Goal: Task Accomplishment & Management: Manage account settings

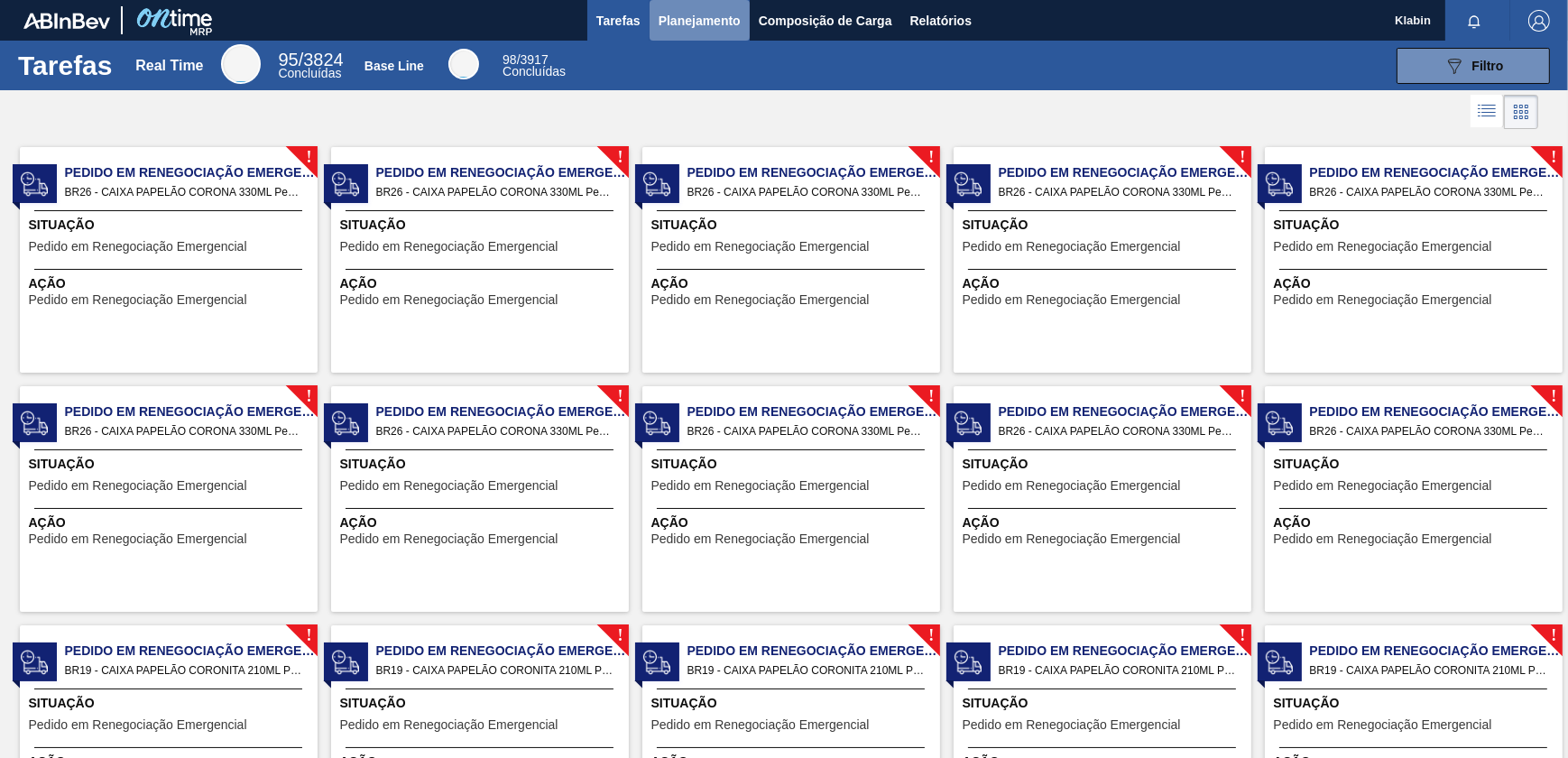
click at [699, 19] on span "Planejamento" at bounding box center [699, 20] width 82 height 21
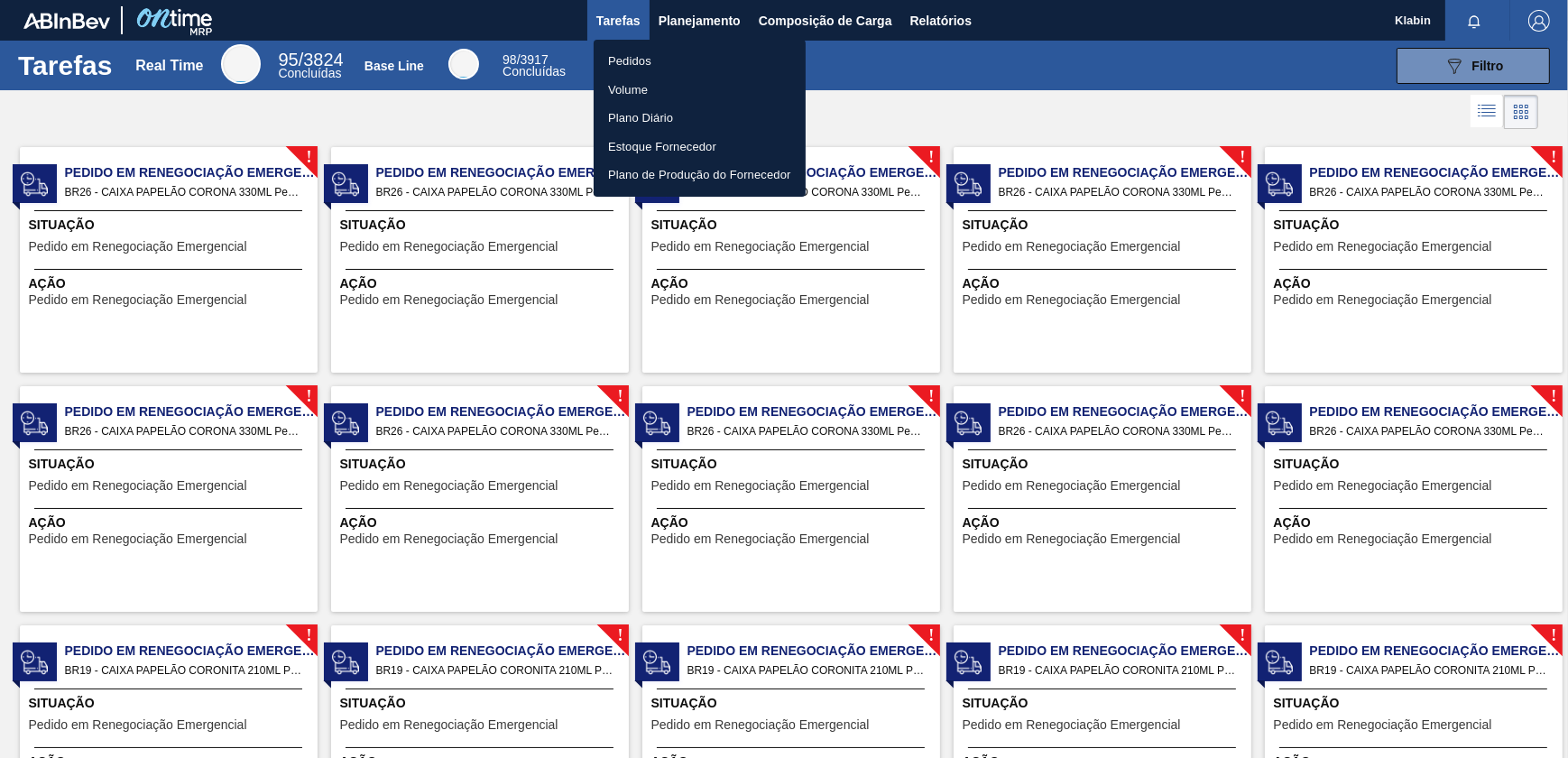
click at [647, 59] on li "Pedidos" at bounding box center [699, 61] width 212 height 29
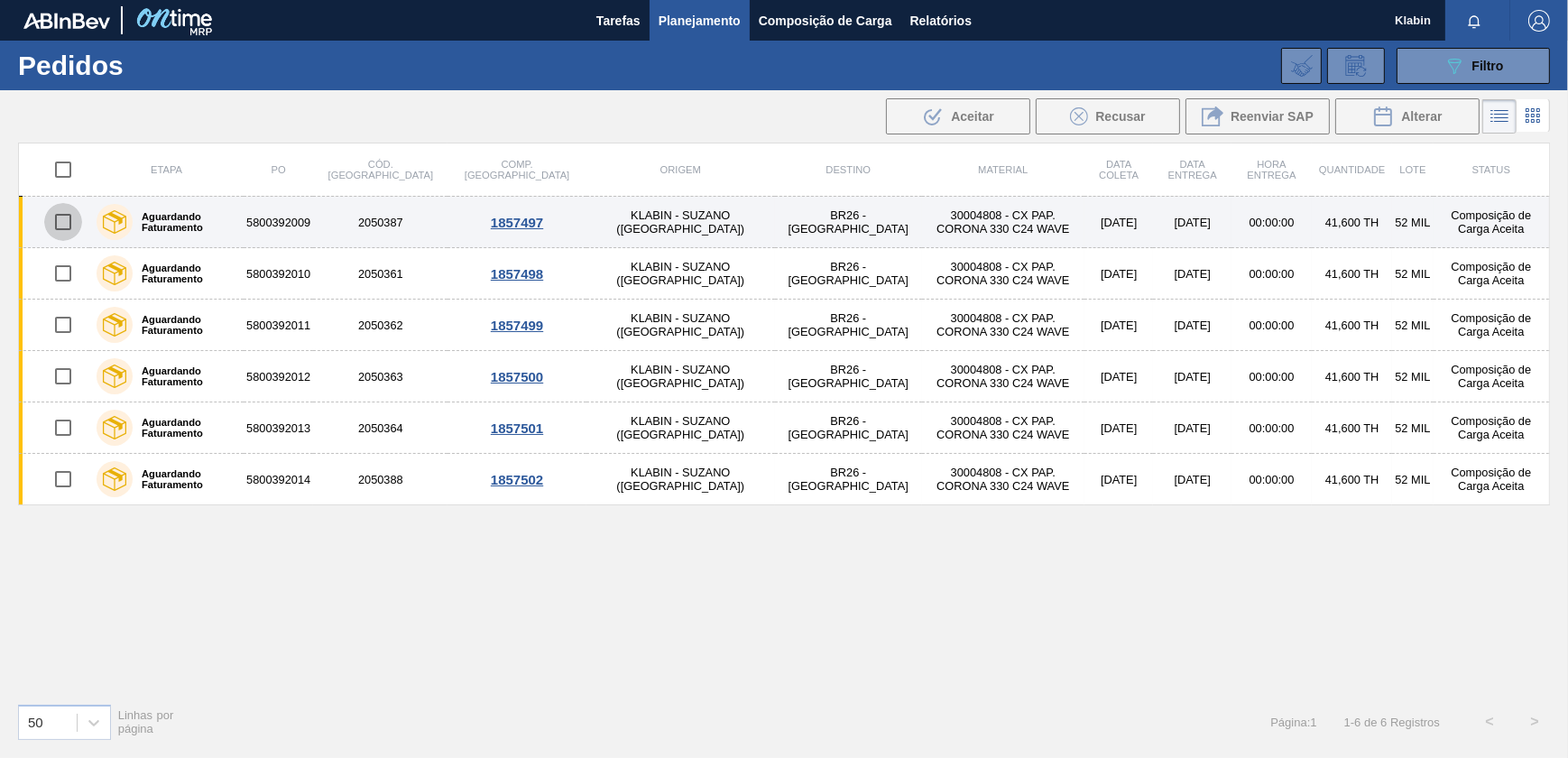
click at [58, 221] on input "checkbox" at bounding box center [63, 222] width 38 height 38
checkbox input "true"
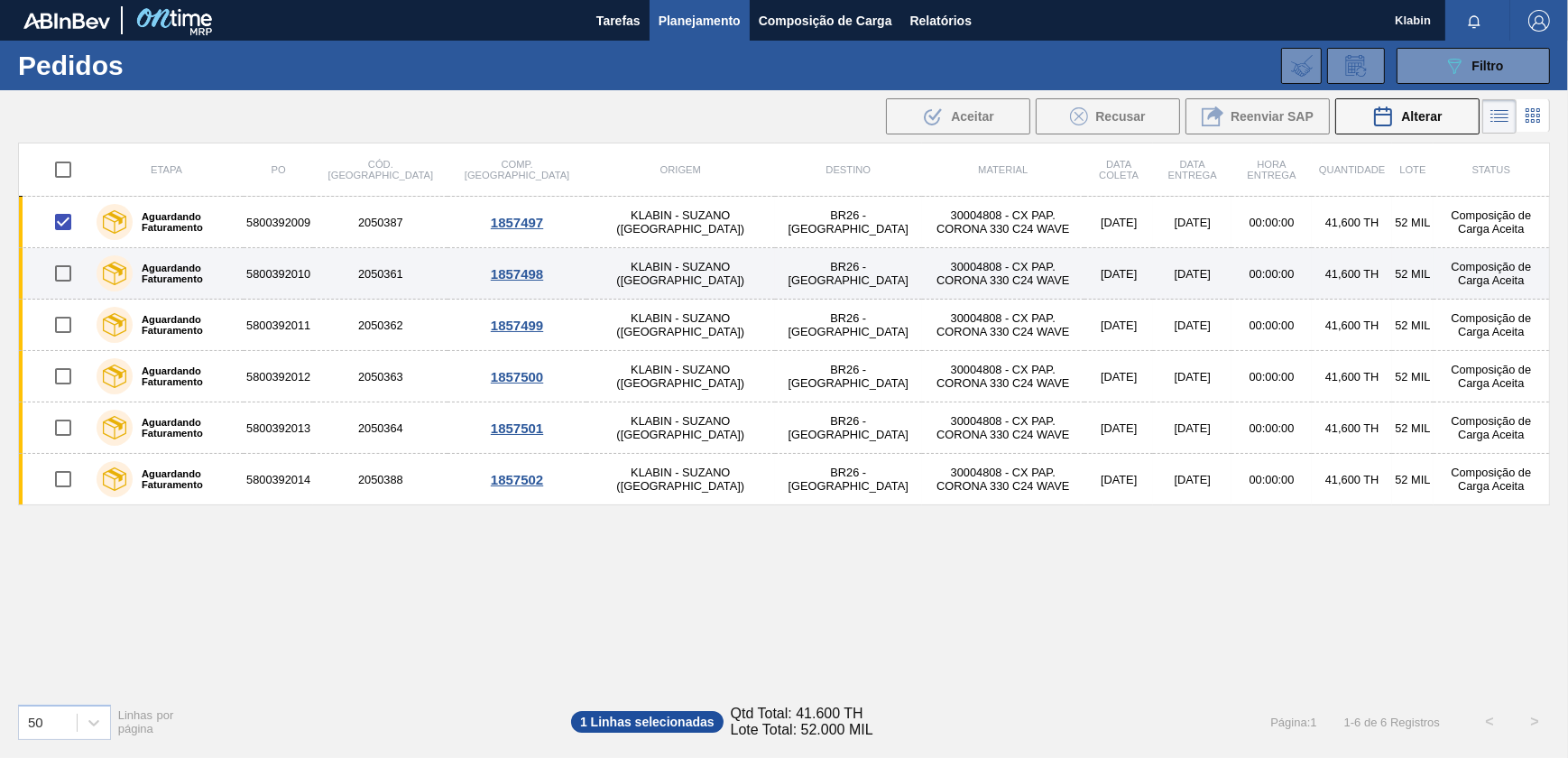
click at [62, 275] on input "checkbox" at bounding box center [63, 273] width 38 height 38
checkbox input "true"
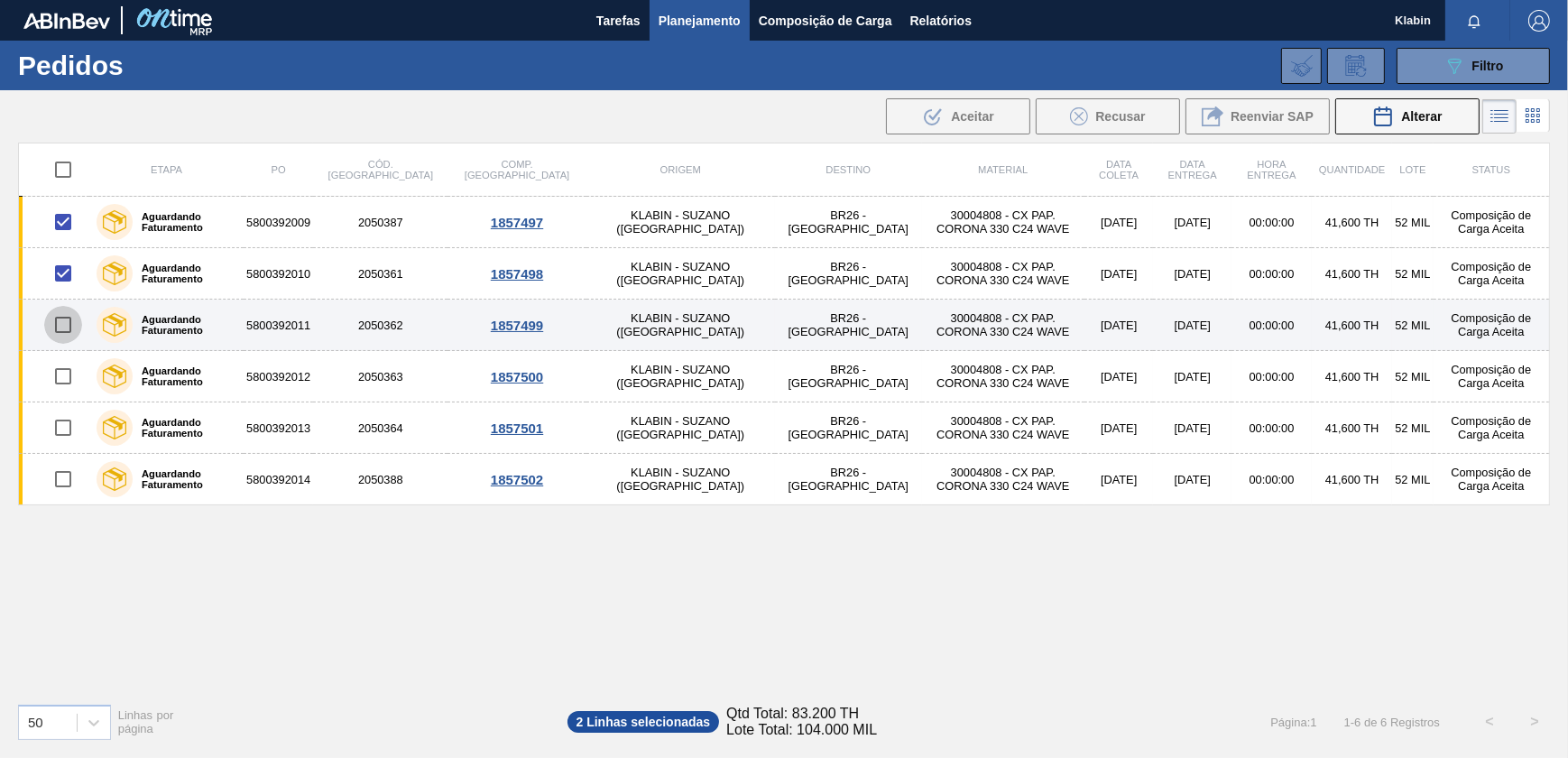
click at [62, 323] on input "checkbox" at bounding box center [63, 324] width 38 height 38
checkbox input "true"
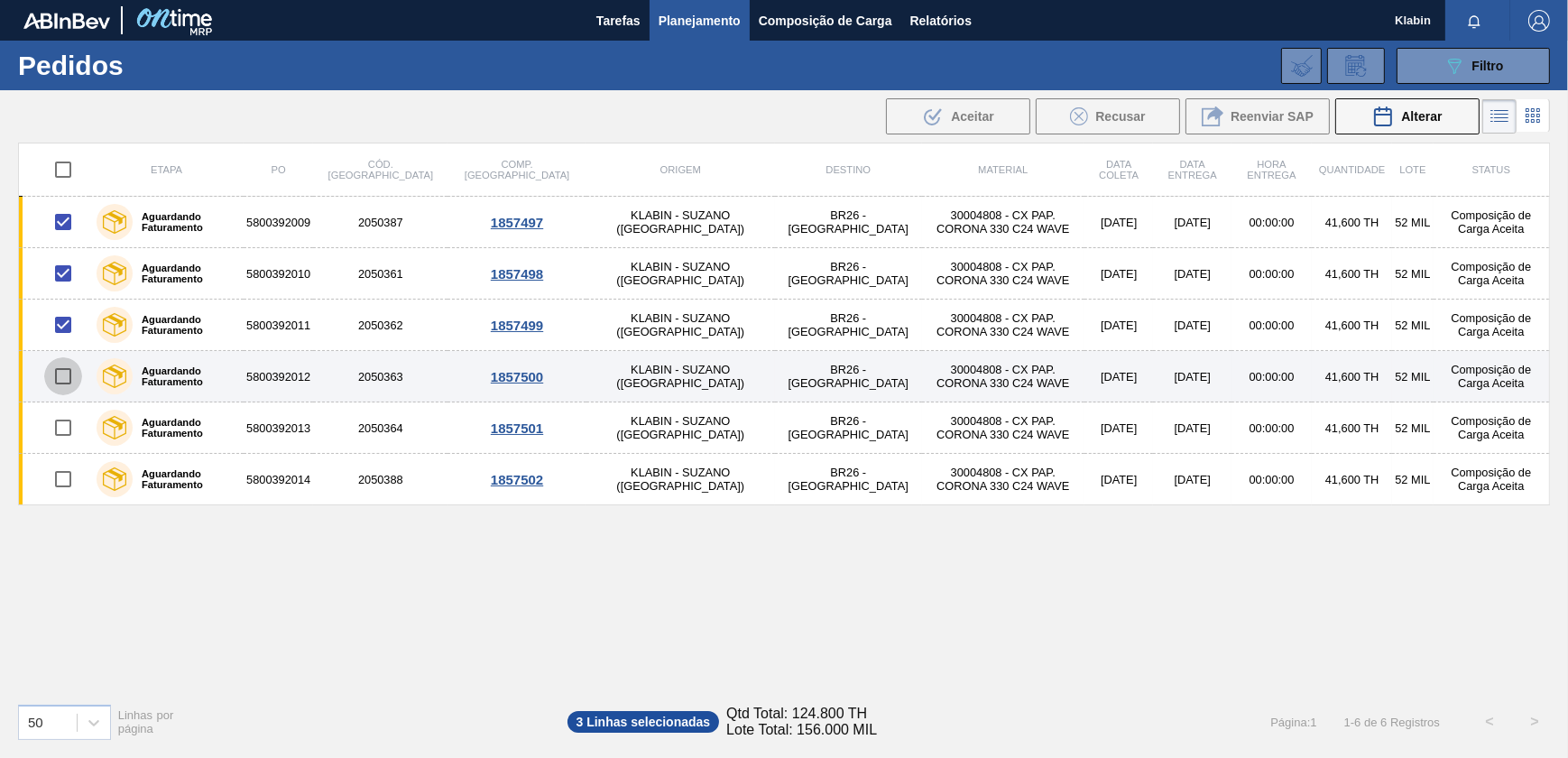
click at [63, 369] on input "checkbox" at bounding box center [63, 376] width 38 height 38
checkbox input "true"
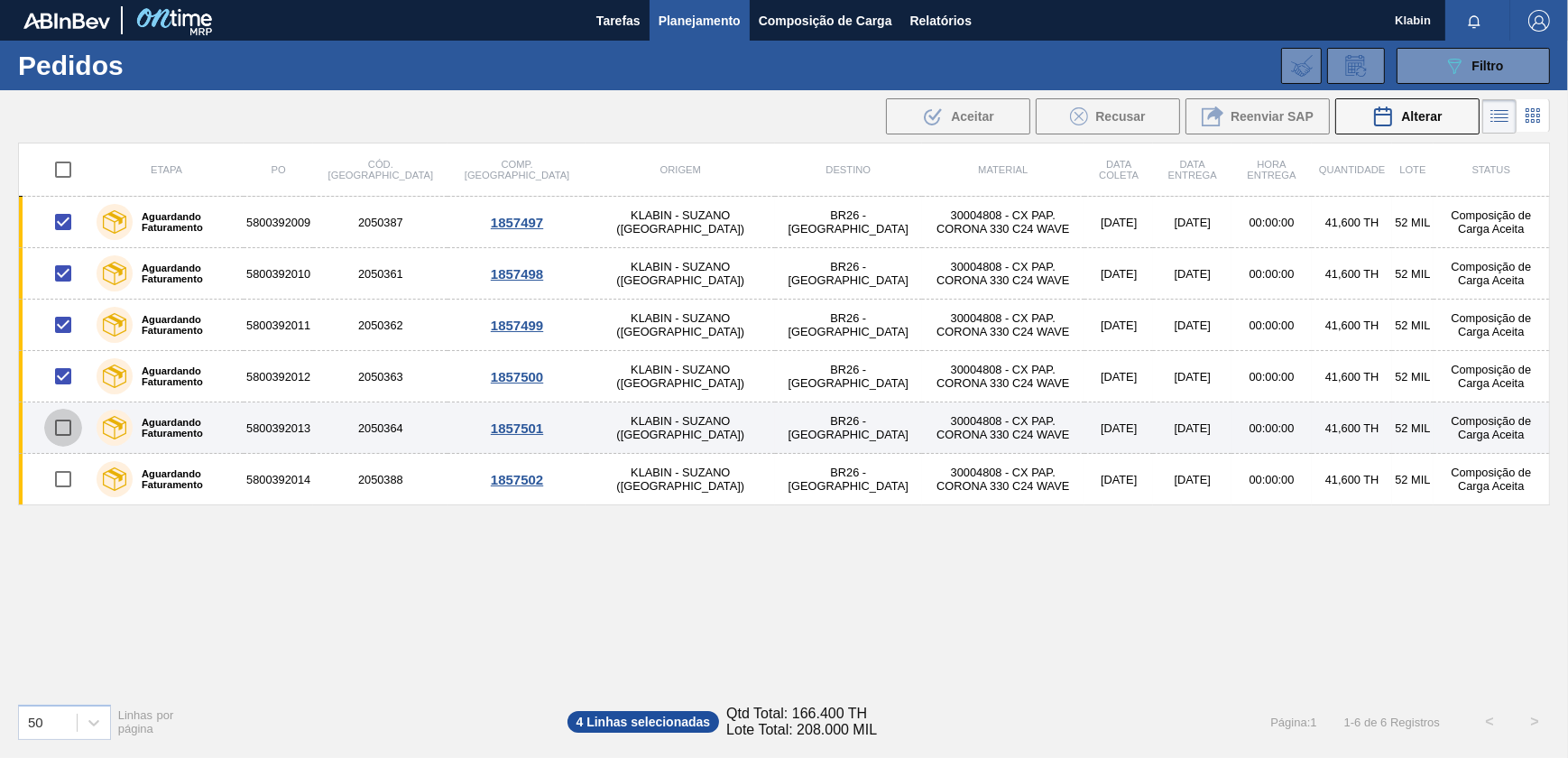
click at [67, 428] on input "checkbox" at bounding box center [63, 427] width 38 height 38
checkbox input "true"
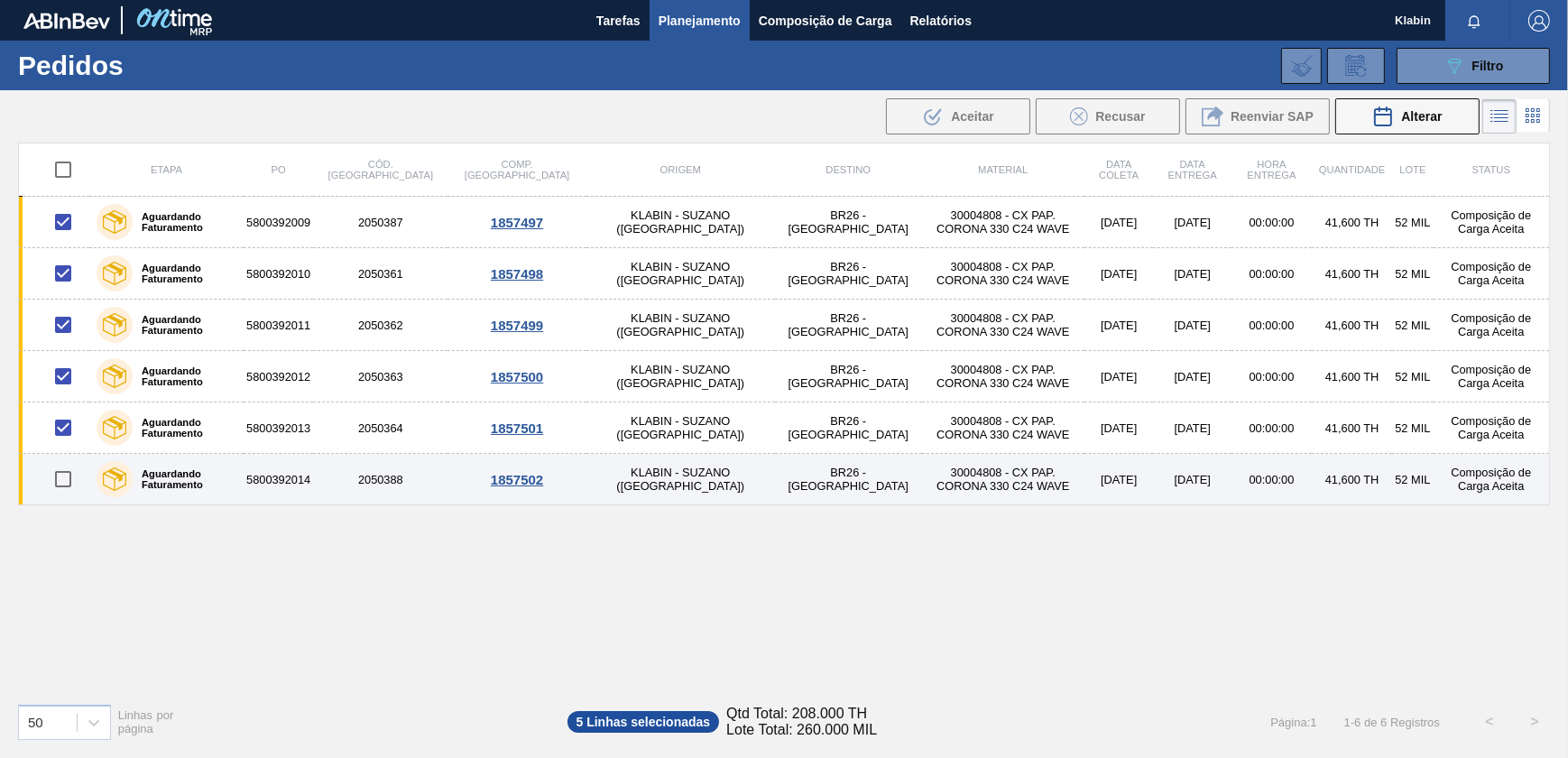
click at [66, 478] on input "checkbox" at bounding box center [63, 479] width 38 height 38
checkbox input "true"
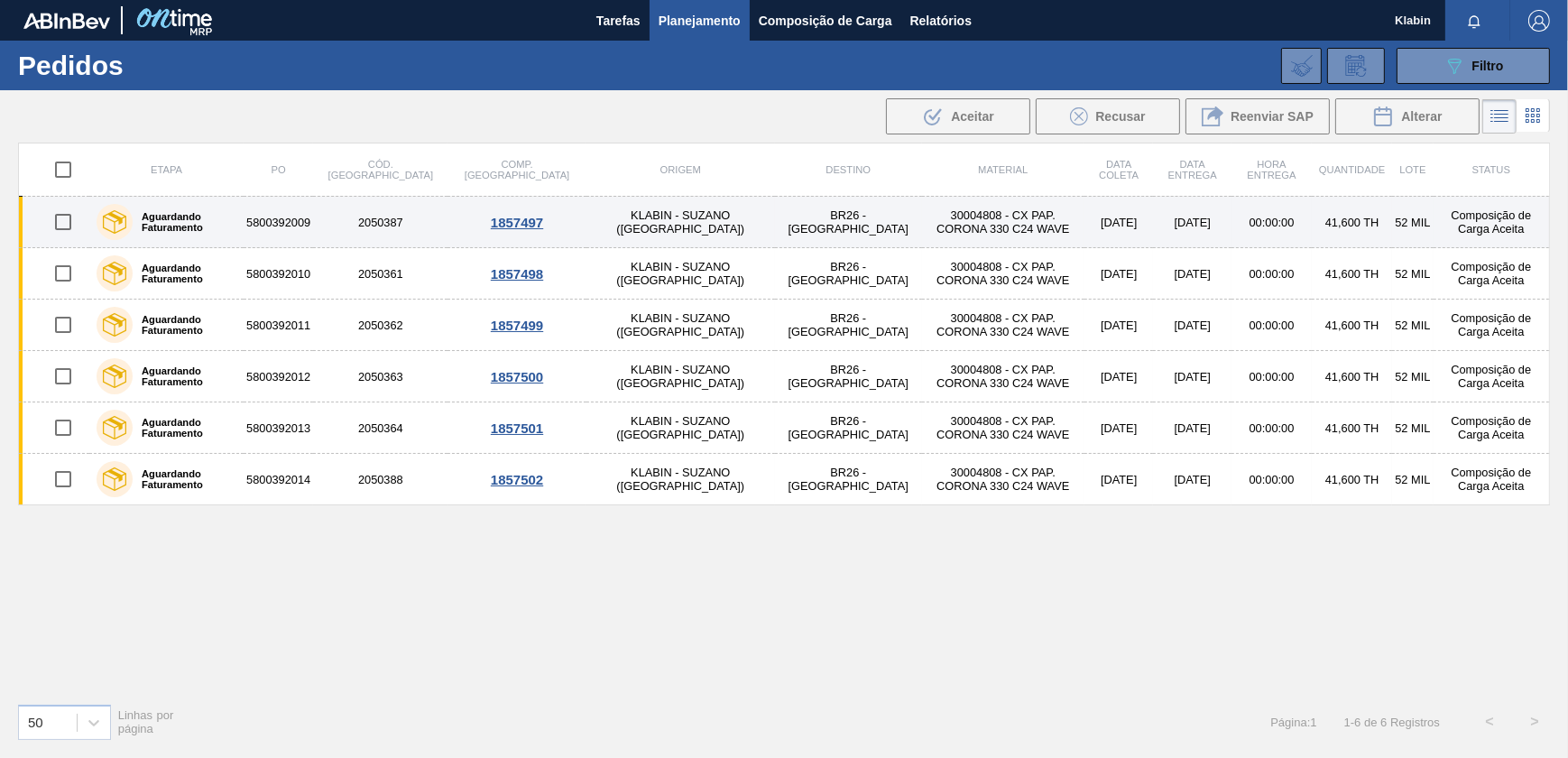
click at [72, 228] on input "checkbox" at bounding box center [63, 222] width 38 height 38
checkbox input "true"
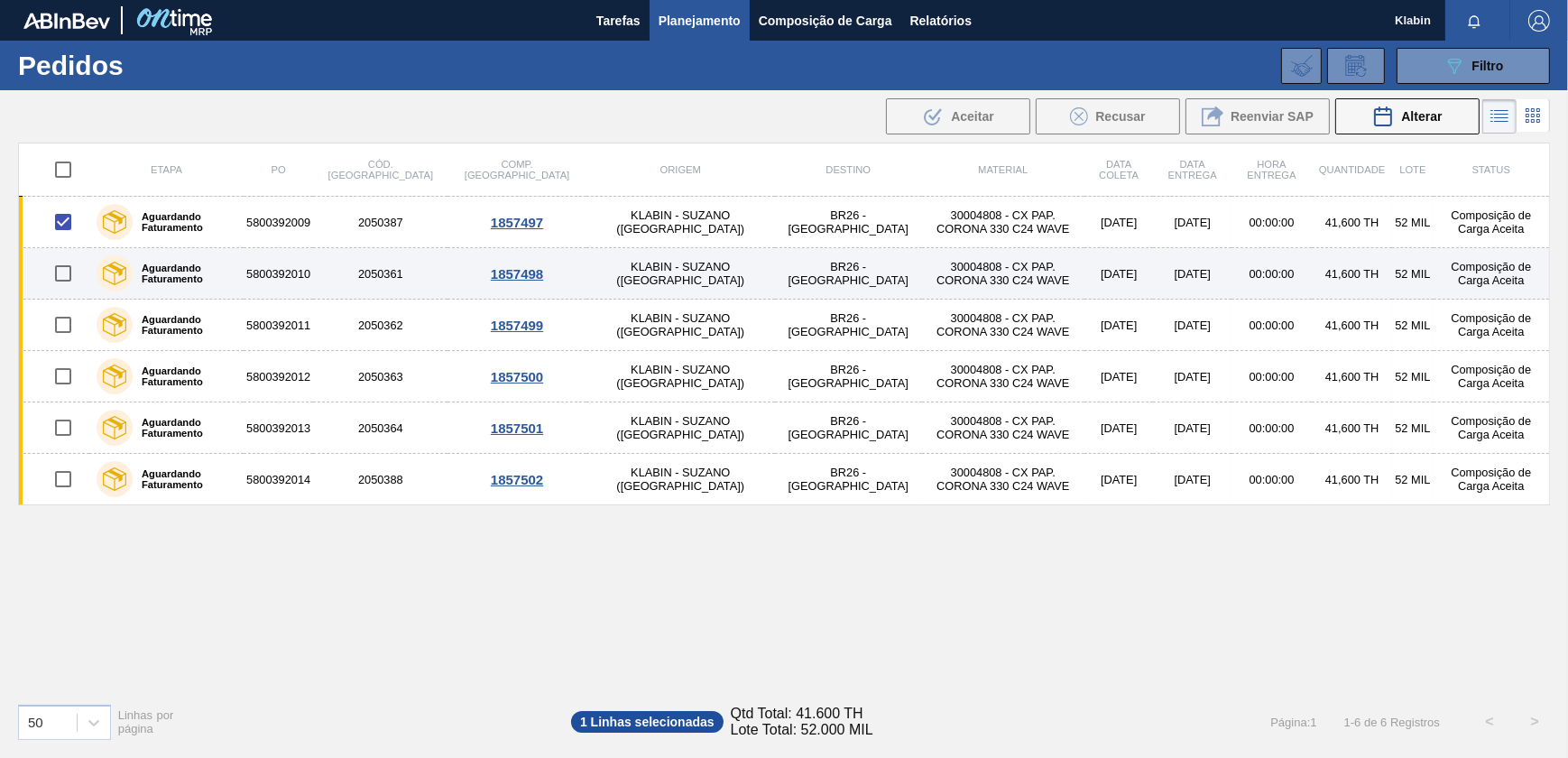
click at [51, 285] on input "checkbox" at bounding box center [63, 273] width 38 height 38
checkbox input "true"
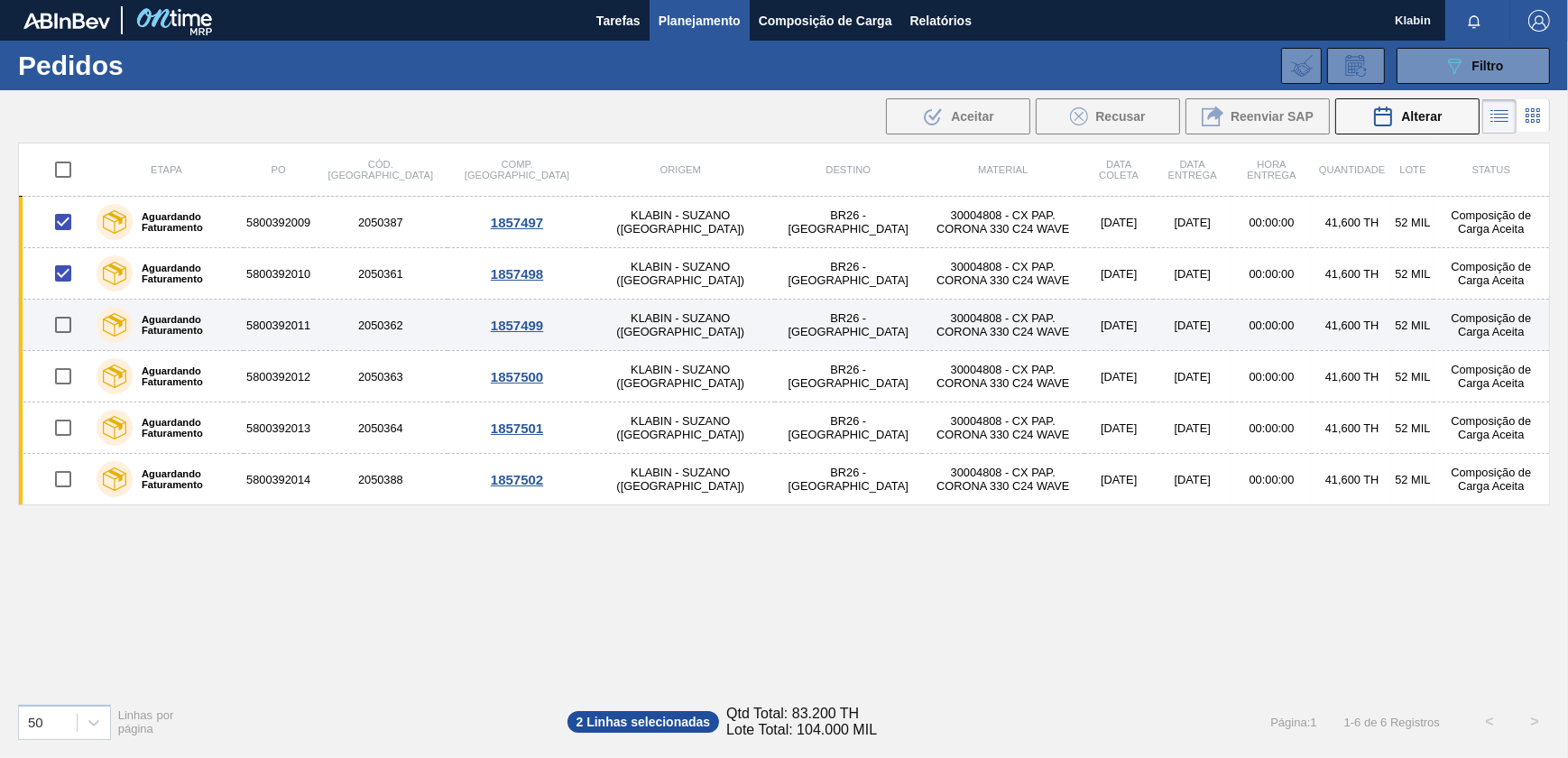
click at [64, 327] on input "checkbox" at bounding box center [63, 324] width 38 height 38
checkbox input "true"
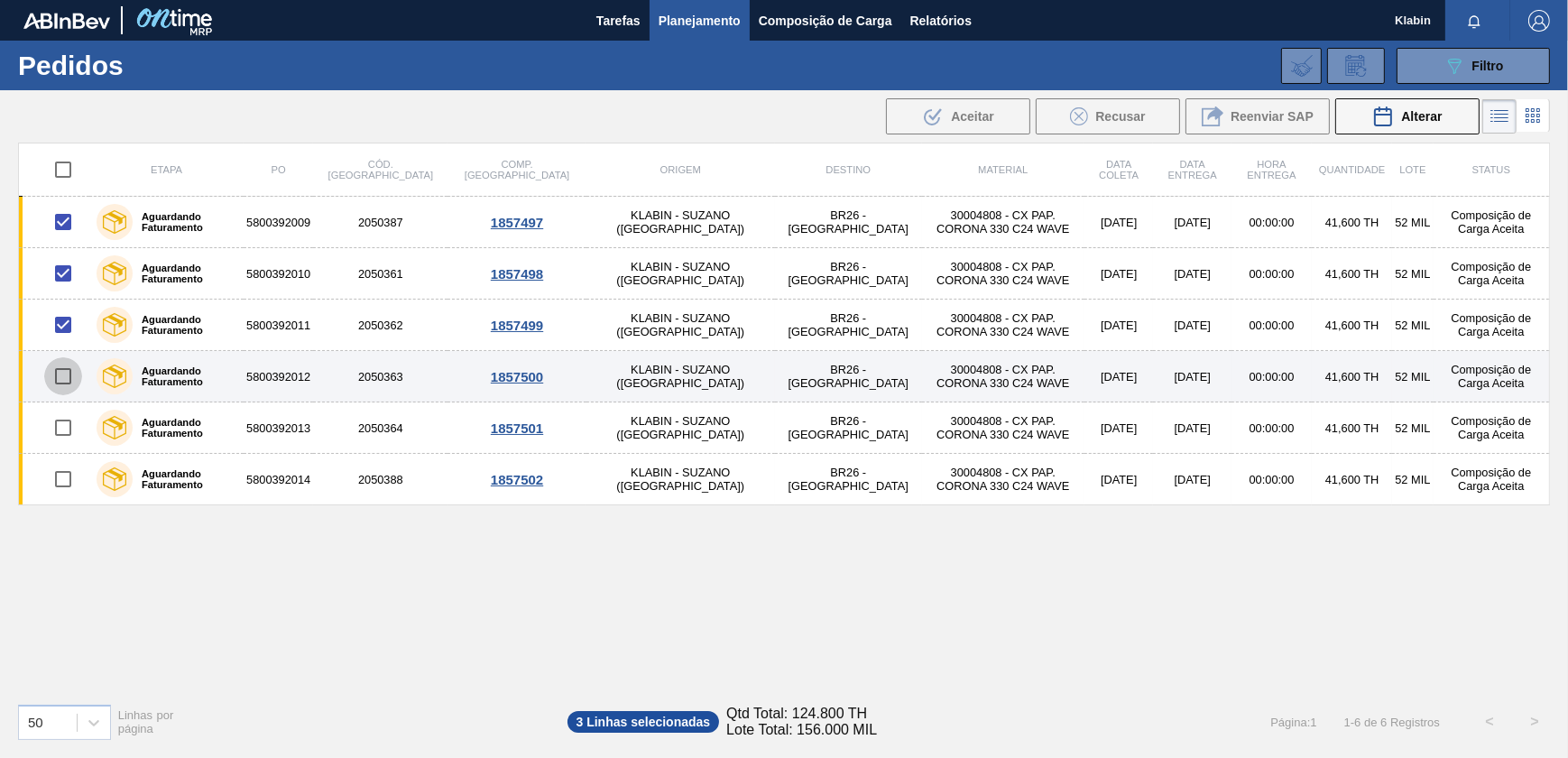
click at [66, 372] on input "checkbox" at bounding box center [63, 376] width 38 height 38
checkbox input "true"
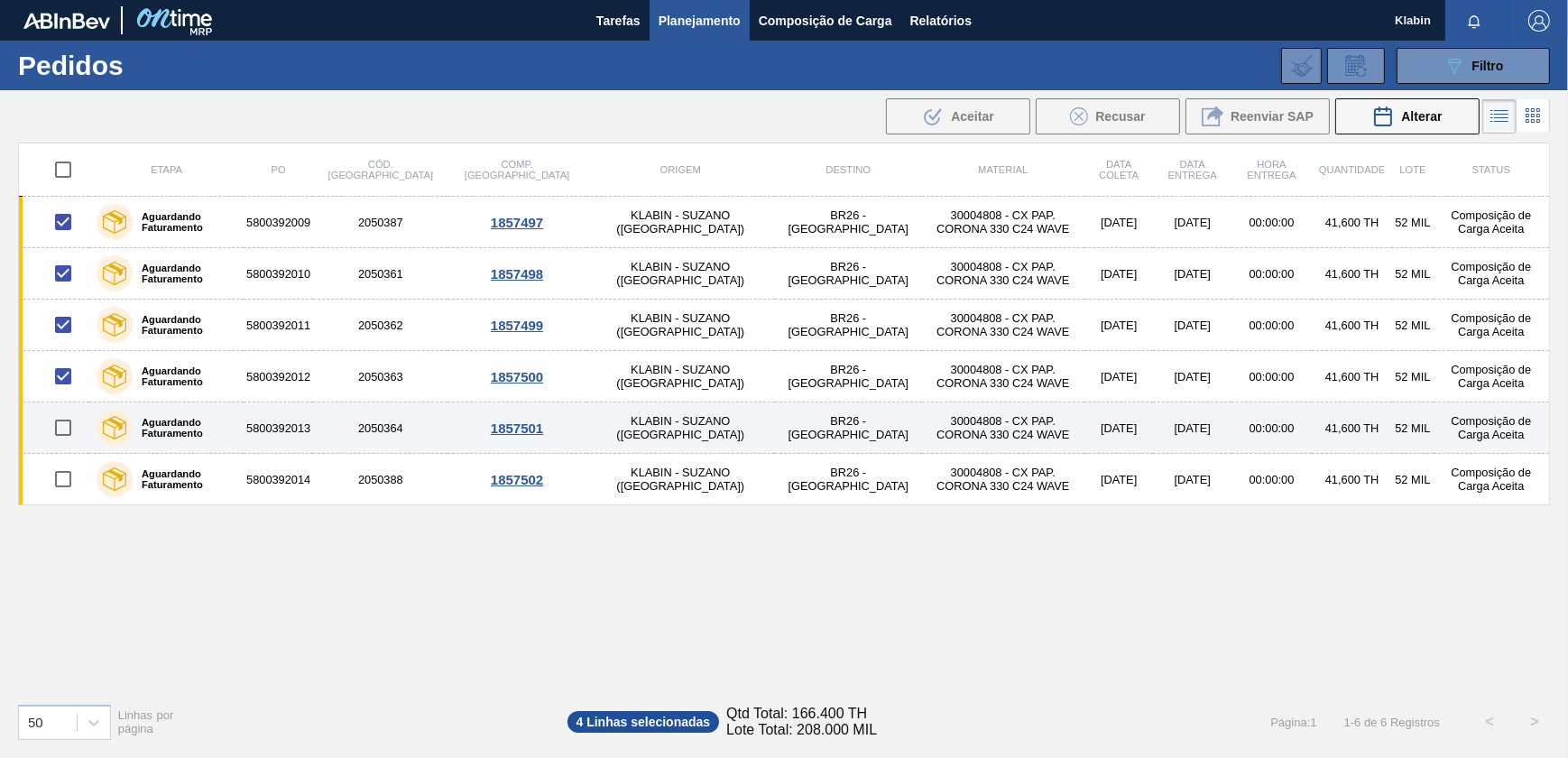
click at [72, 429] on input "checkbox" at bounding box center [63, 427] width 38 height 38
checkbox input "true"
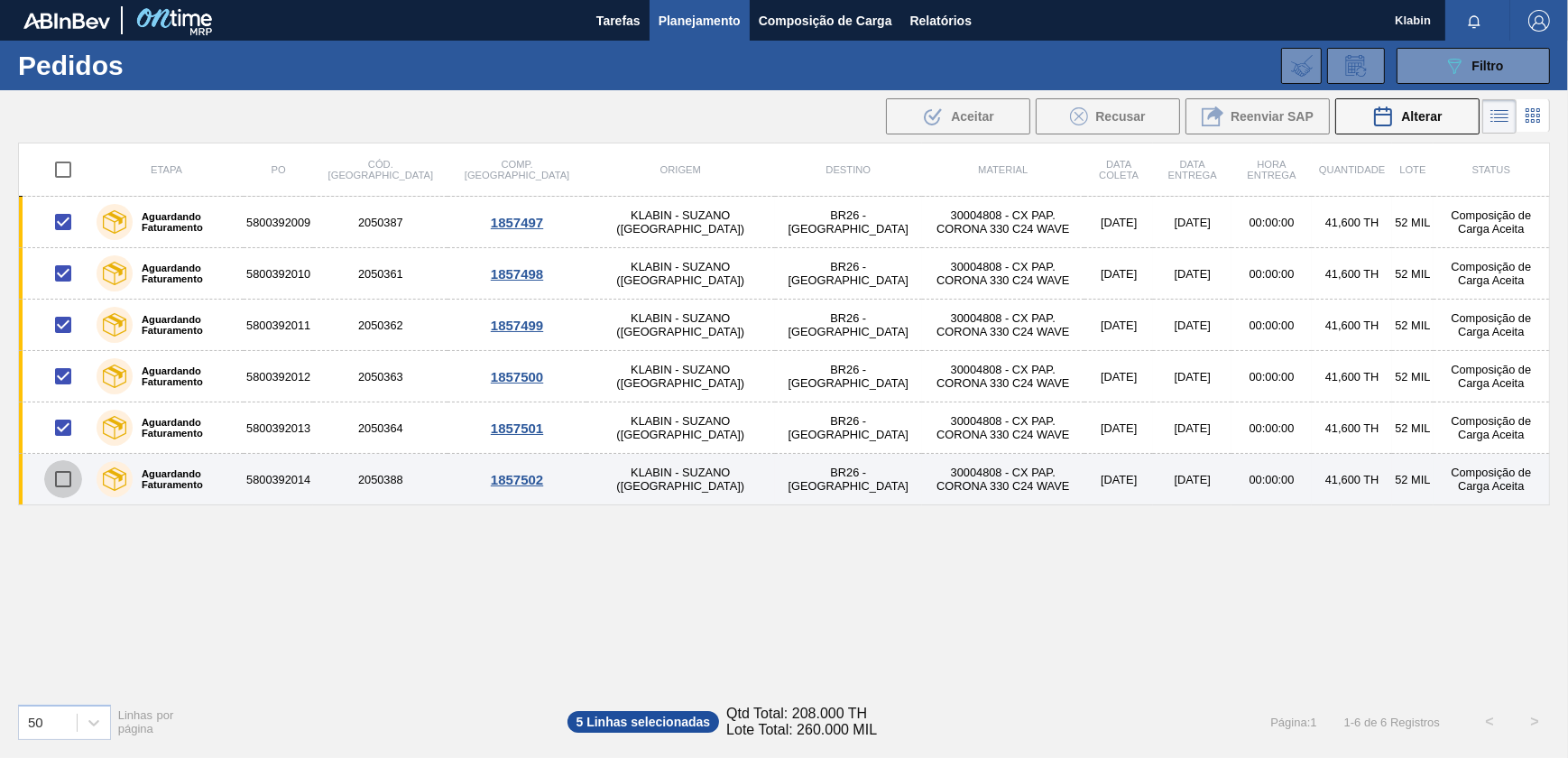
click at [73, 483] on input "checkbox" at bounding box center [63, 479] width 38 height 38
checkbox input "true"
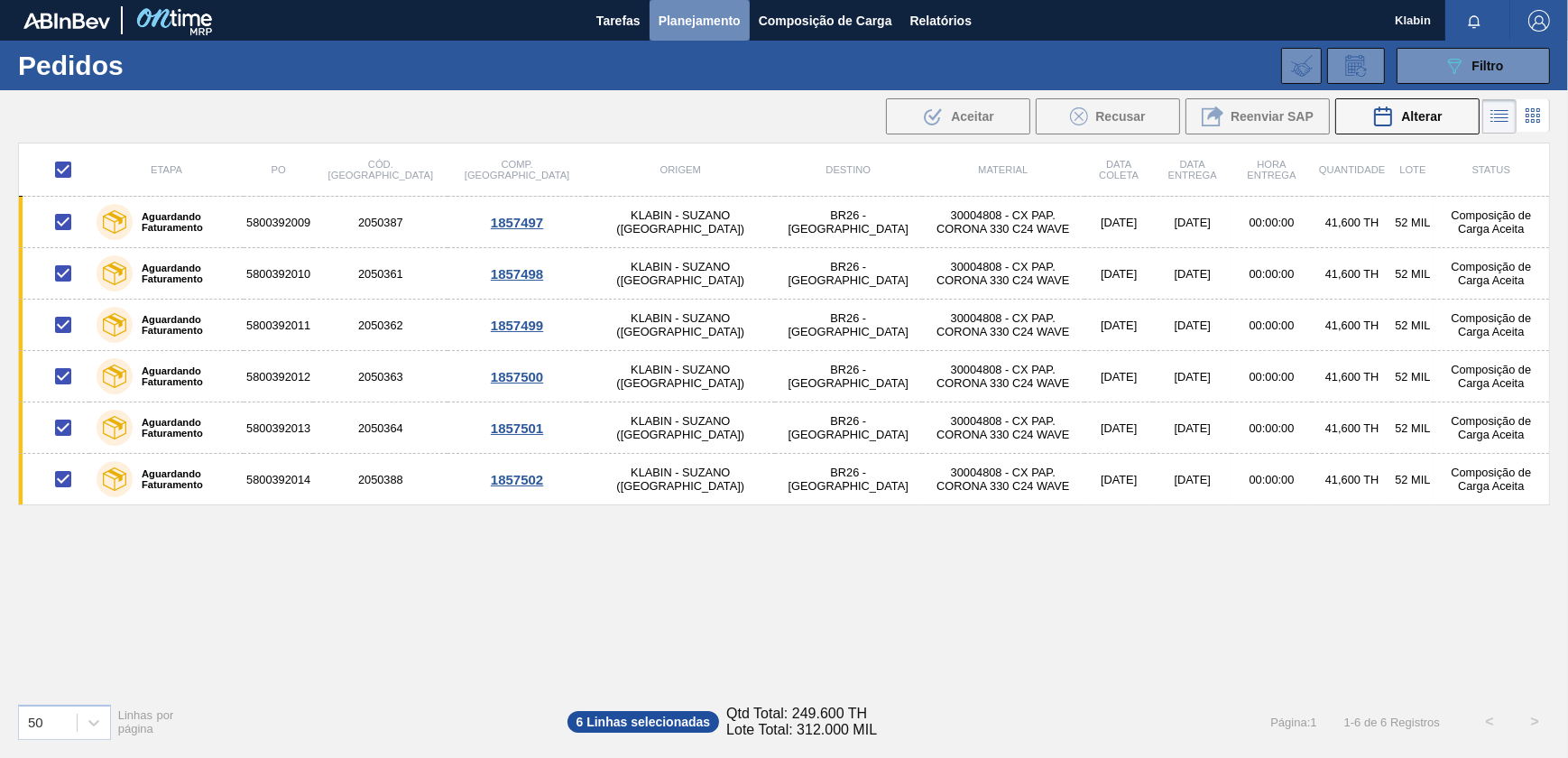
click at [714, 23] on span "Planejamento" at bounding box center [699, 20] width 82 height 21
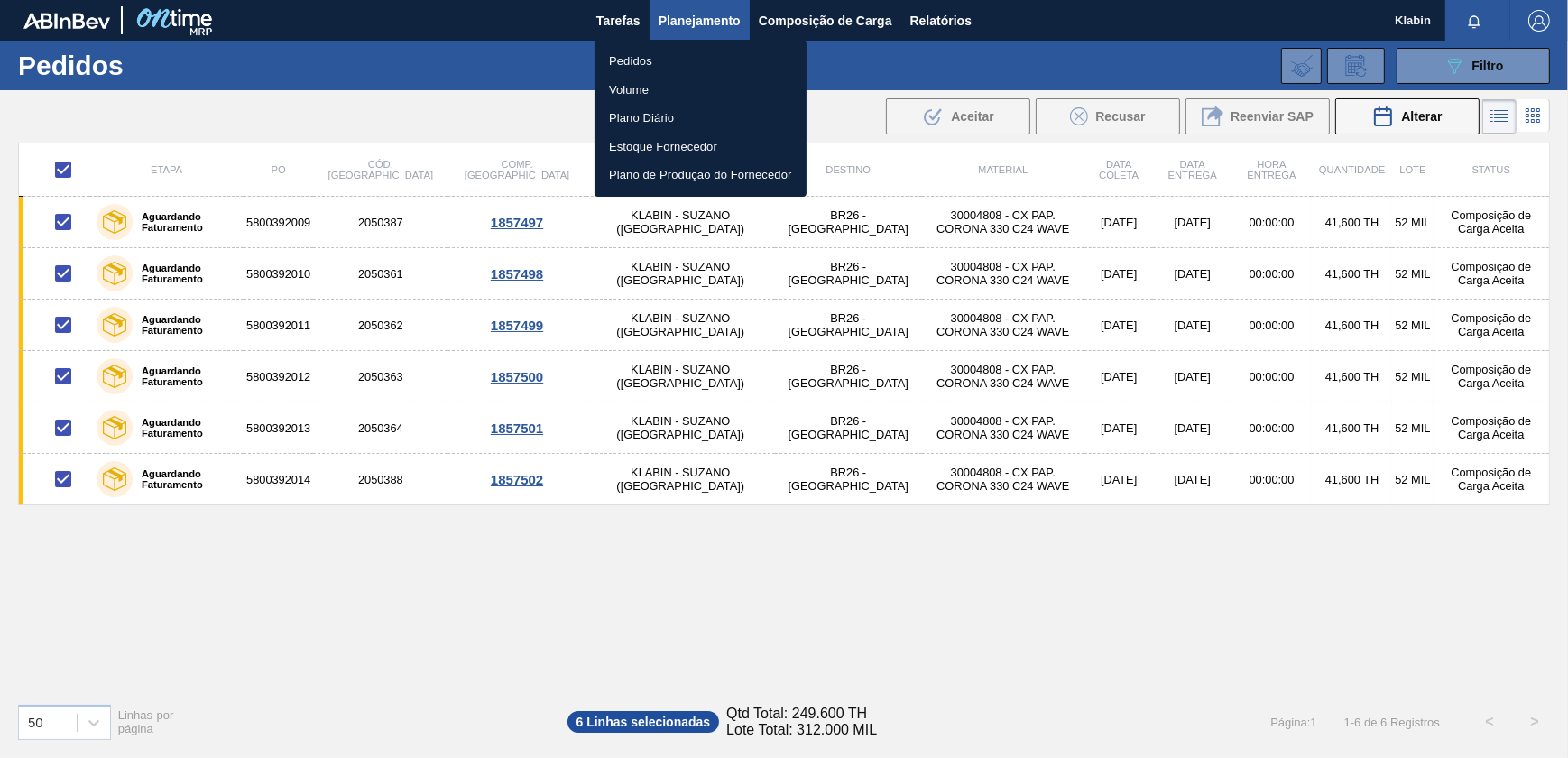
click at [1440, 116] on div at bounding box center [784, 379] width 1568 height 758
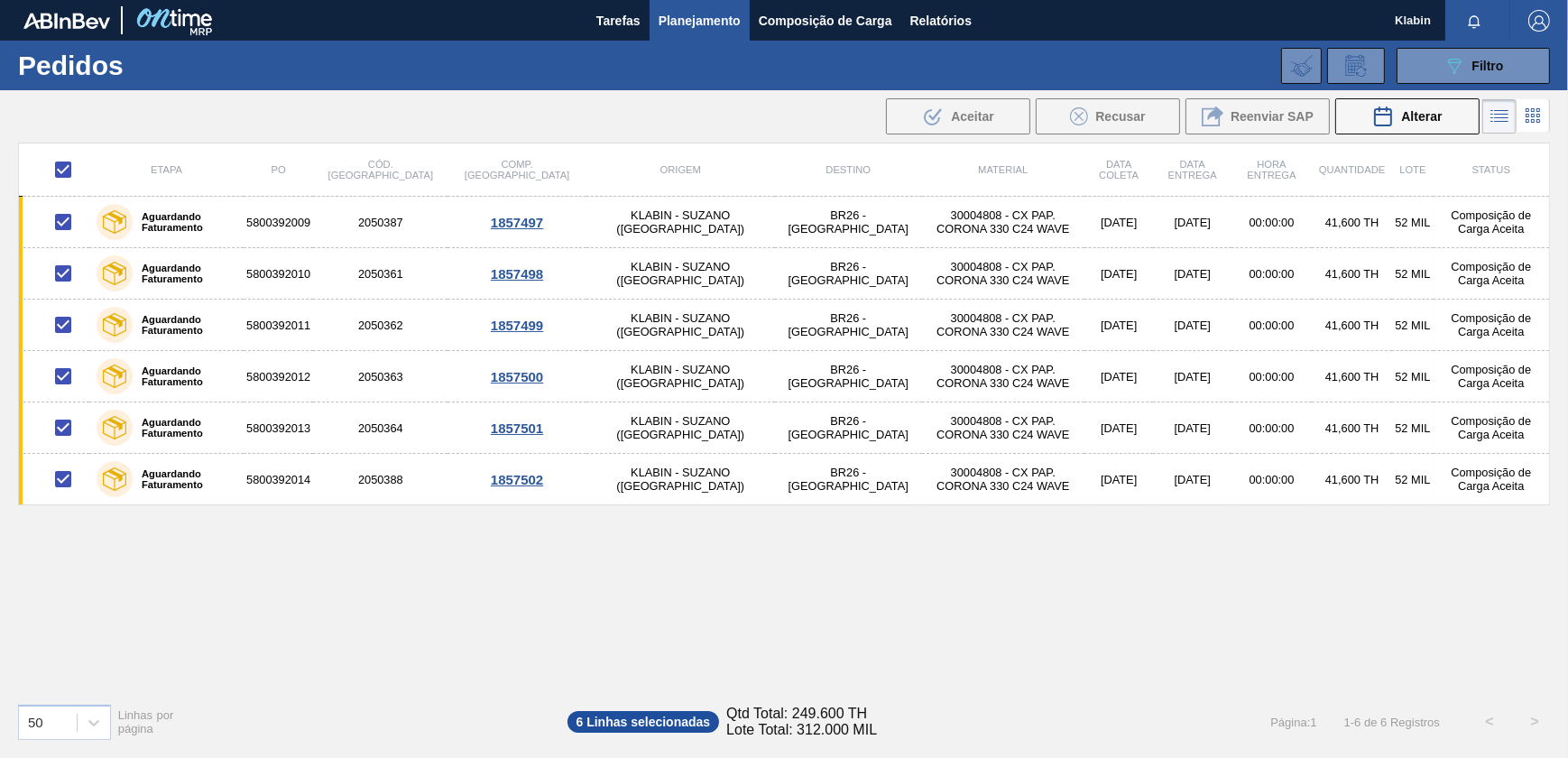
click at [1451, 84] on div "089F7B8B-B2A5-4AFE-B5C0-19BA573D28AC Filtro Código Pedido Portal × 2050387 × 20…" at bounding box center [921, 66] width 1275 height 55
click at [1460, 63] on icon at bounding box center [1454, 66] width 14 height 16
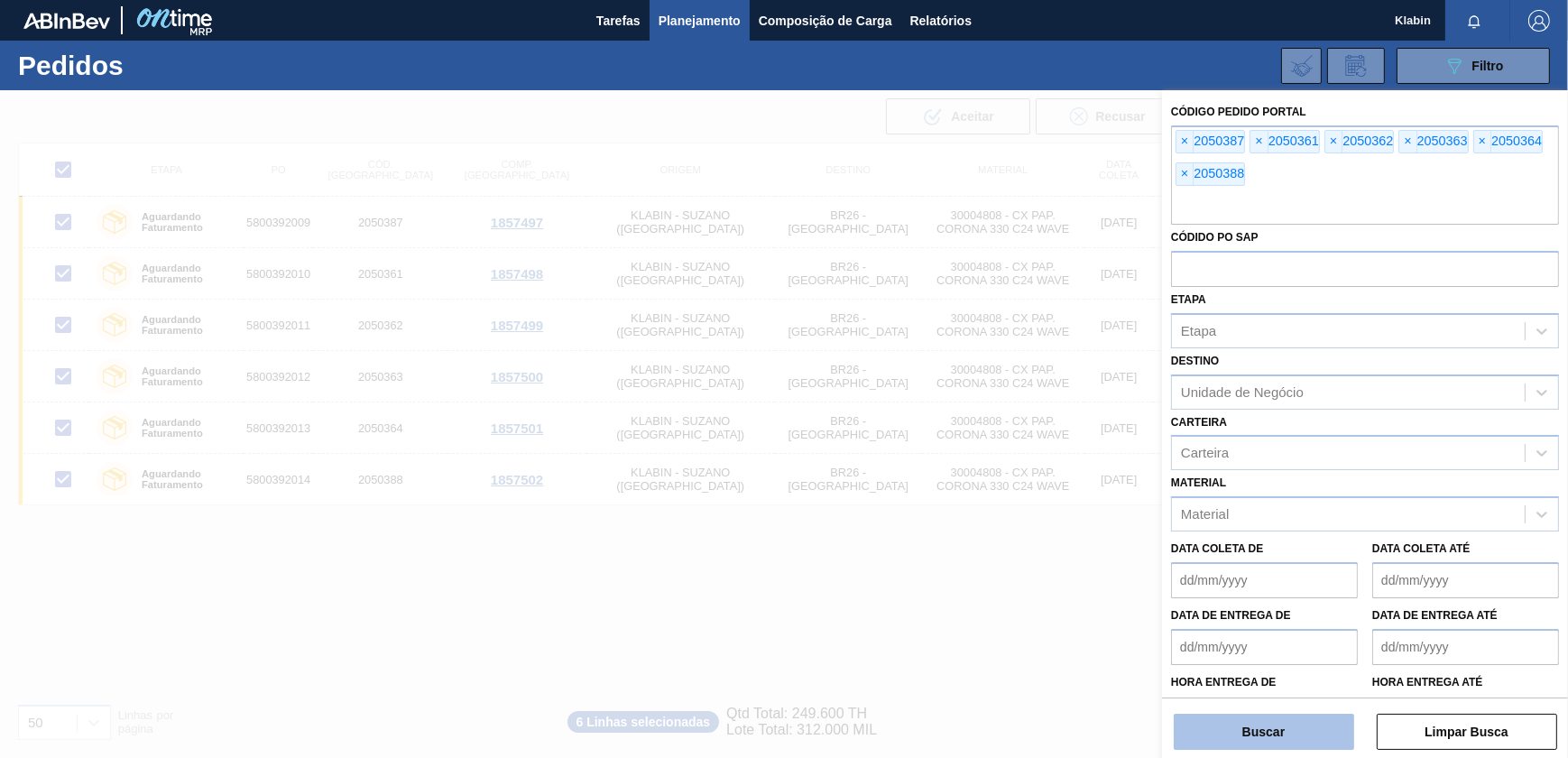
click at [1296, 733] on button "Buscar" at bounding box center [1263, 731] width 180 height 36
checkbox input "false"
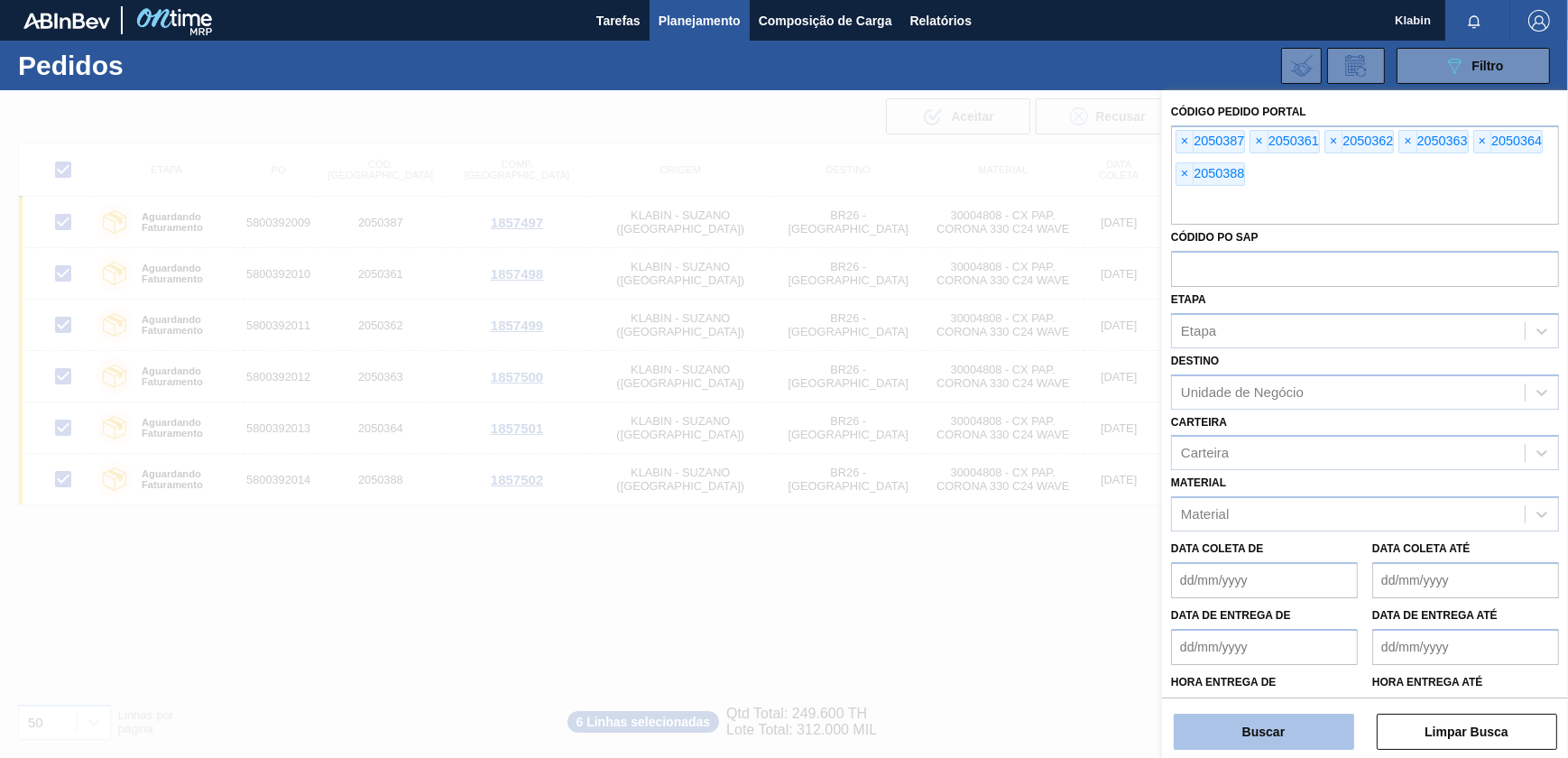
checkbox input "false"
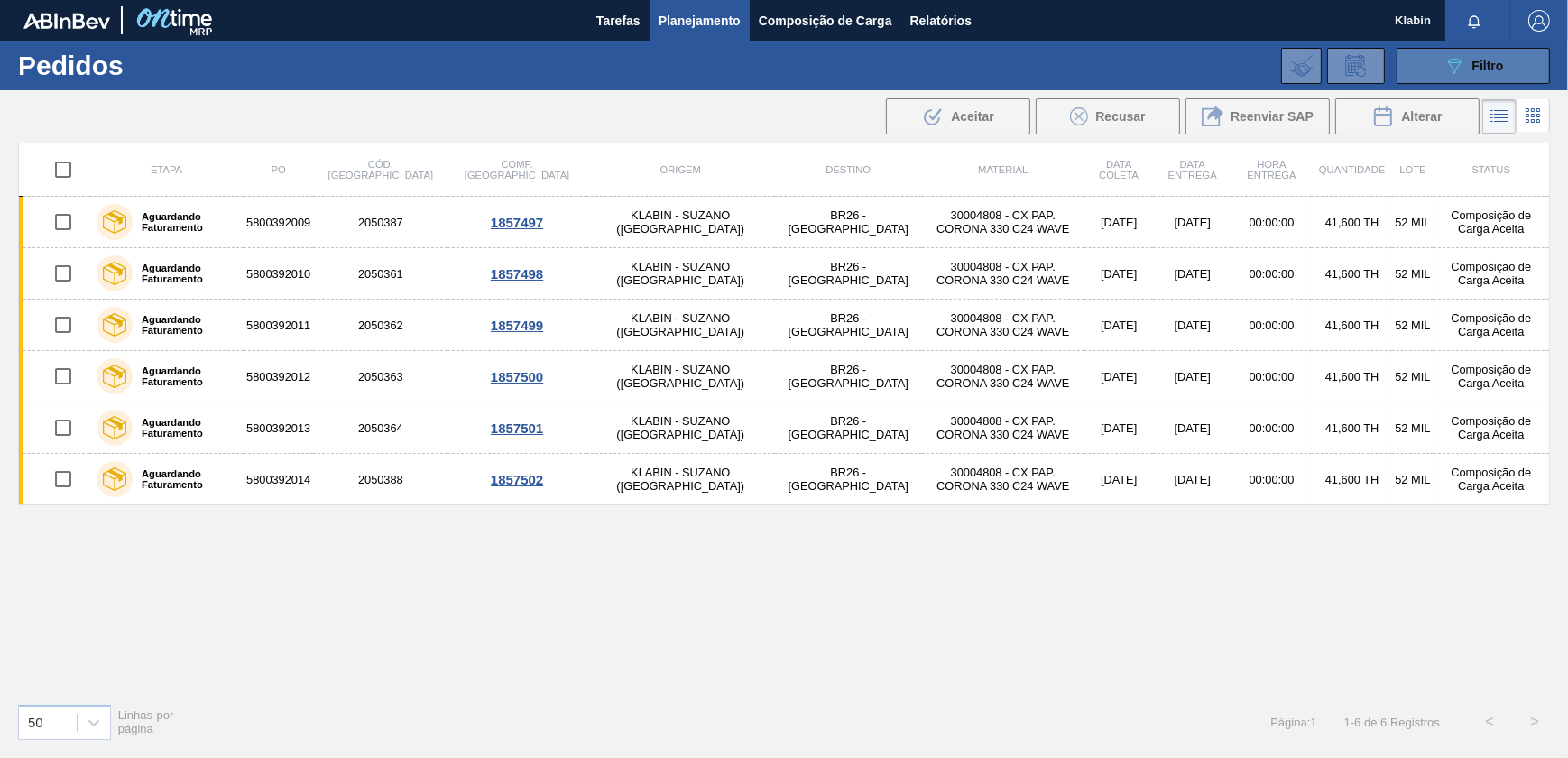
click at [1498, 62] on span "Filtro" at bounding box center [1488, 66] width 31 height 15
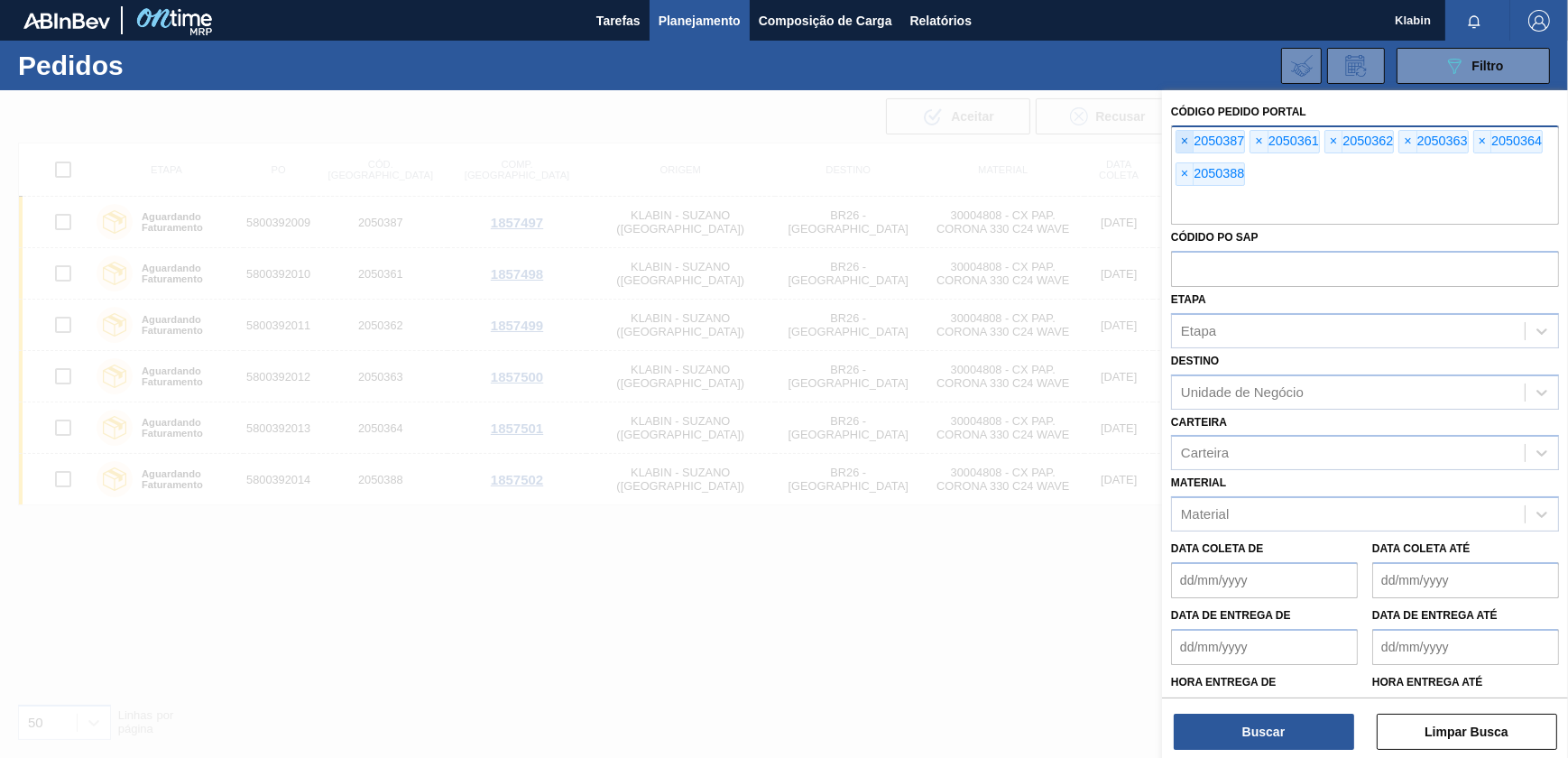
click at [1186, 141] on span "×" at bounding box center [1185, 141] width 18 height 21
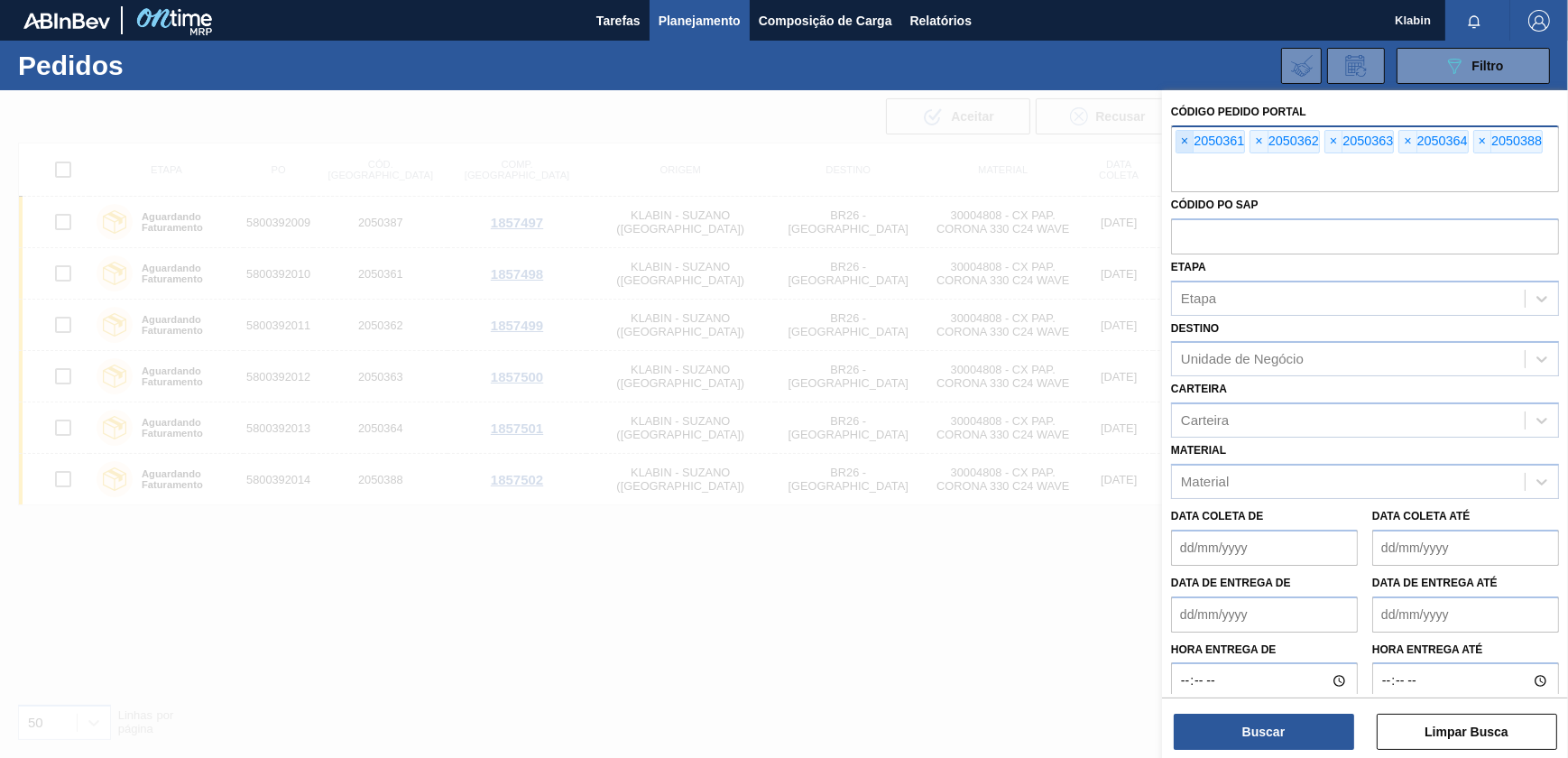
click at [1186, 141] on span "×" at bounding box center [1185, 141] width 18 height 21
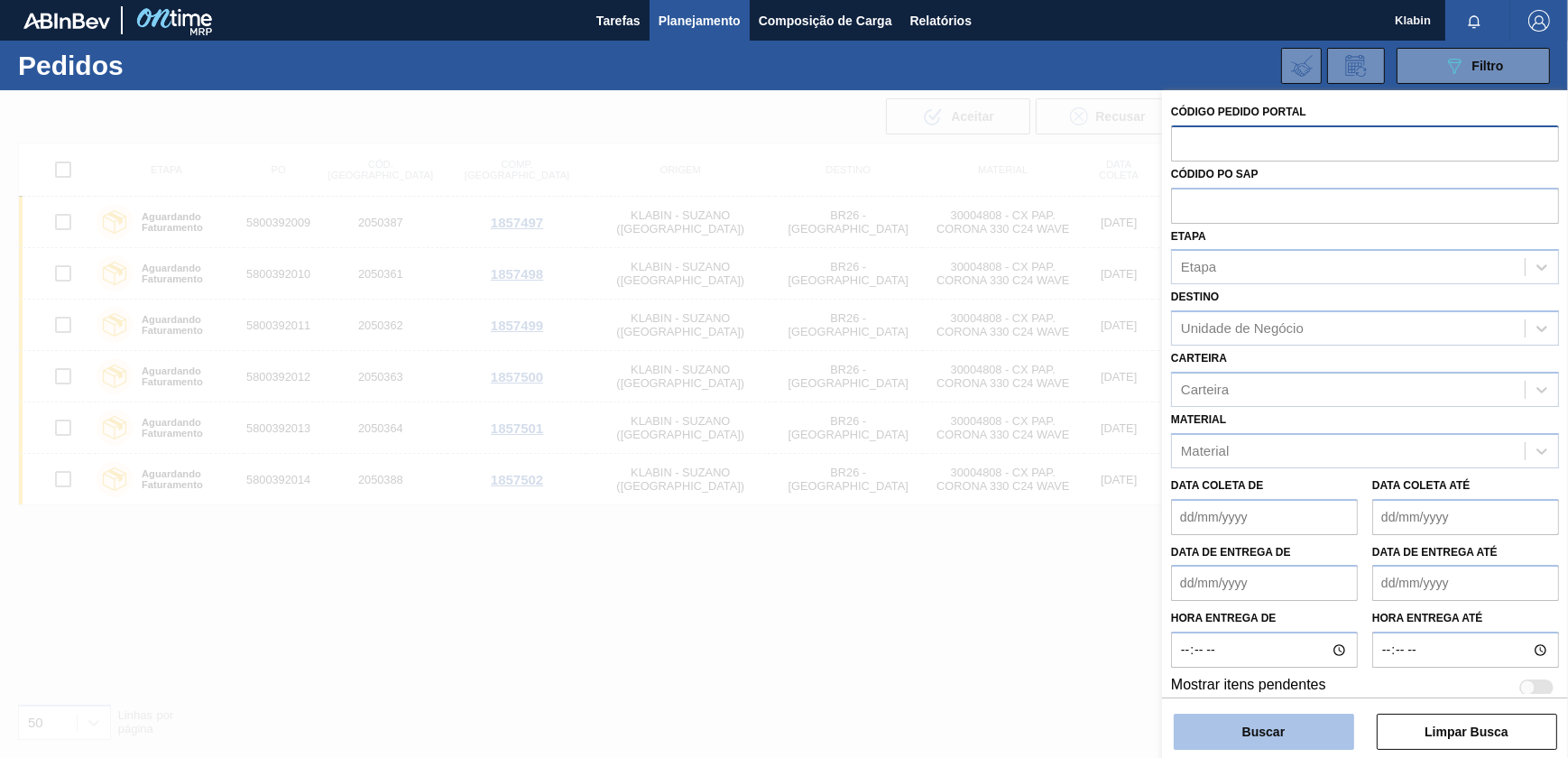
click at [1301, 726] on button "Buscar" at bounding box center [1263, 731] width 180 height 36
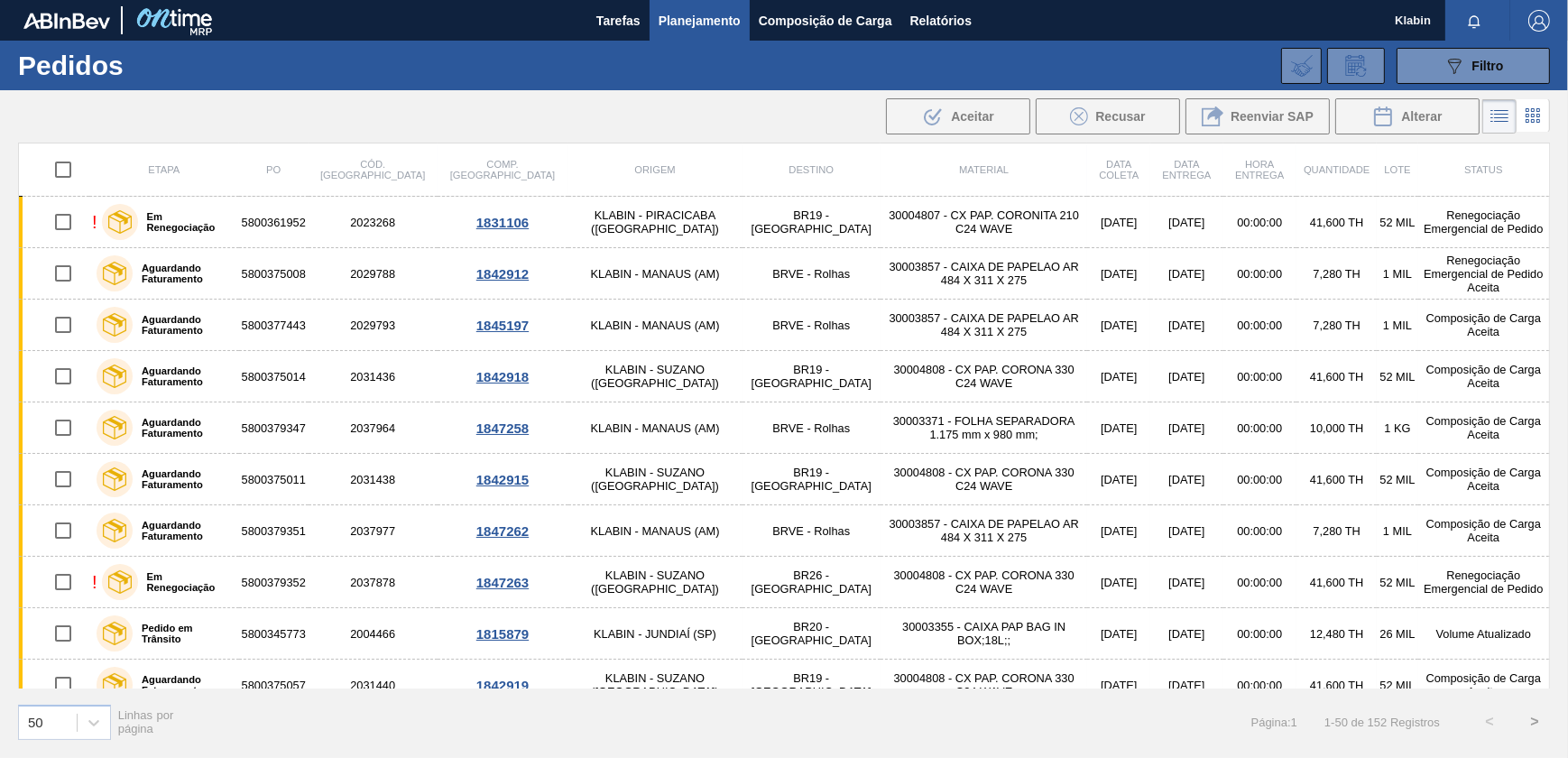
click at [57, 162] on input "checkbox" at bounding box center [63, 169] width 38 height 38
checkbox input "true"
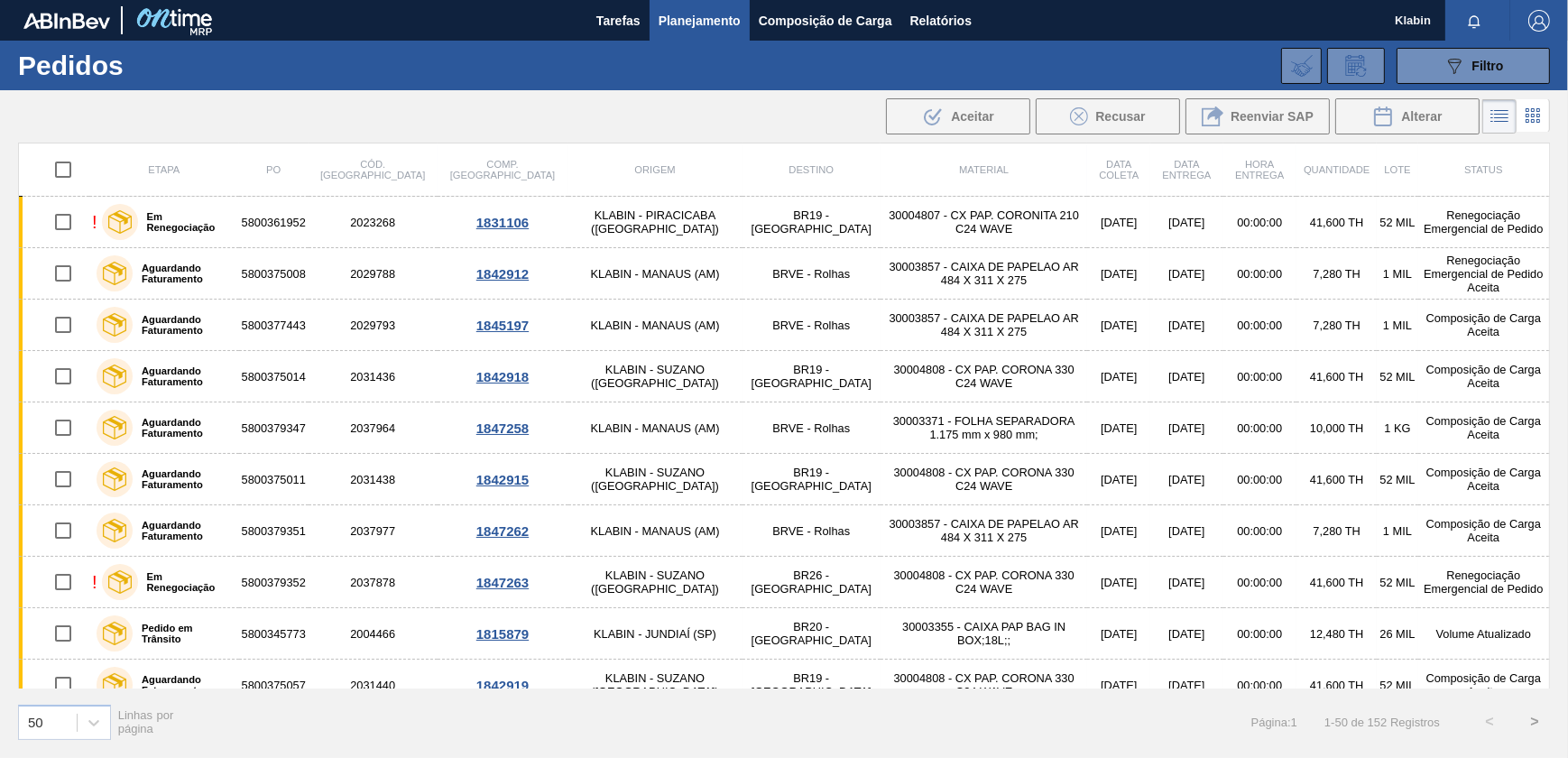
checkbox input "true"
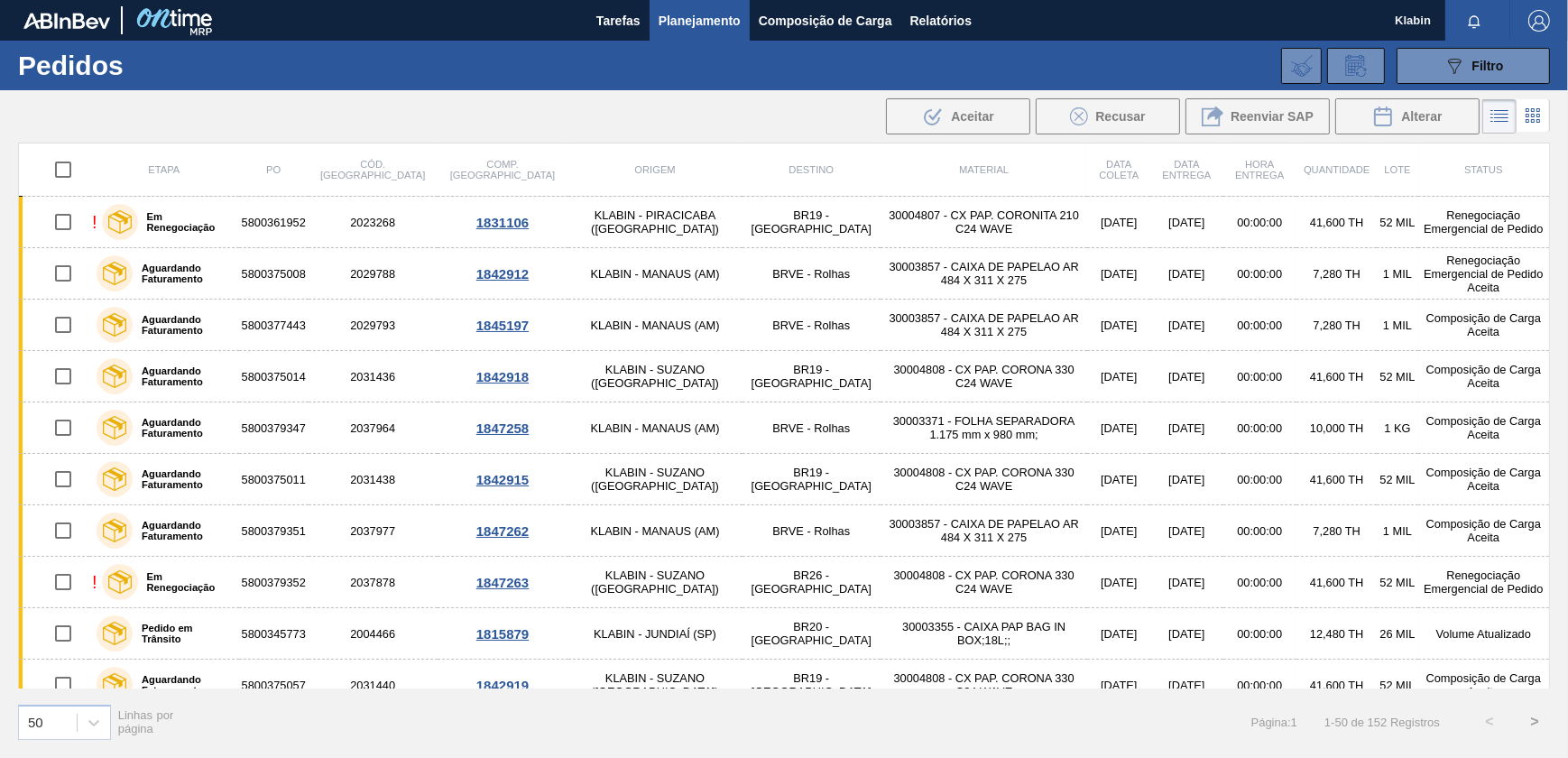
checkbox input "true"
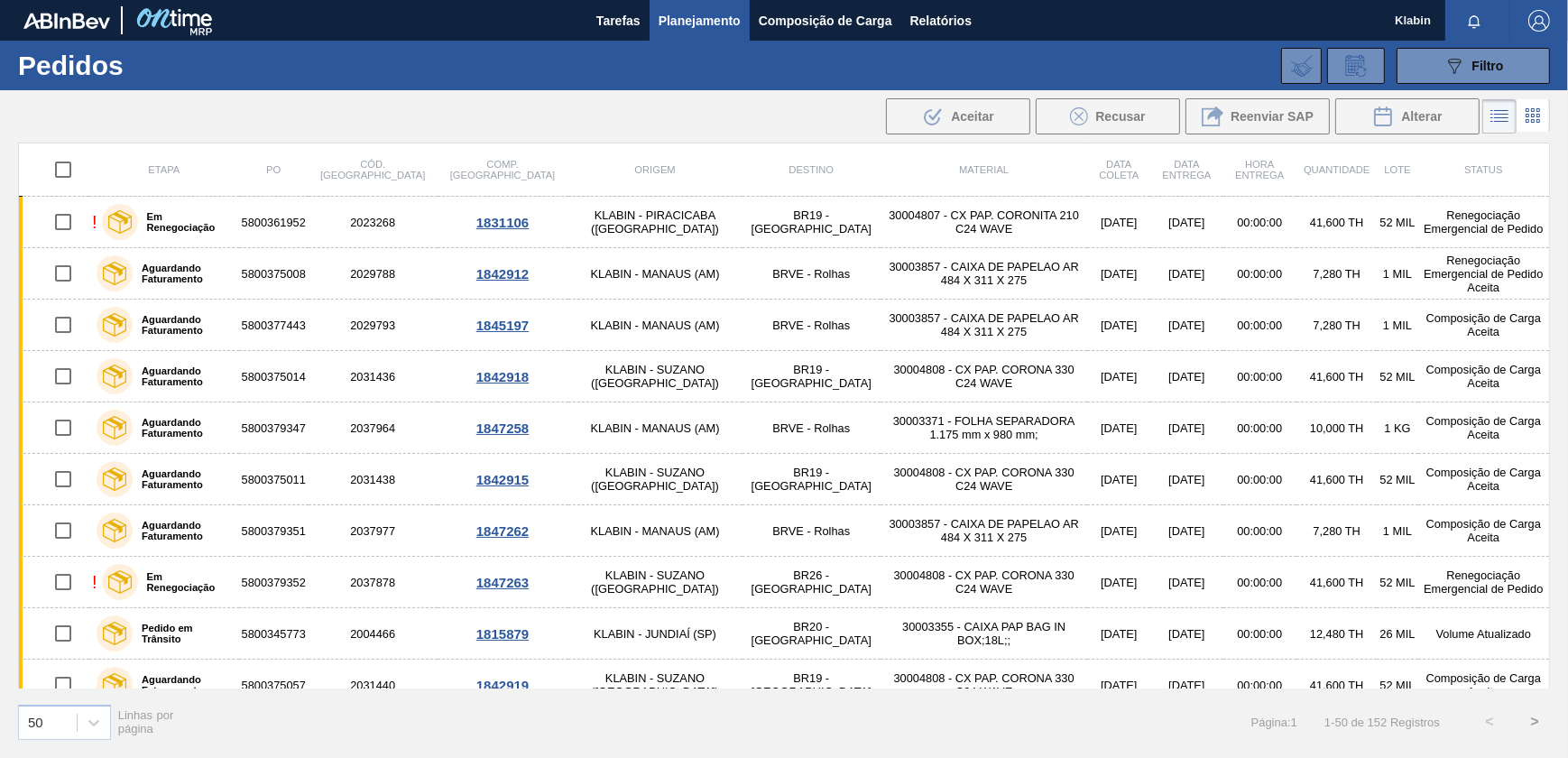
checkbox input "true"
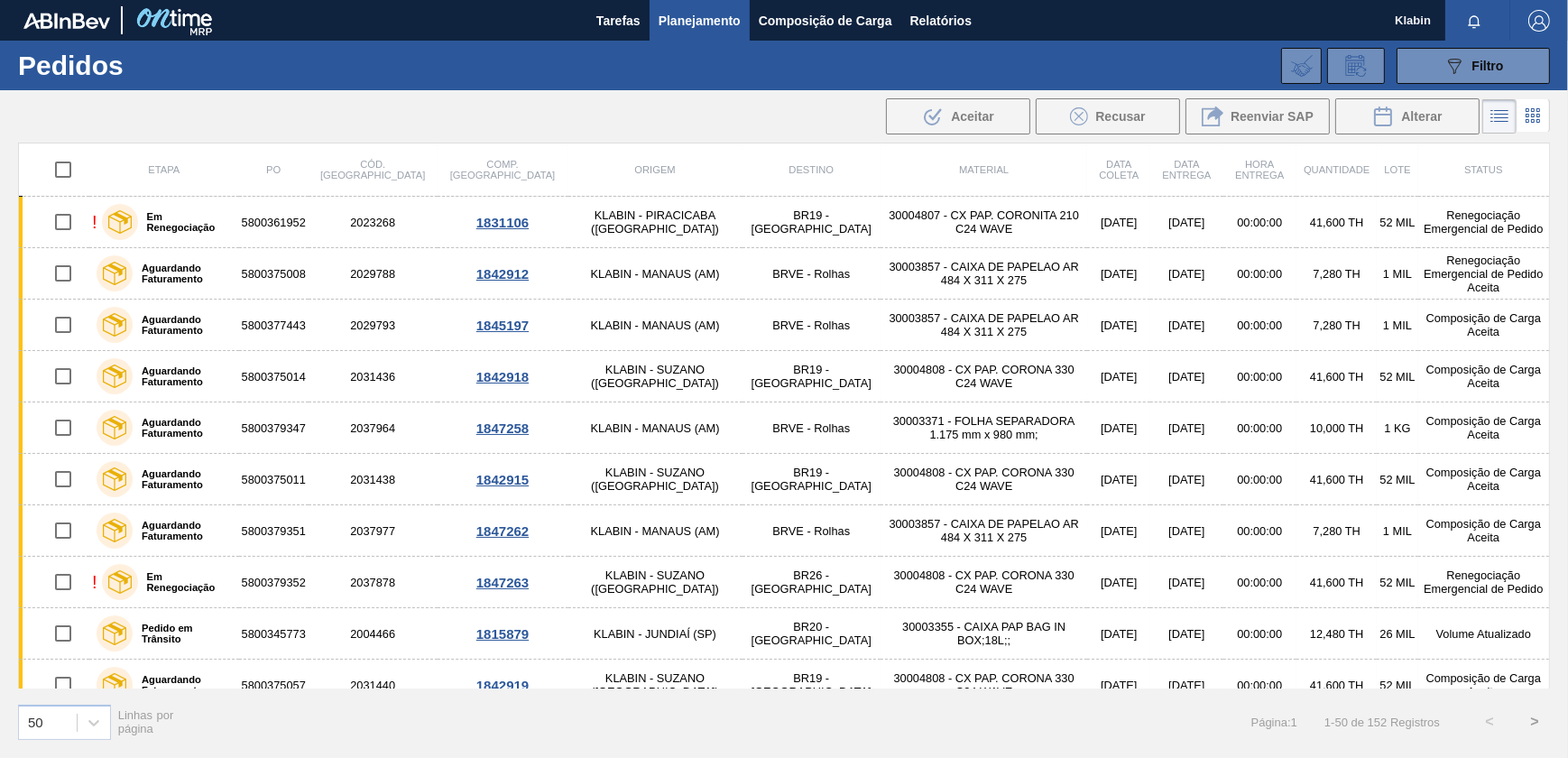
checkbox input "true"
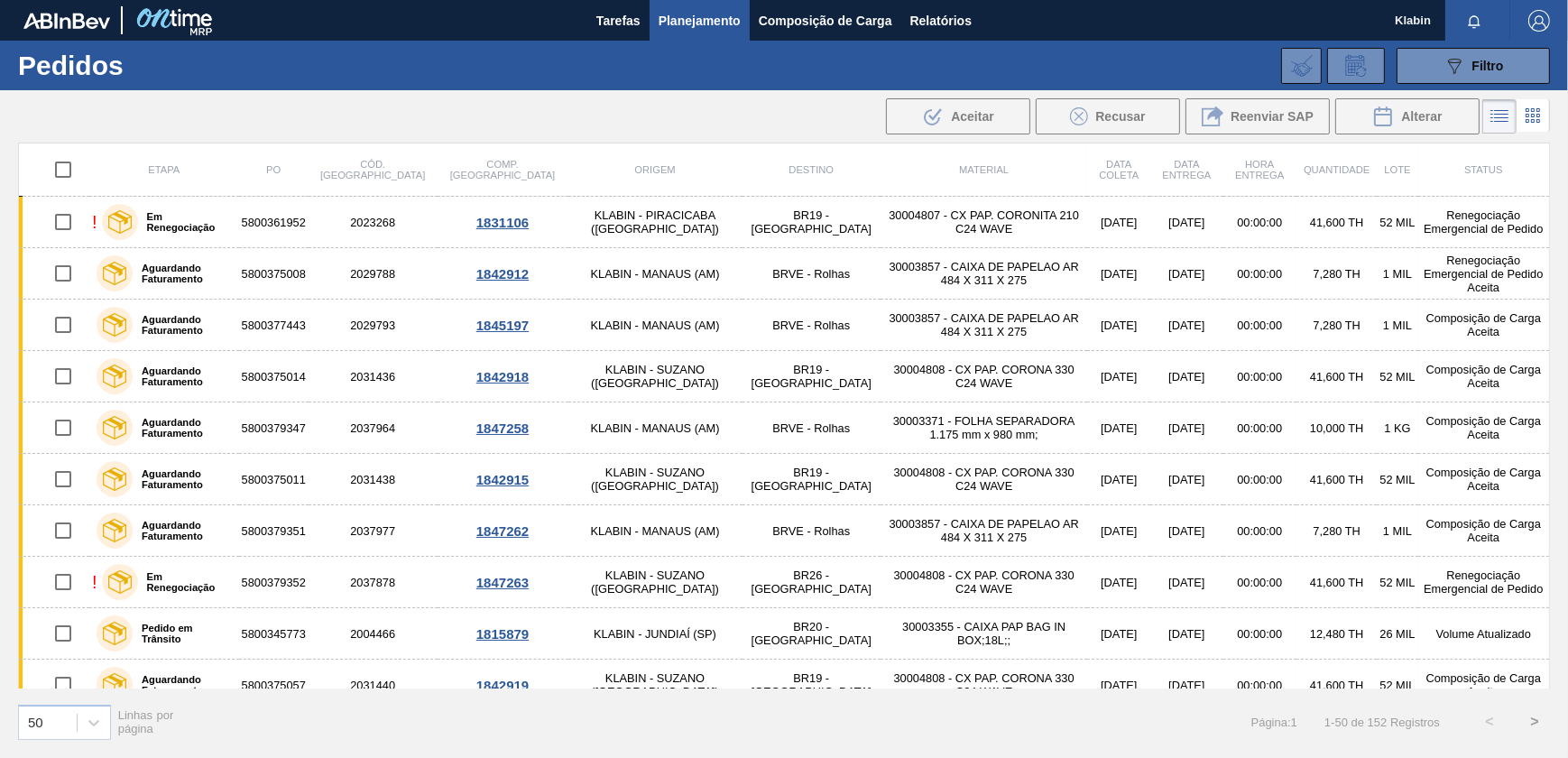
checkbox input "true"
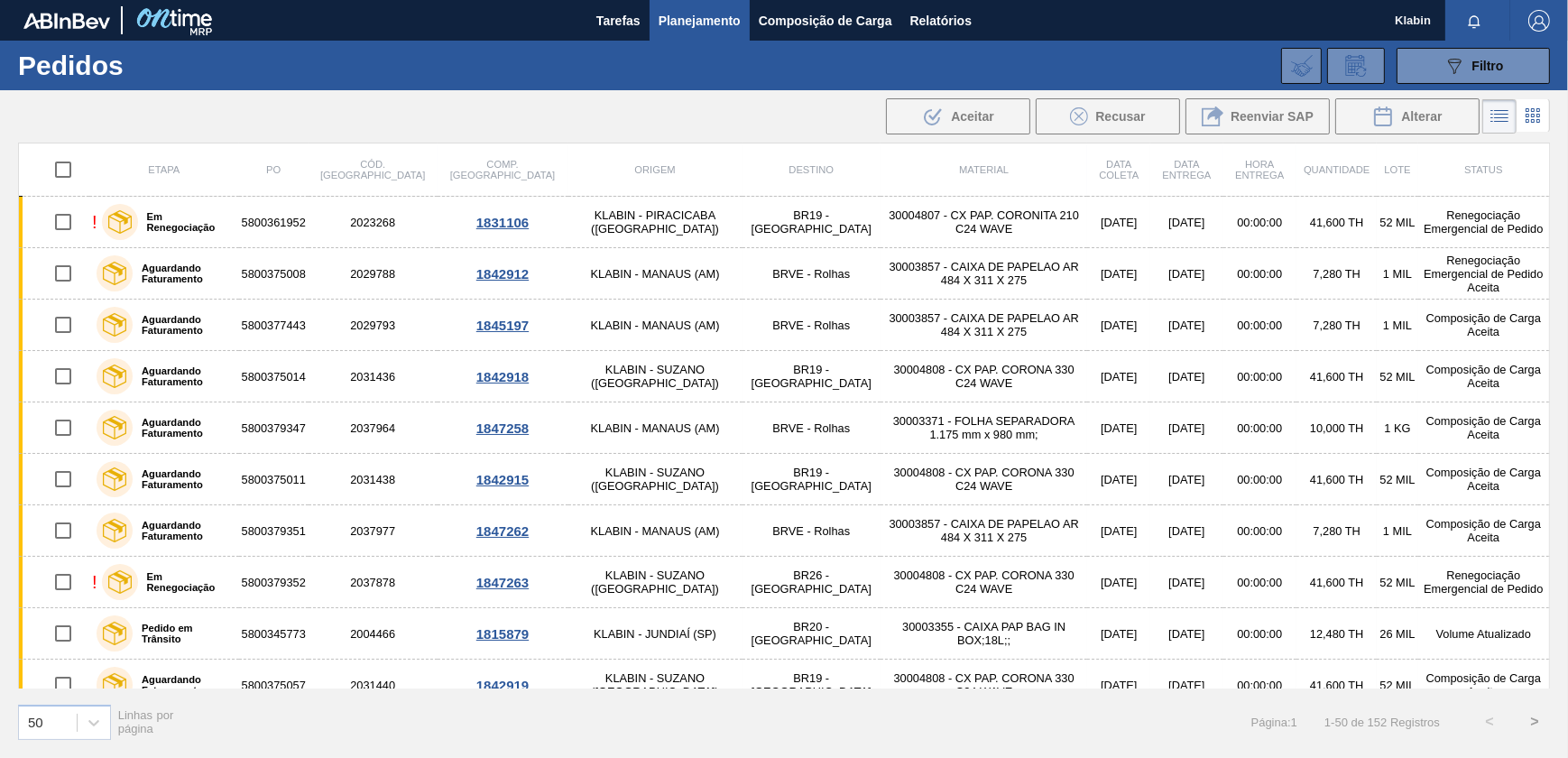
checkbox input "true"
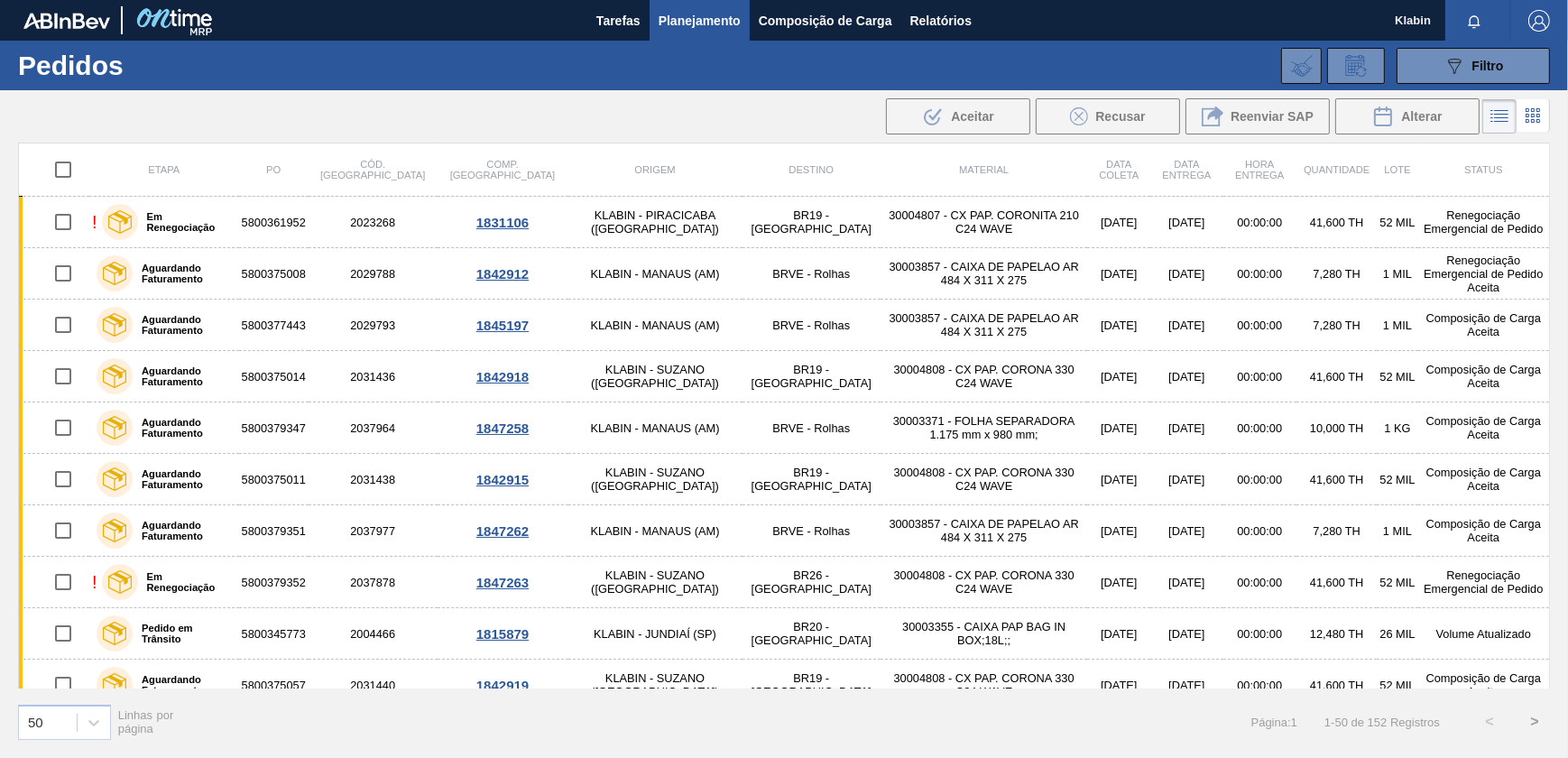
checkbox input "true"
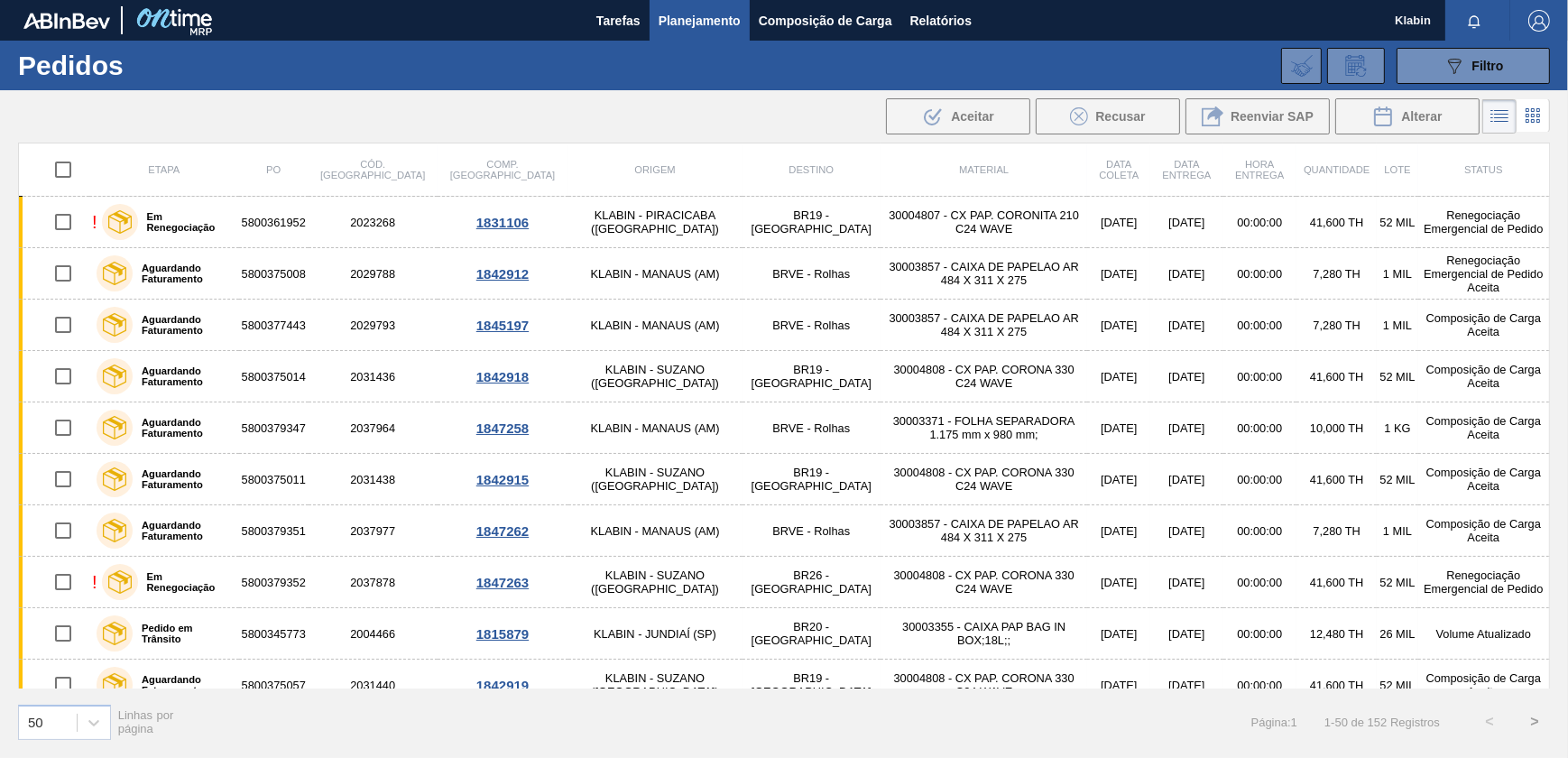
checkbox input "true"
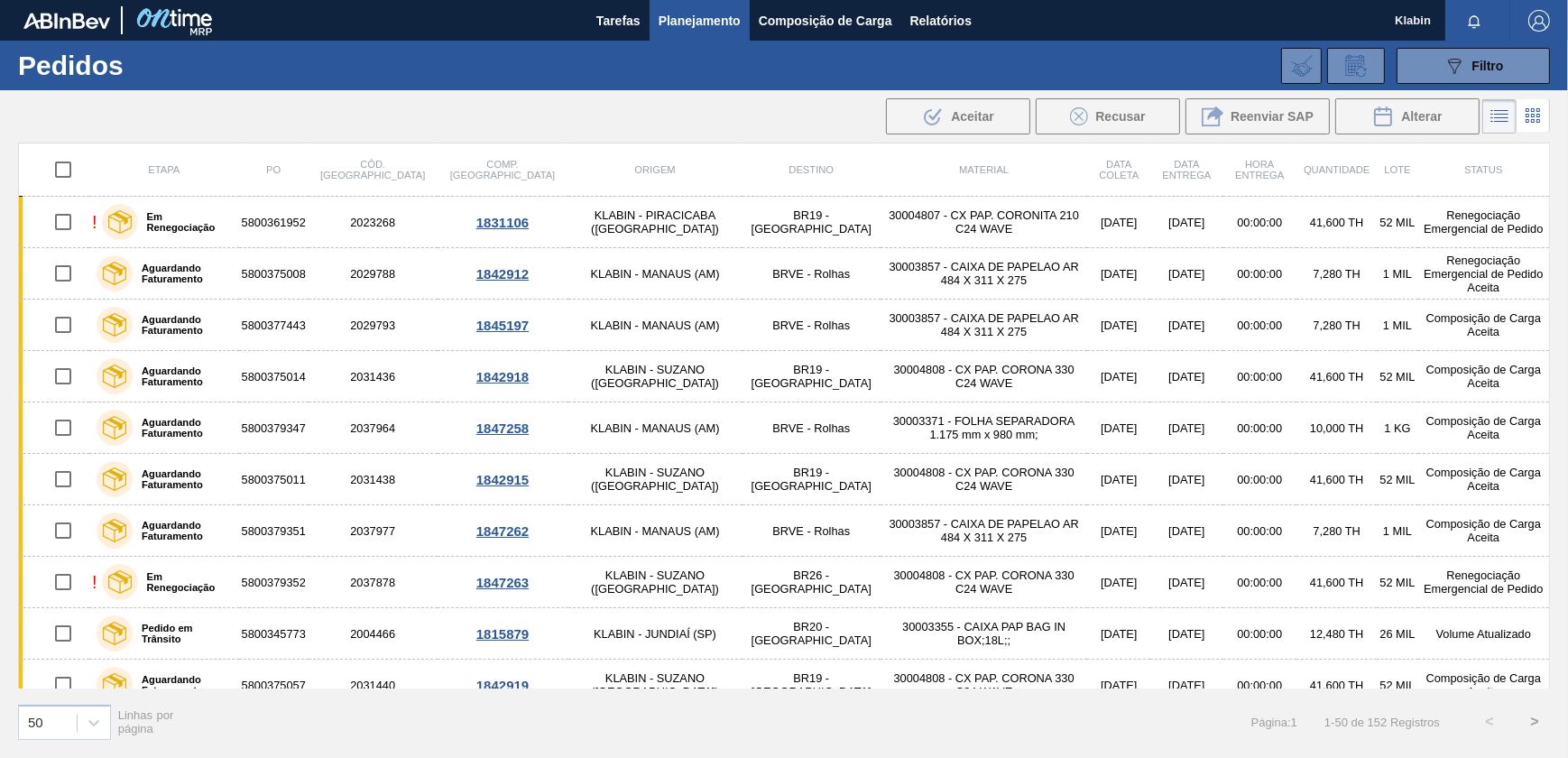
checkbox input "true"
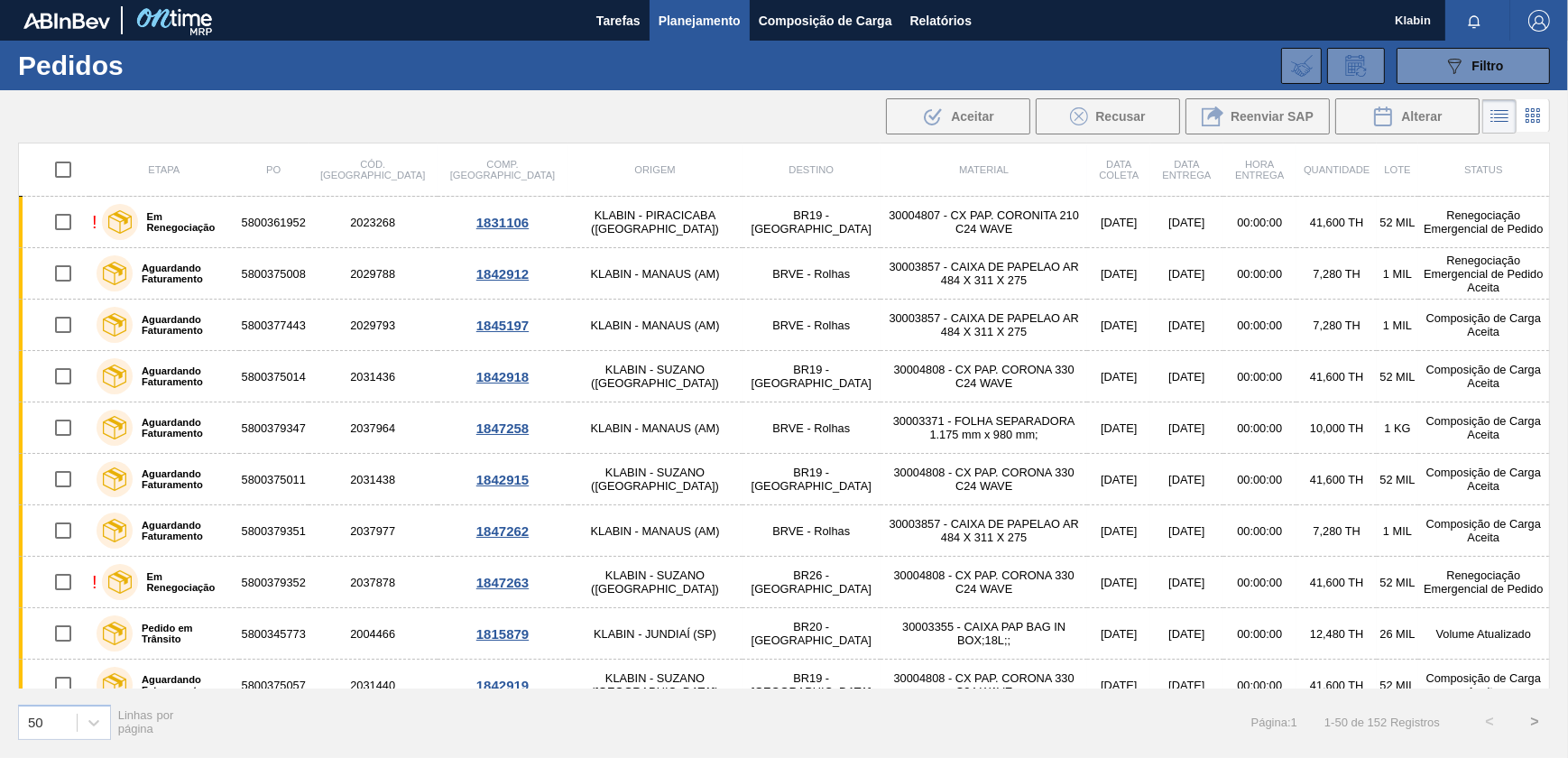
checkbox input "true"
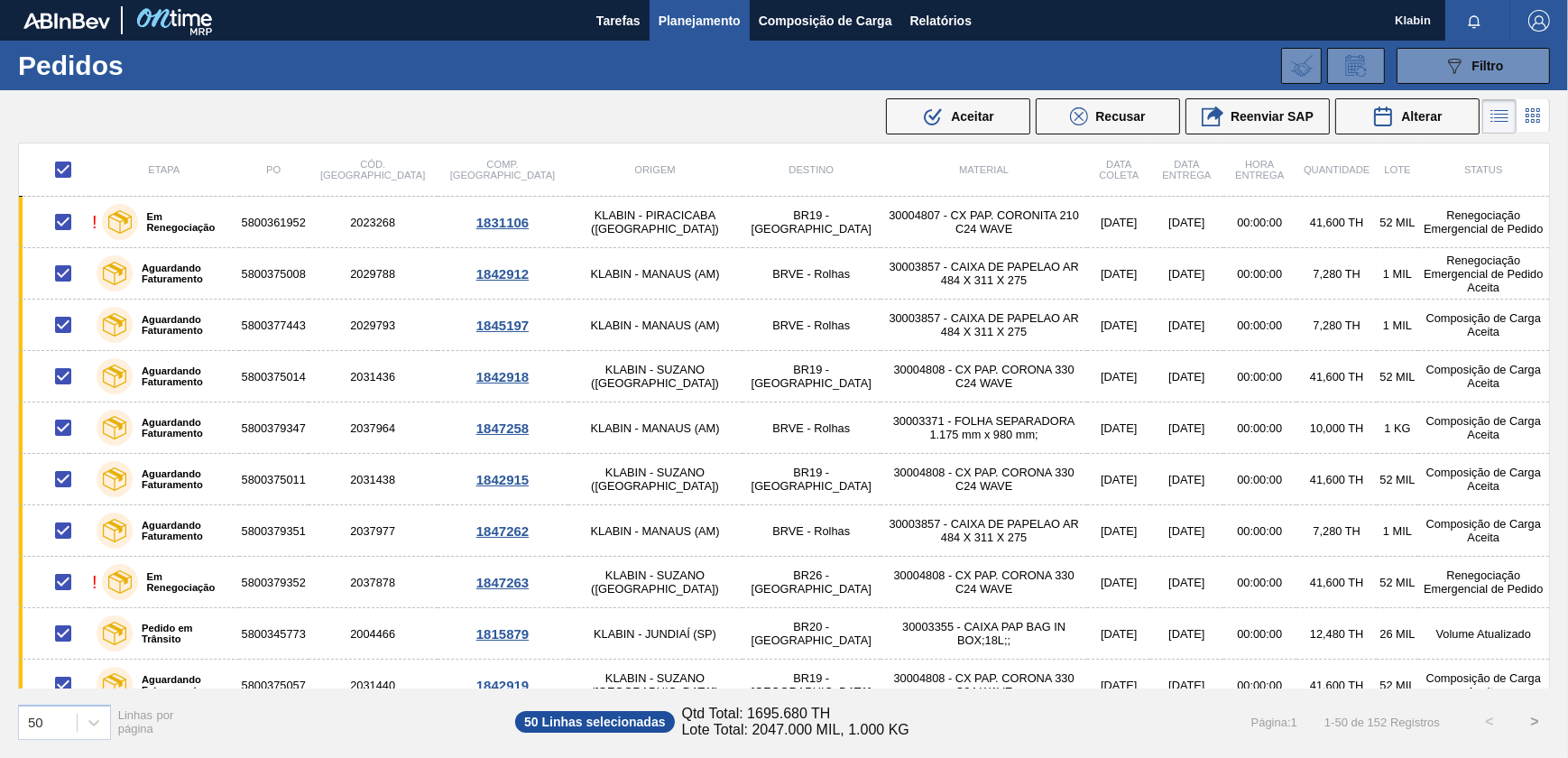
drag, startPoint x: 1369, startPoint y: 113, endPoint x: 1488, endPoint y: 165, distance: 129.9
click at [1501, 373] on main "Tarefas Planejamento Composição de Carga Relatórios Klabin Marcar todas como li…" at bounding box center [784, 379] width 1568 height 758
click at [1434, 40] on div "Klabin Marcar todas como lido" at bounding box center [1480, 20] width 173 height 41
click at [1442, 54] on button "089F7B8B-B2A5-4AFE-B5C0-19BA573D28AC Filtro" at bounding box center [1473, 66] width 153 height 36
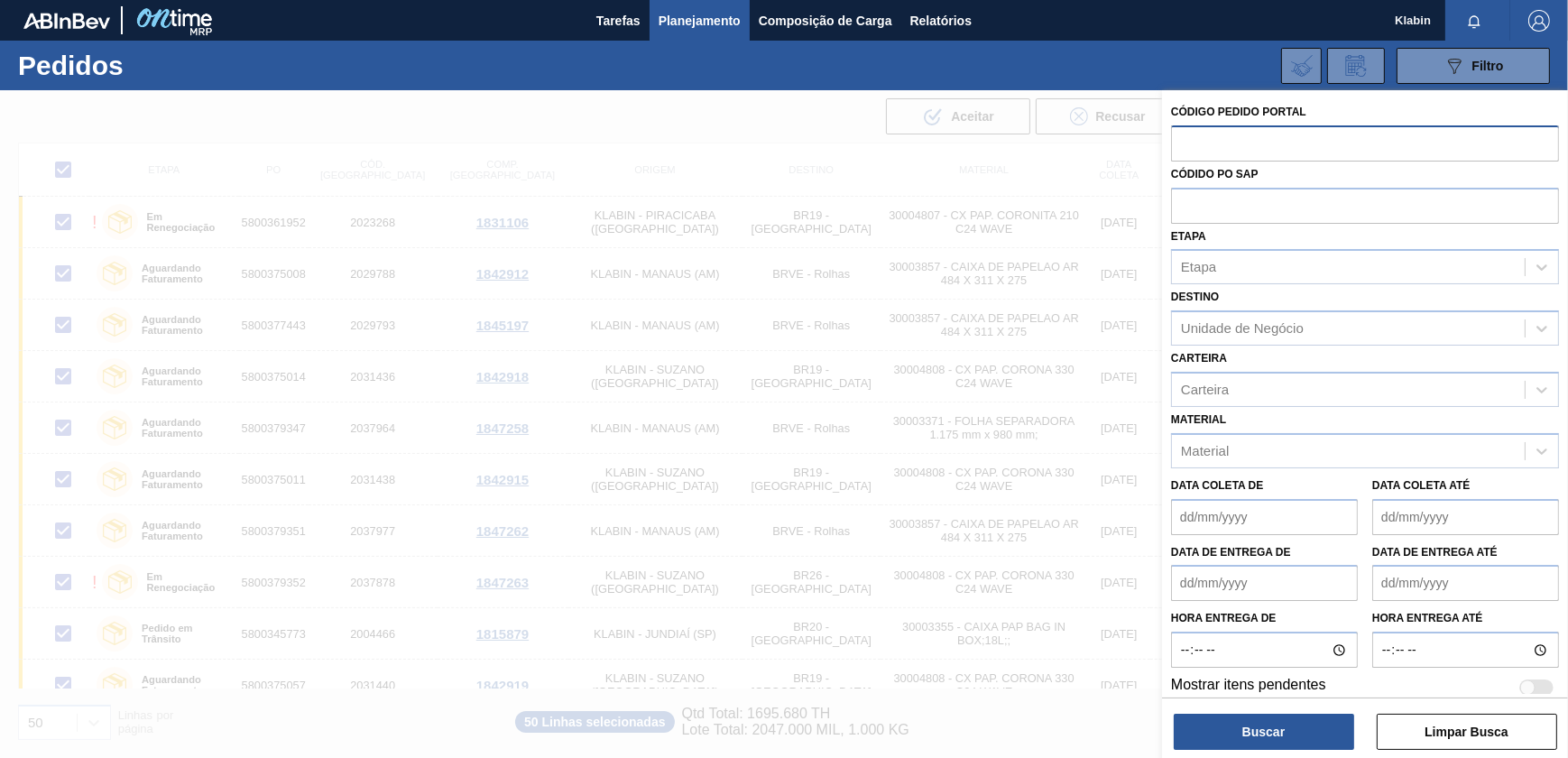
click at [1236, 153] on input "text" at bounding box center [1365, 142] width 388 height 34
paste input "text"
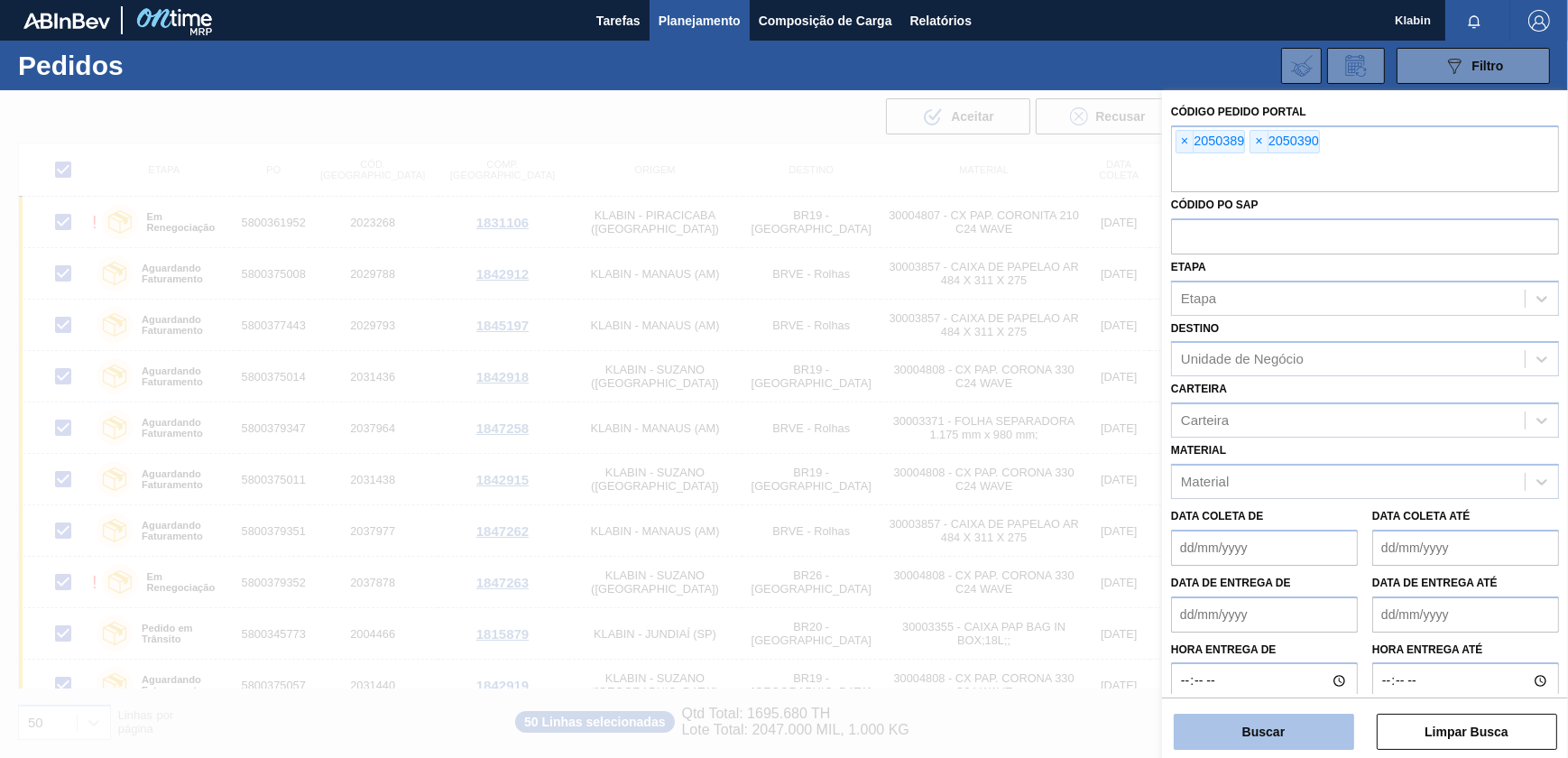
click at [1296, 740] on button "Buscar" at bounding box center [1263, 731] width 180 height 36
checkbox input "false"
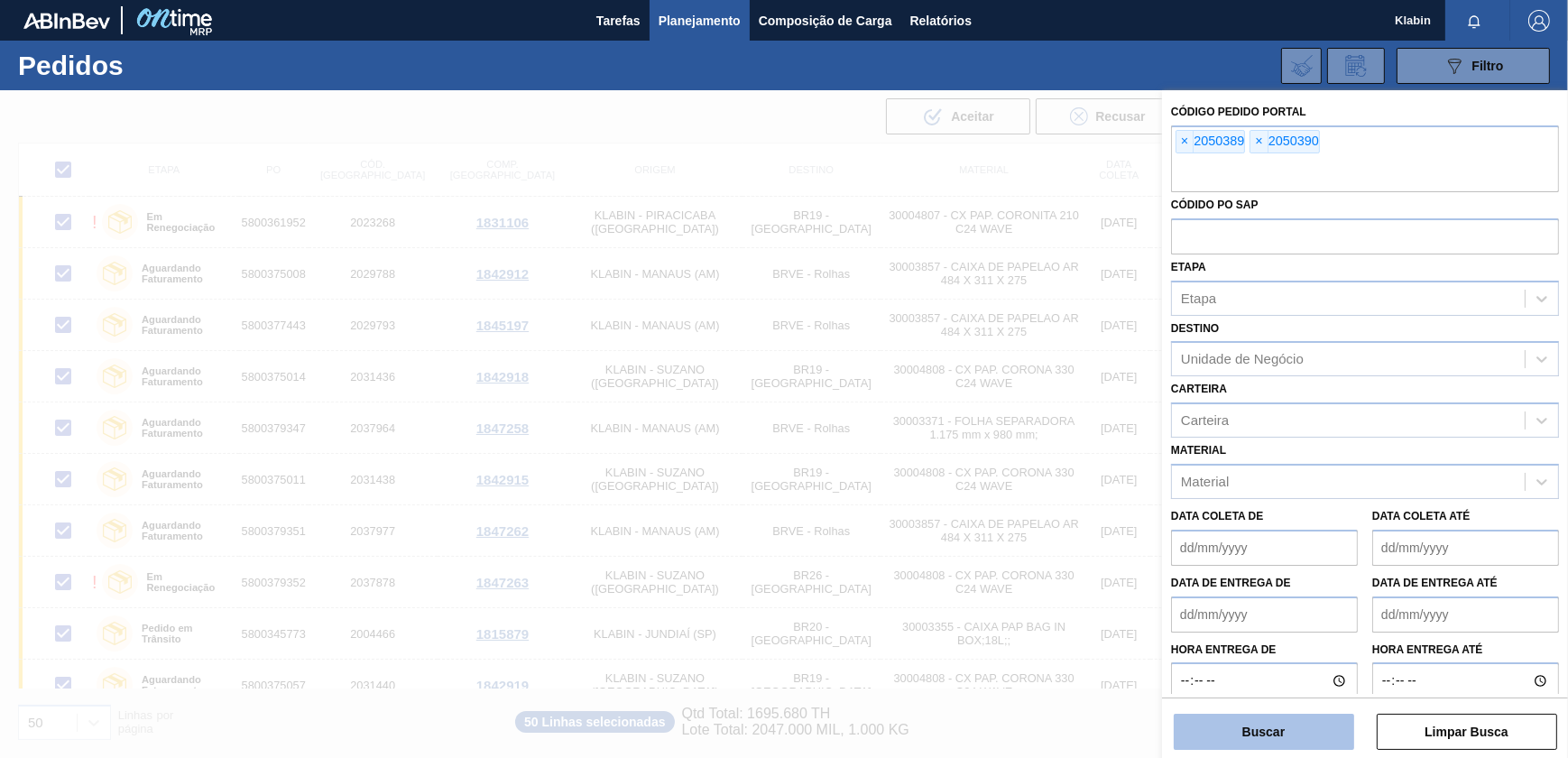
checkbox input "false"
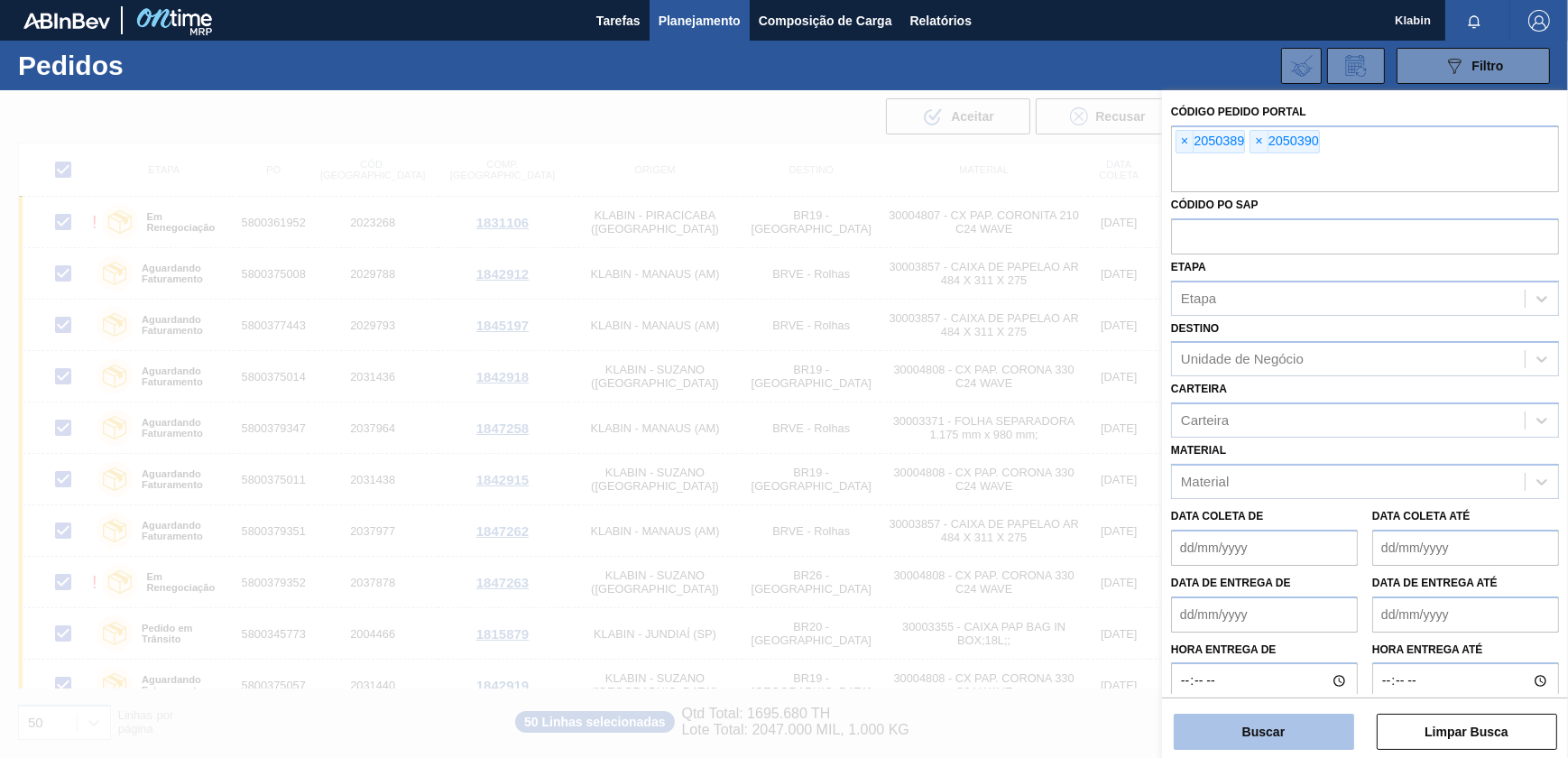
checkbox input "false"
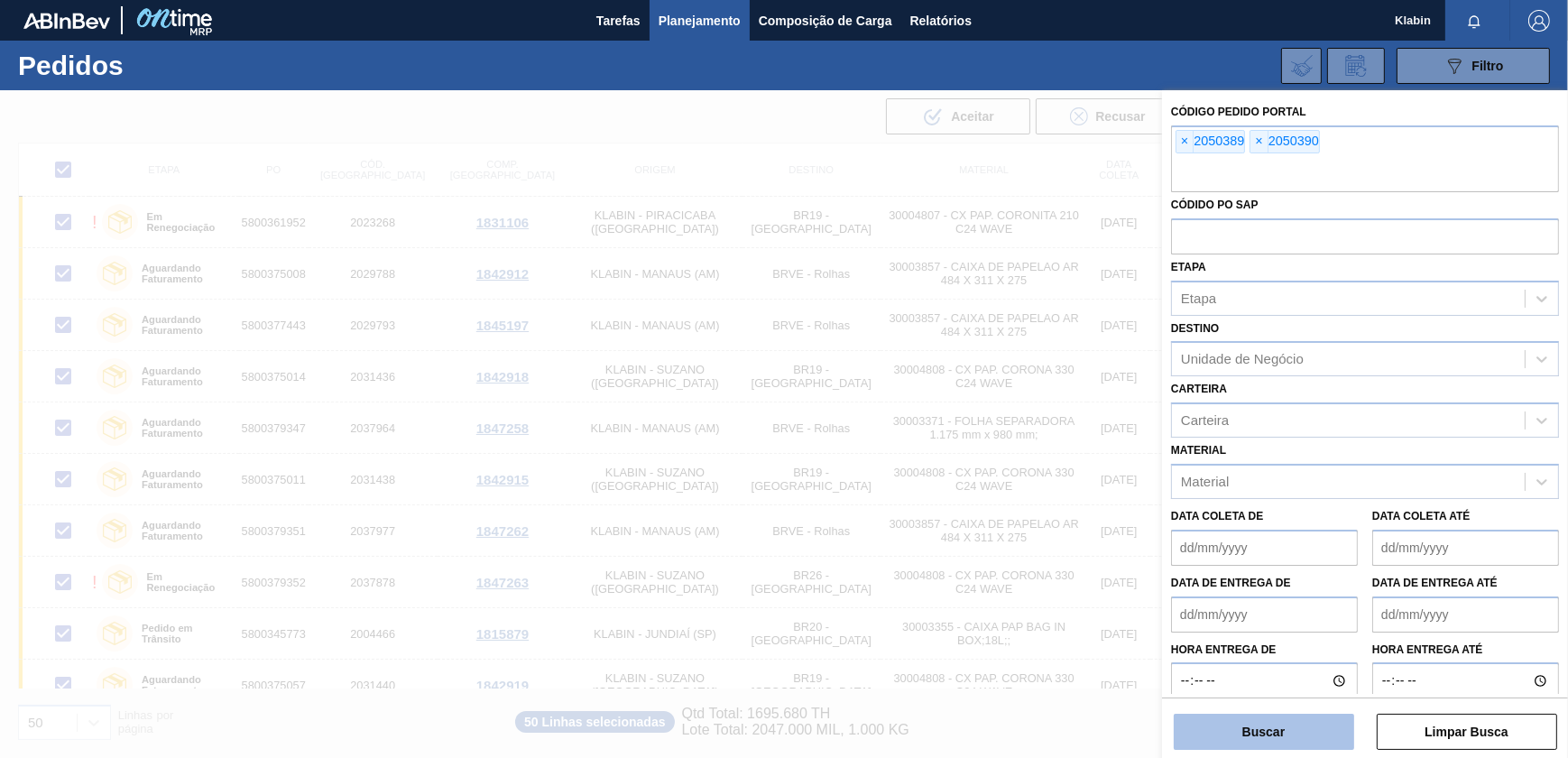
checkbox input "false"
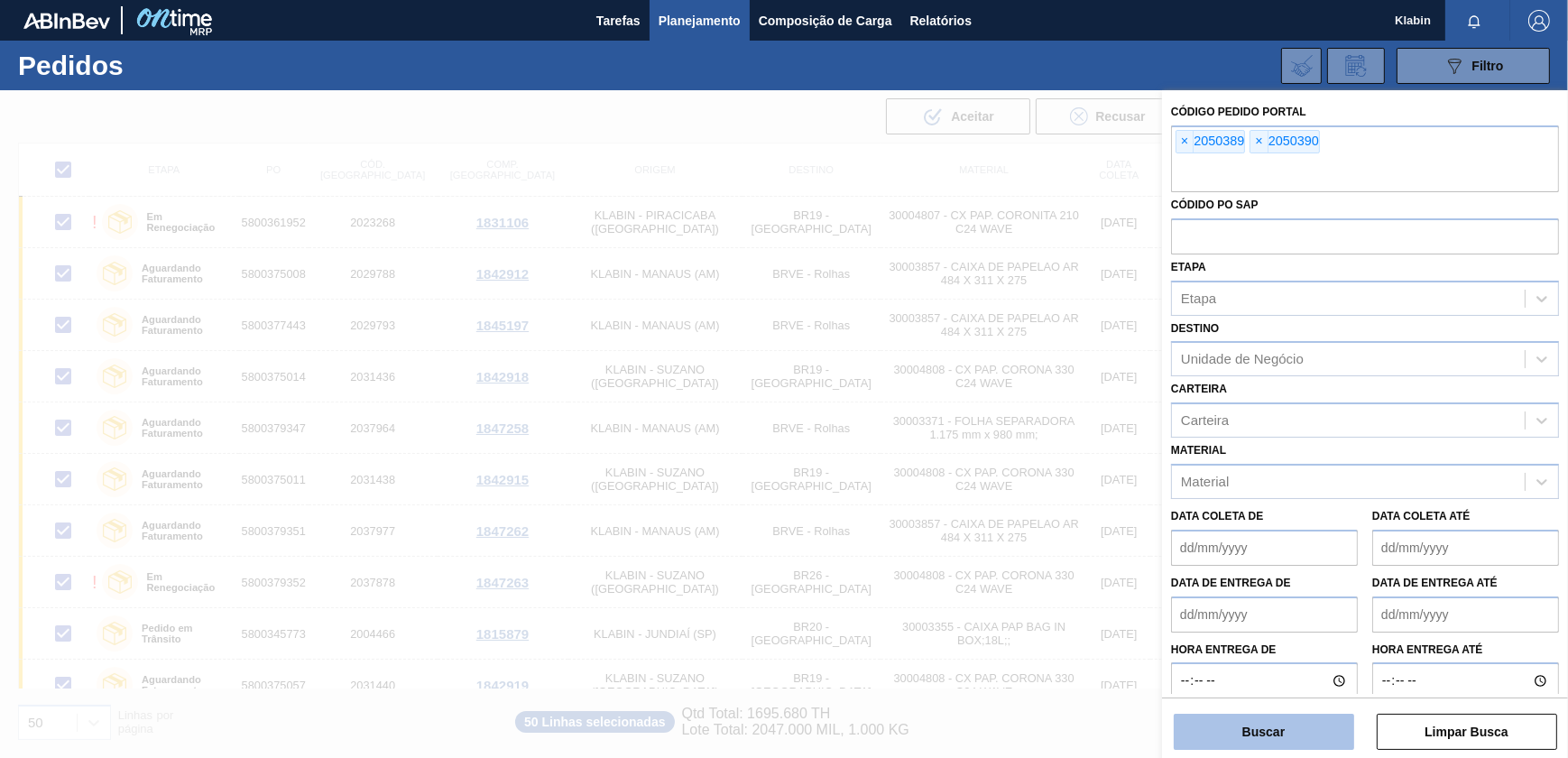
checkbox input "false"
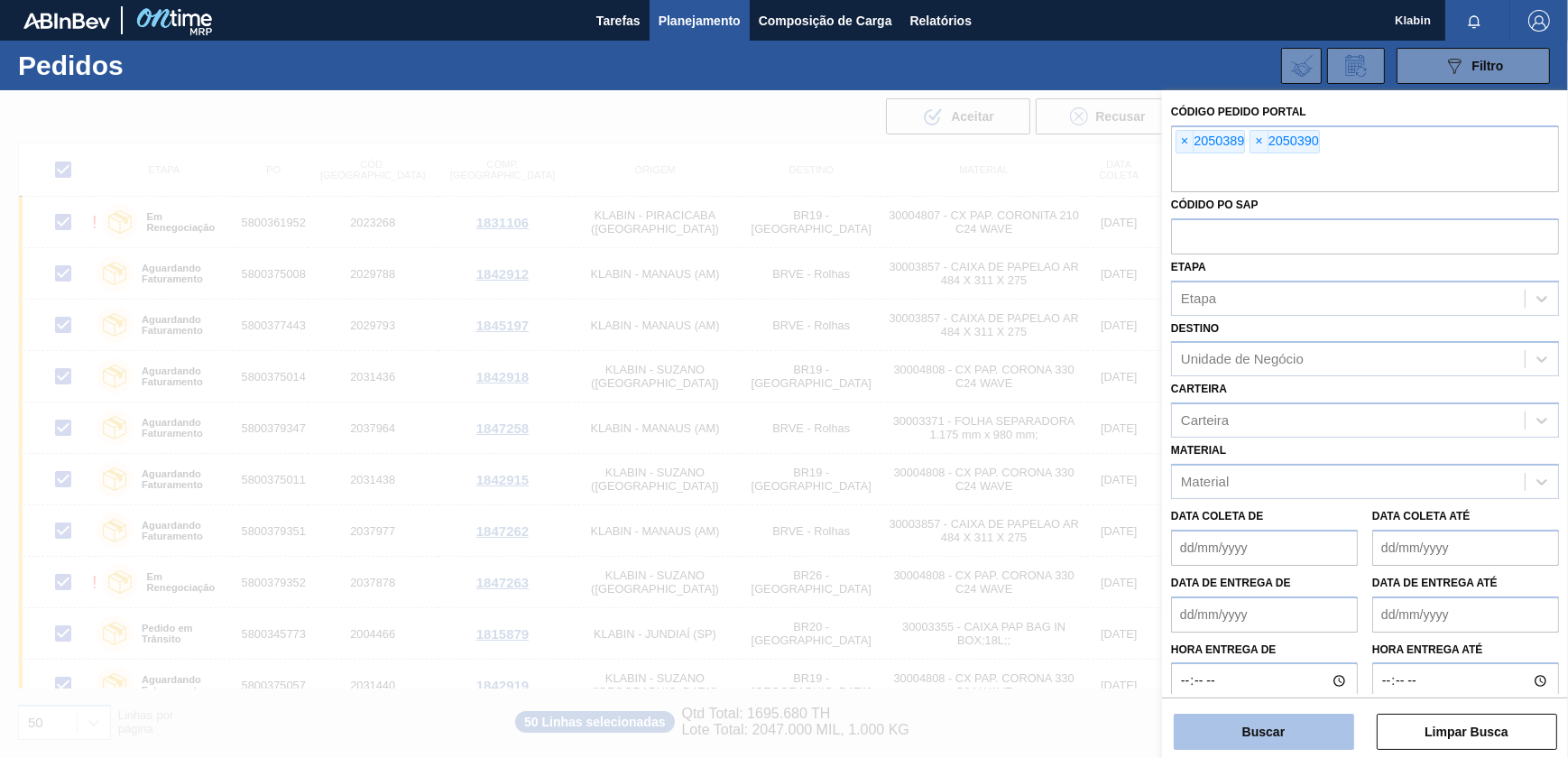
checkbox input "false"
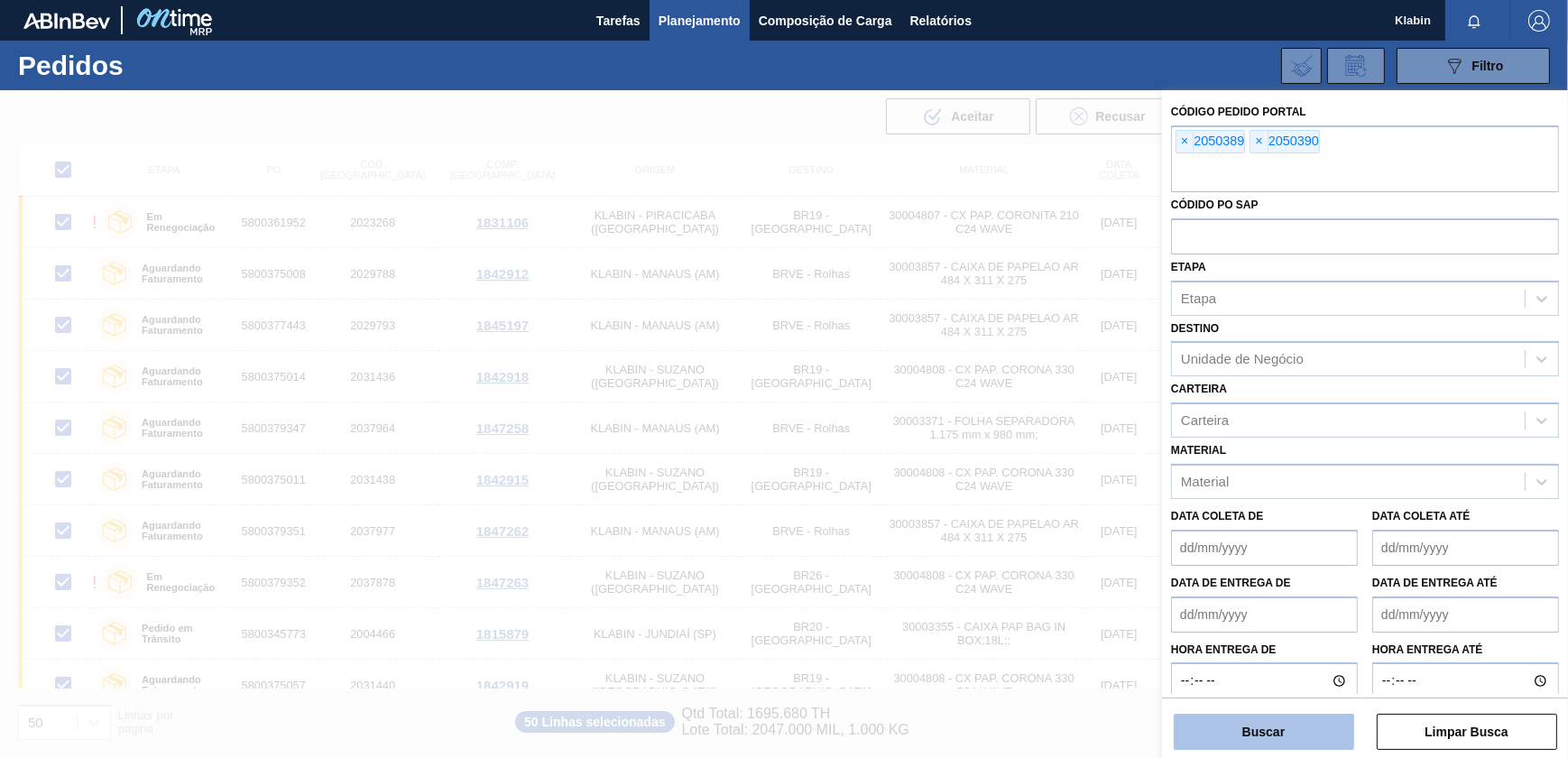
checkbox input "false"
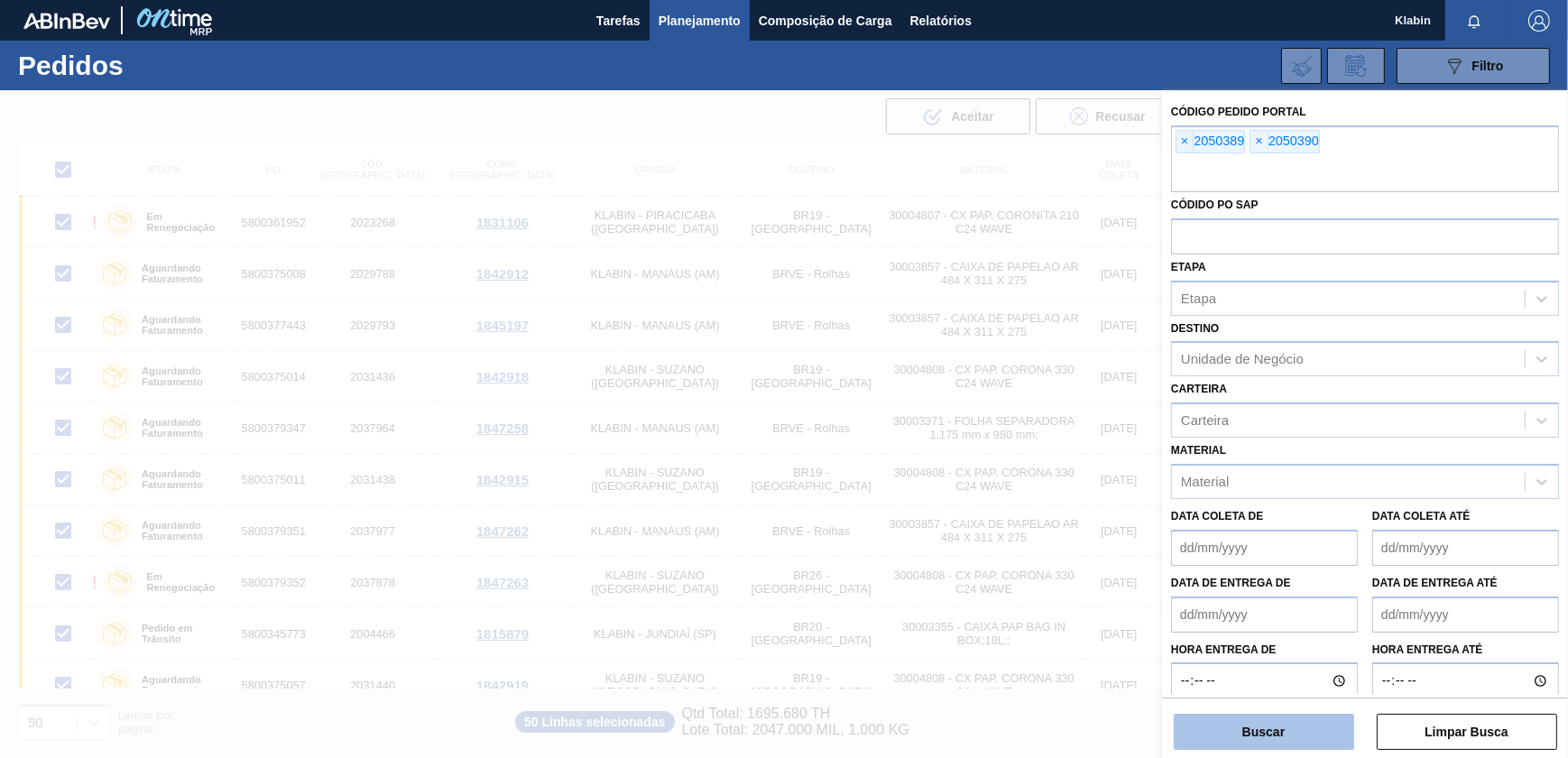
checkbox input "false"
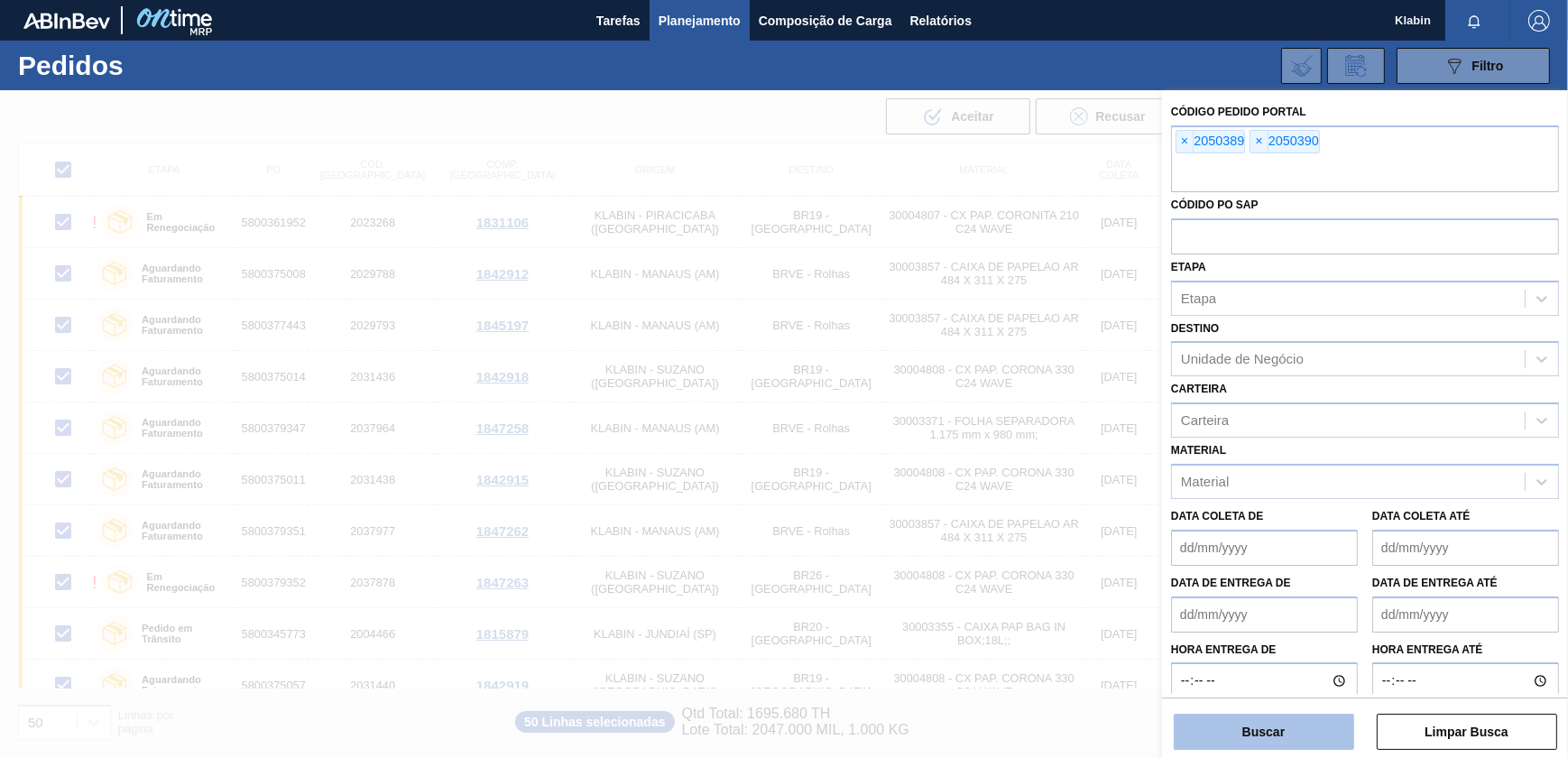
checkbox input "false"
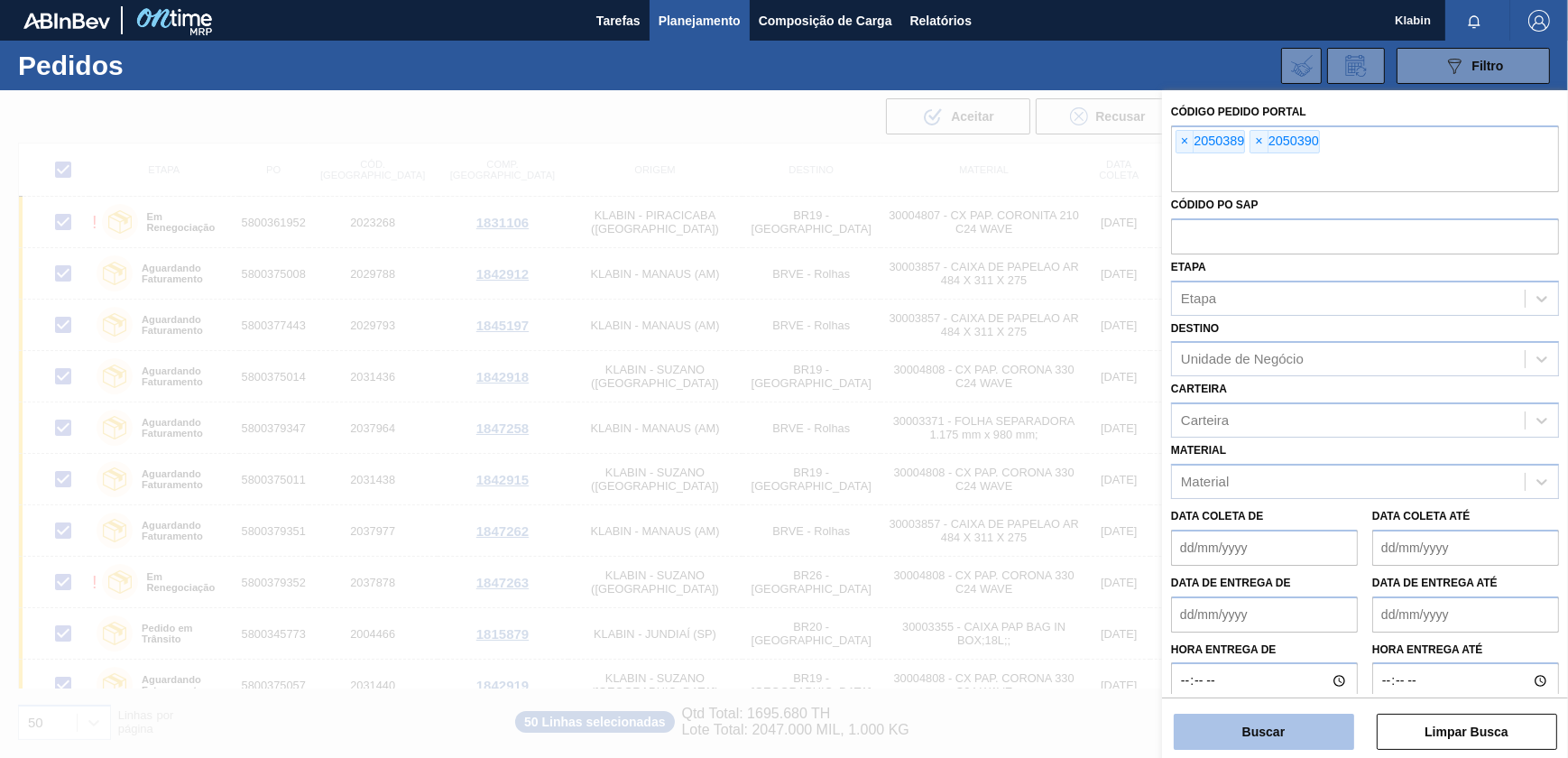
checkbox input "false"
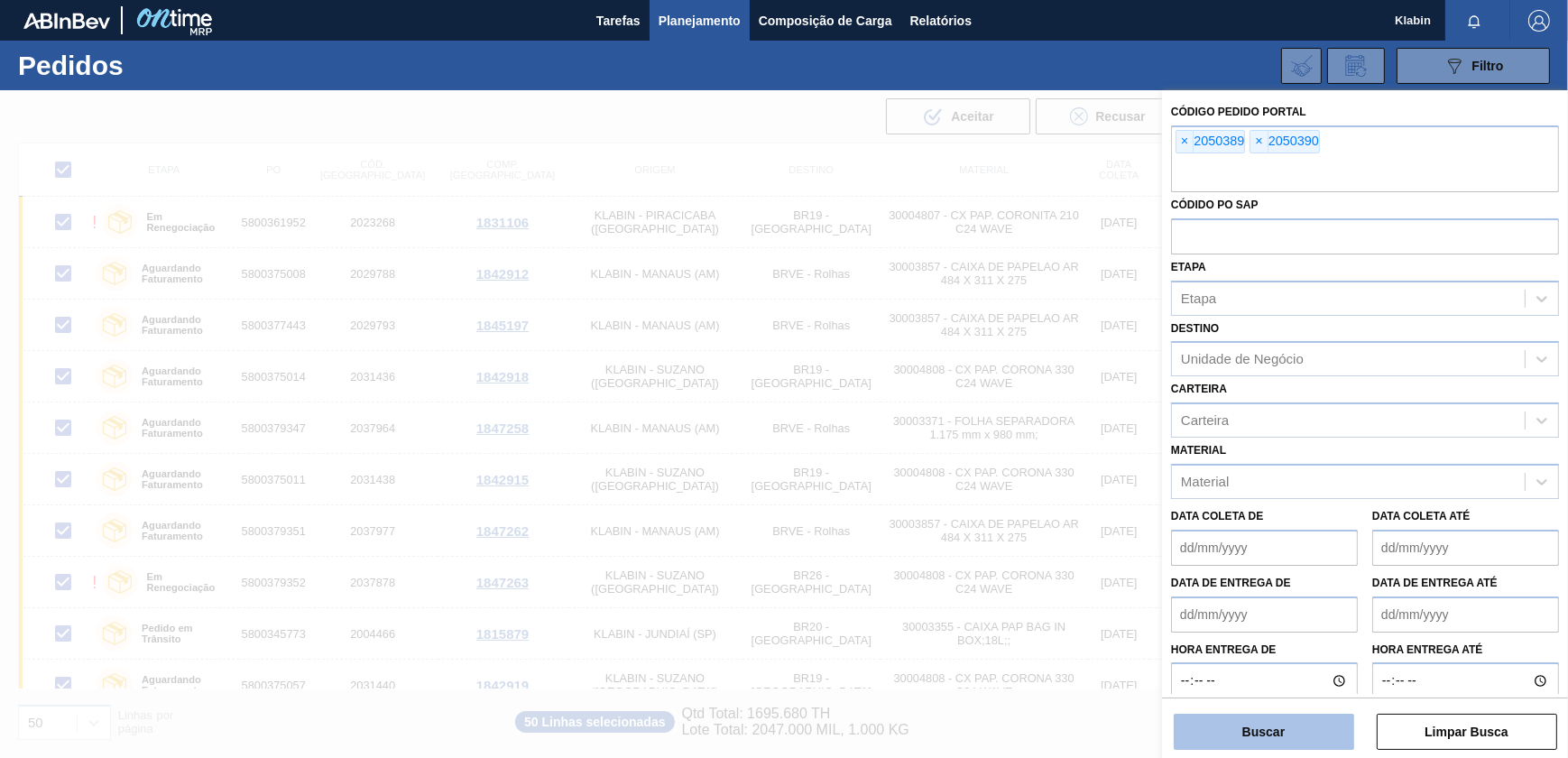
checkbox input "false"
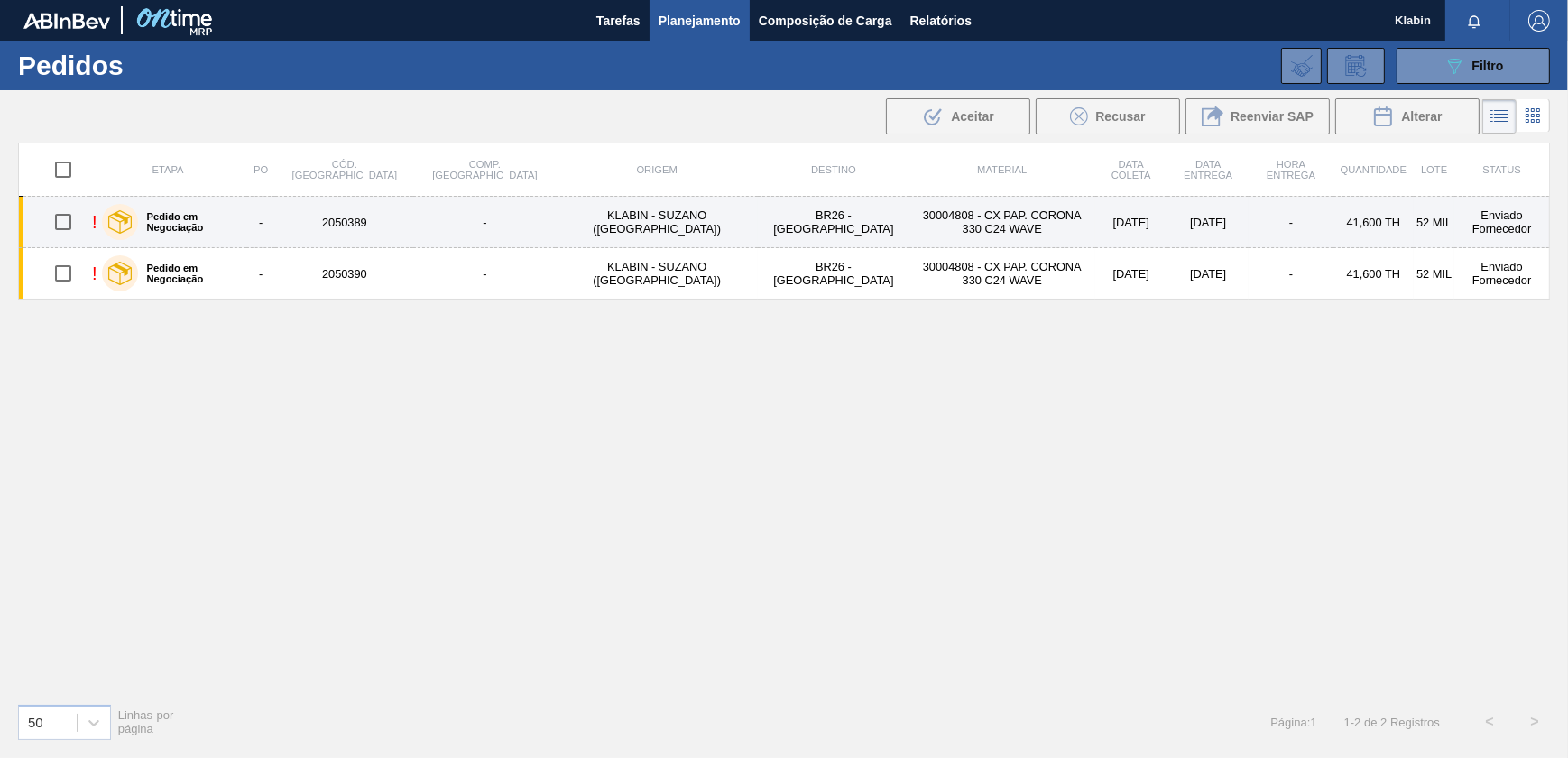
click at [71, 224] on input "checkbox" at bounding box center [63, 222] width 38 height 38
checkbox input "true"
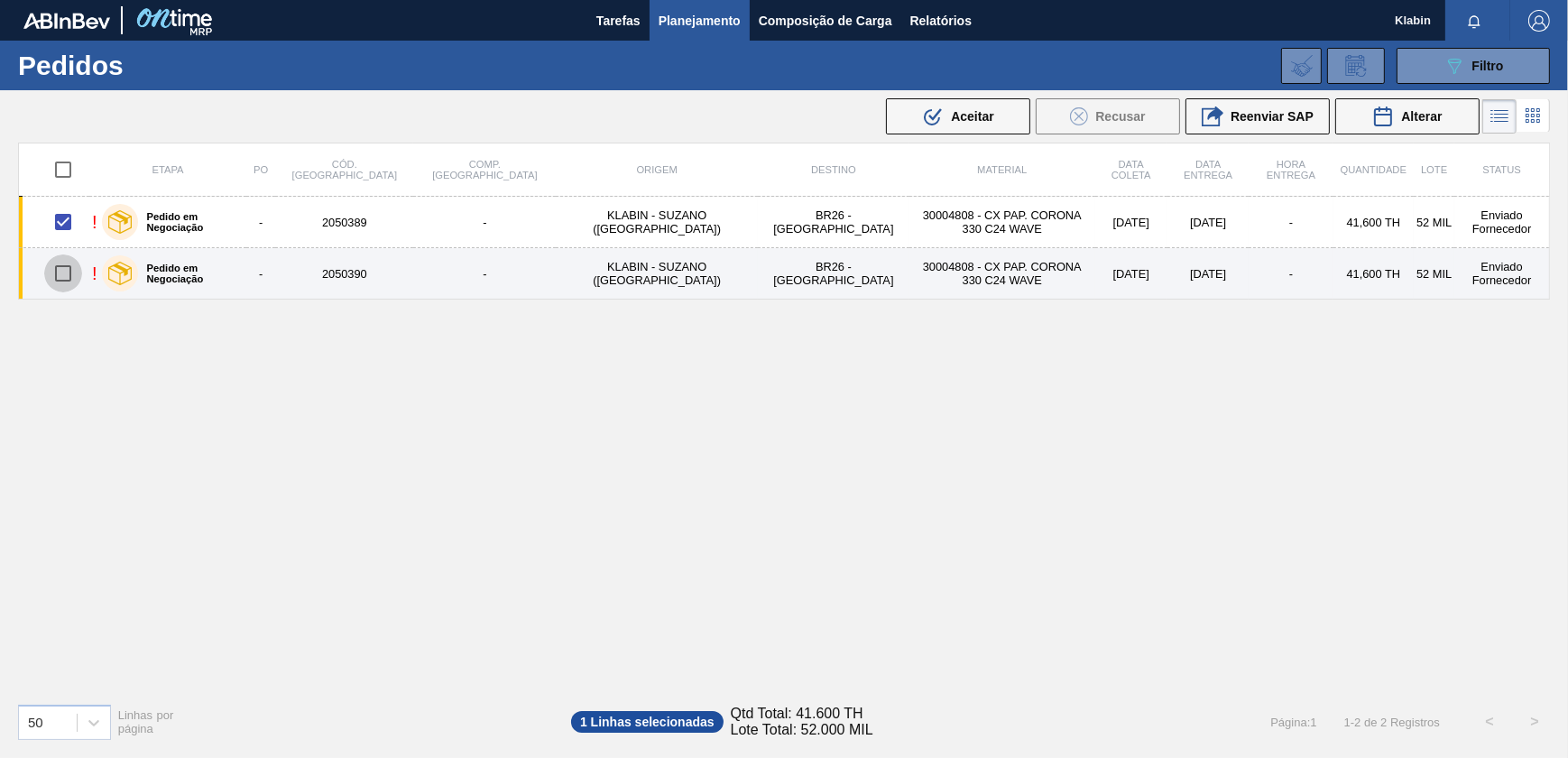
click at [65, 275] on input "checkbox" at bounding box center [63, 273] width 38 height 38
checkbox input "true"
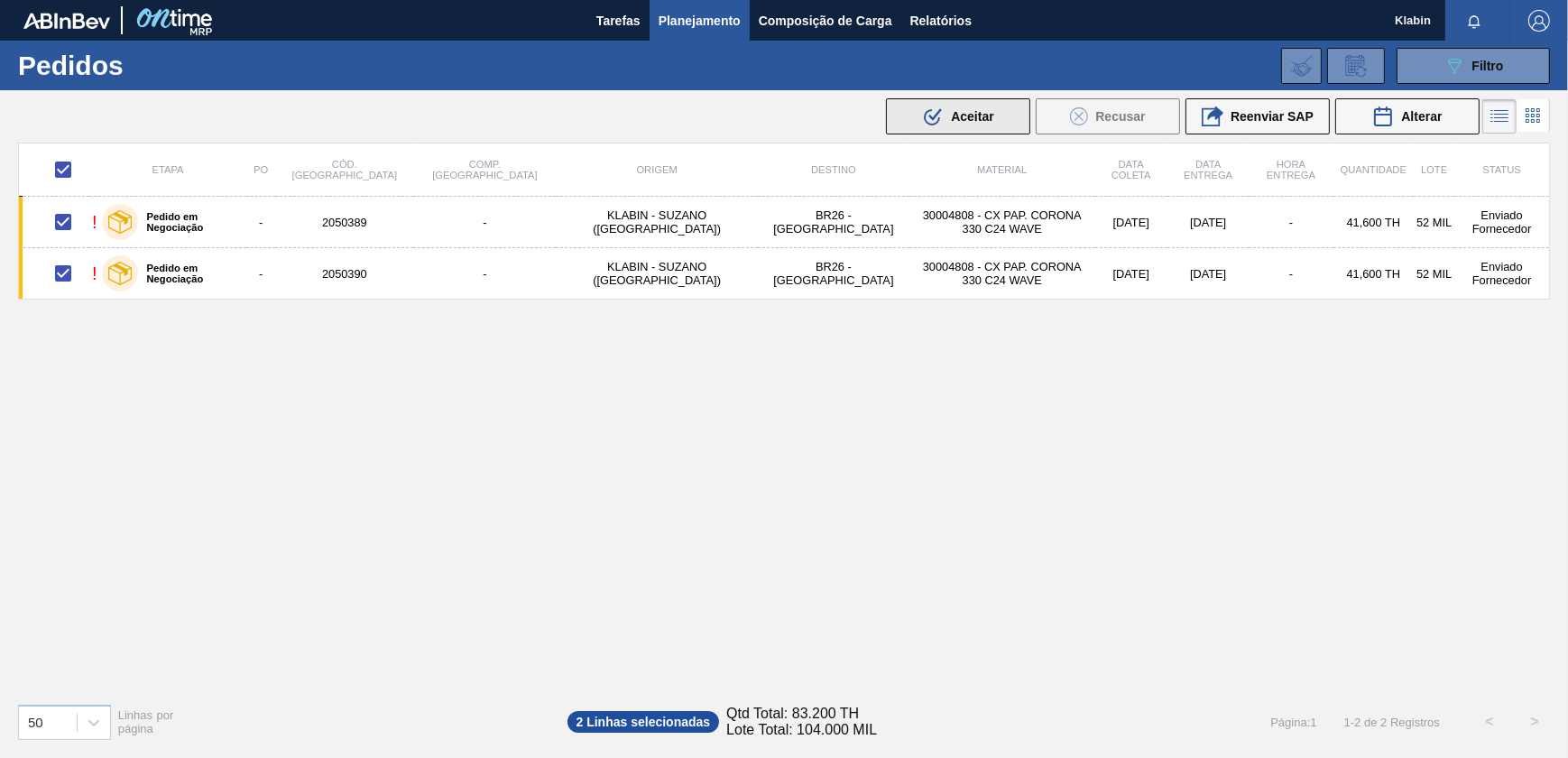
click at [930, 117] on icon at bounding box center [935, 115] width 14 height 13
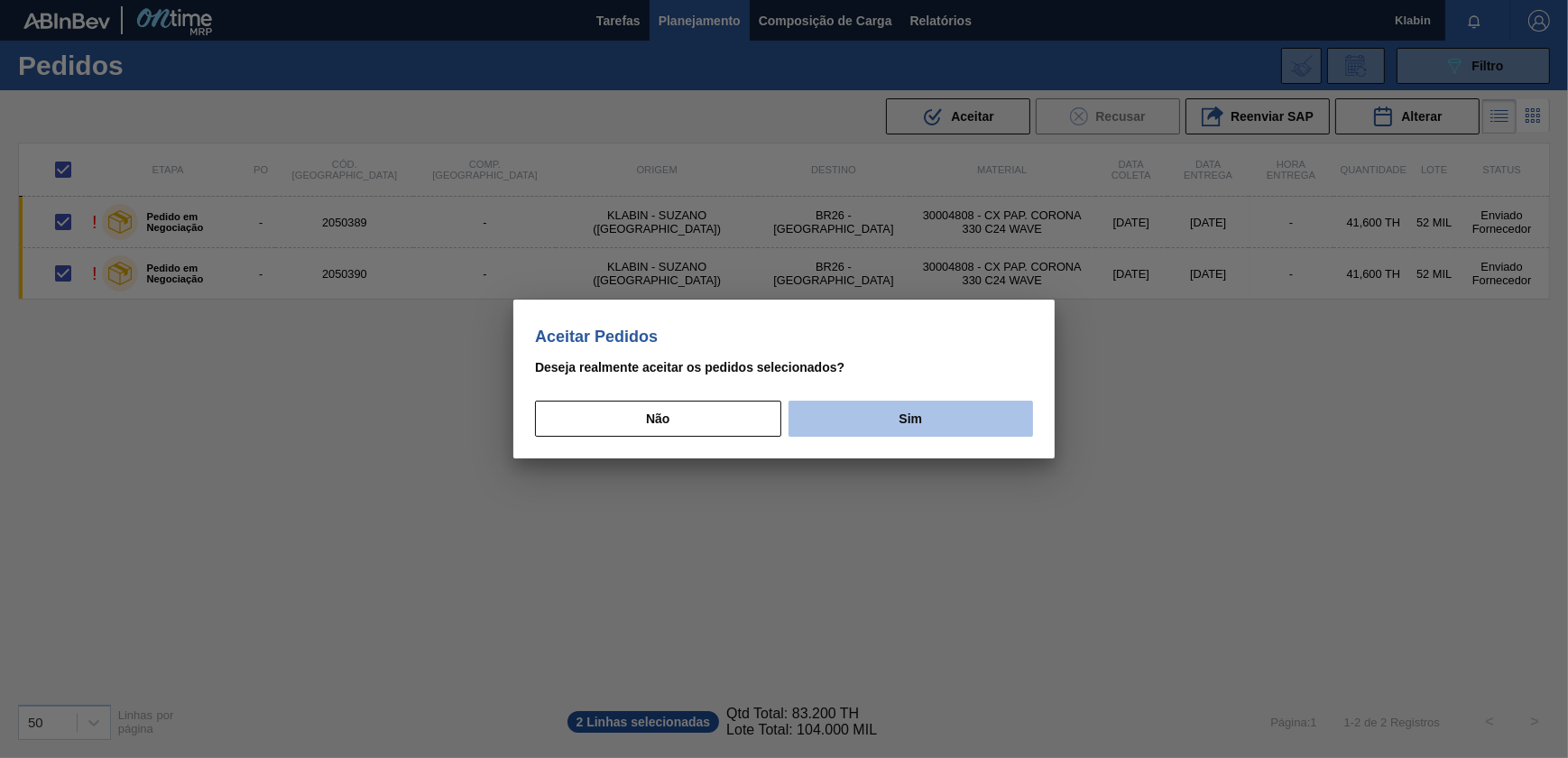
click at [850, 410] on button "Sim" at bounding box center [910, 418] width 245 height 36
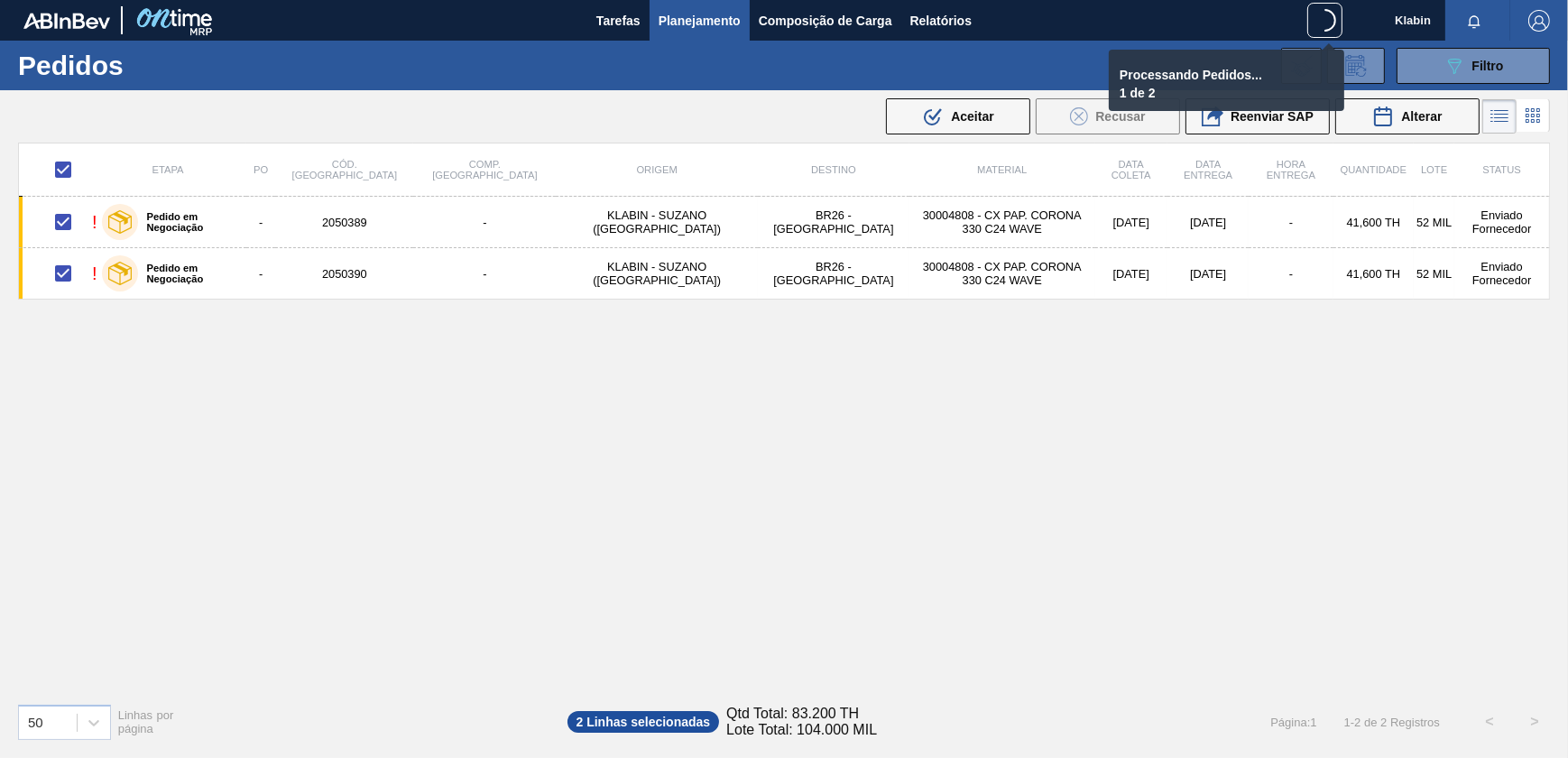
checkbox input "false"
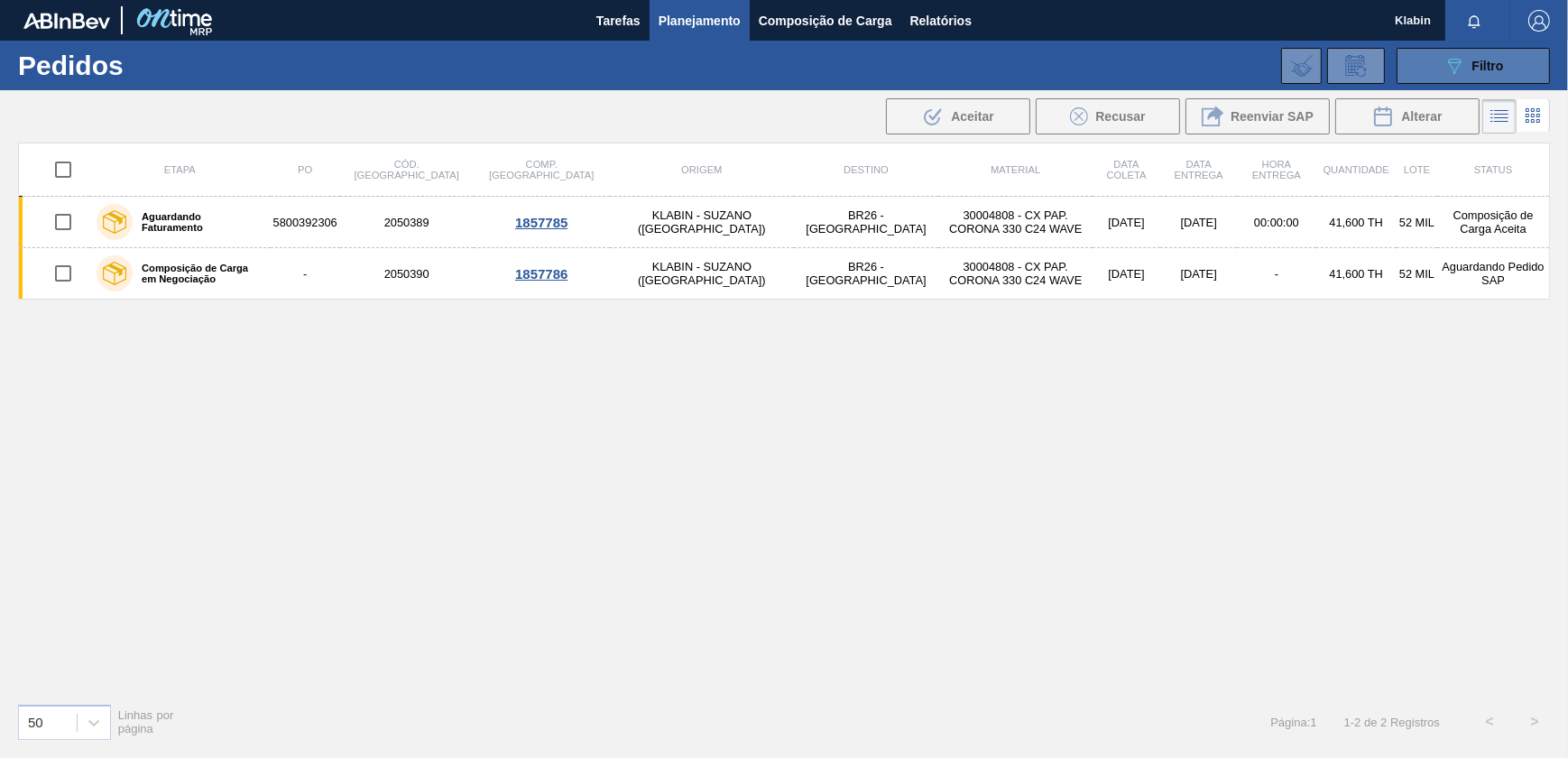
click at [1443, 65] on icon "089F7B8B-B2A5-4AFE-B5C0-19BA573D28AC" at bounding box center [1453, 66] width 21 height 21
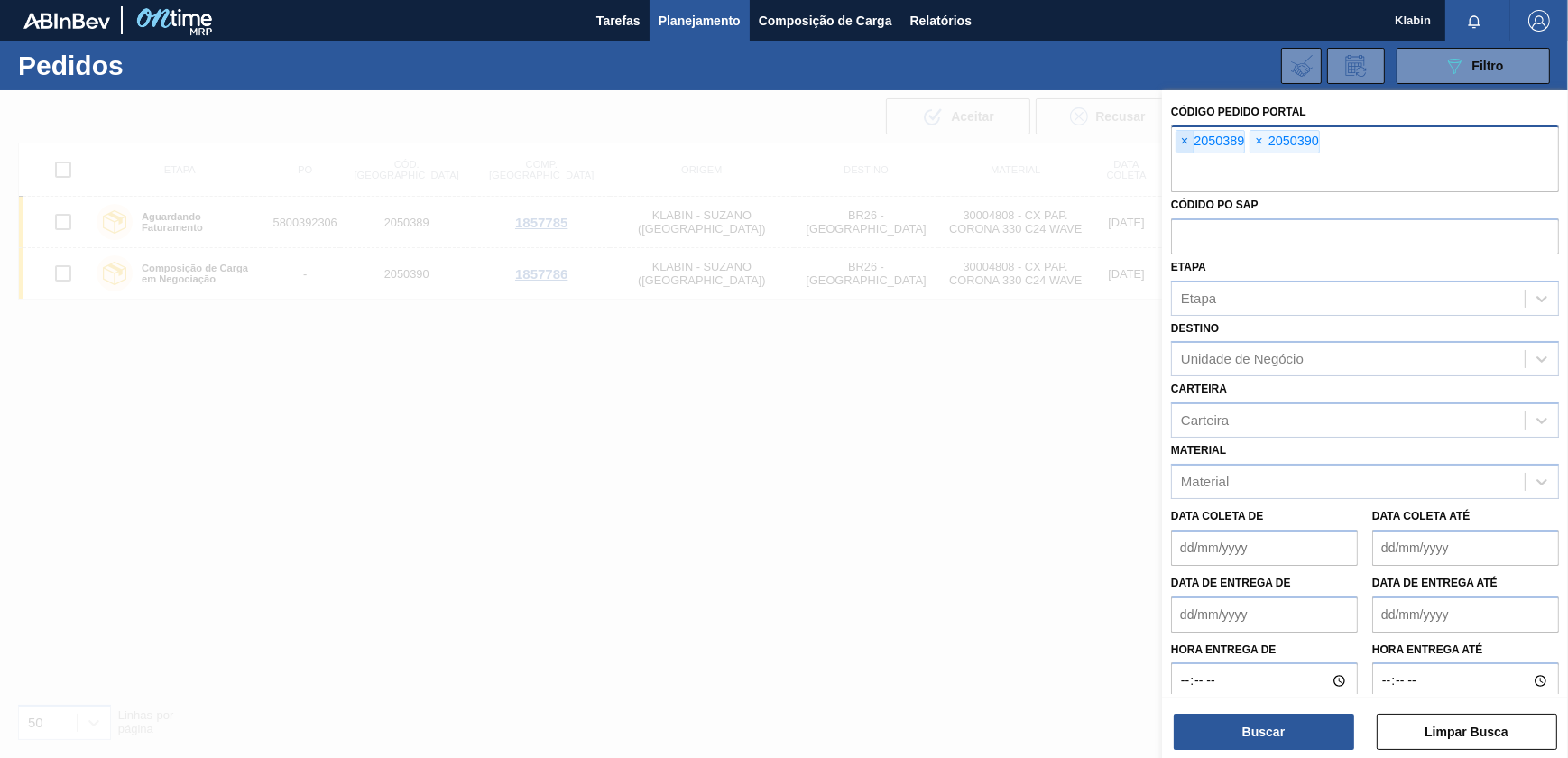
click at [1189, 141] on span "×" at bounding box center [1185, 141] width 18 height 21
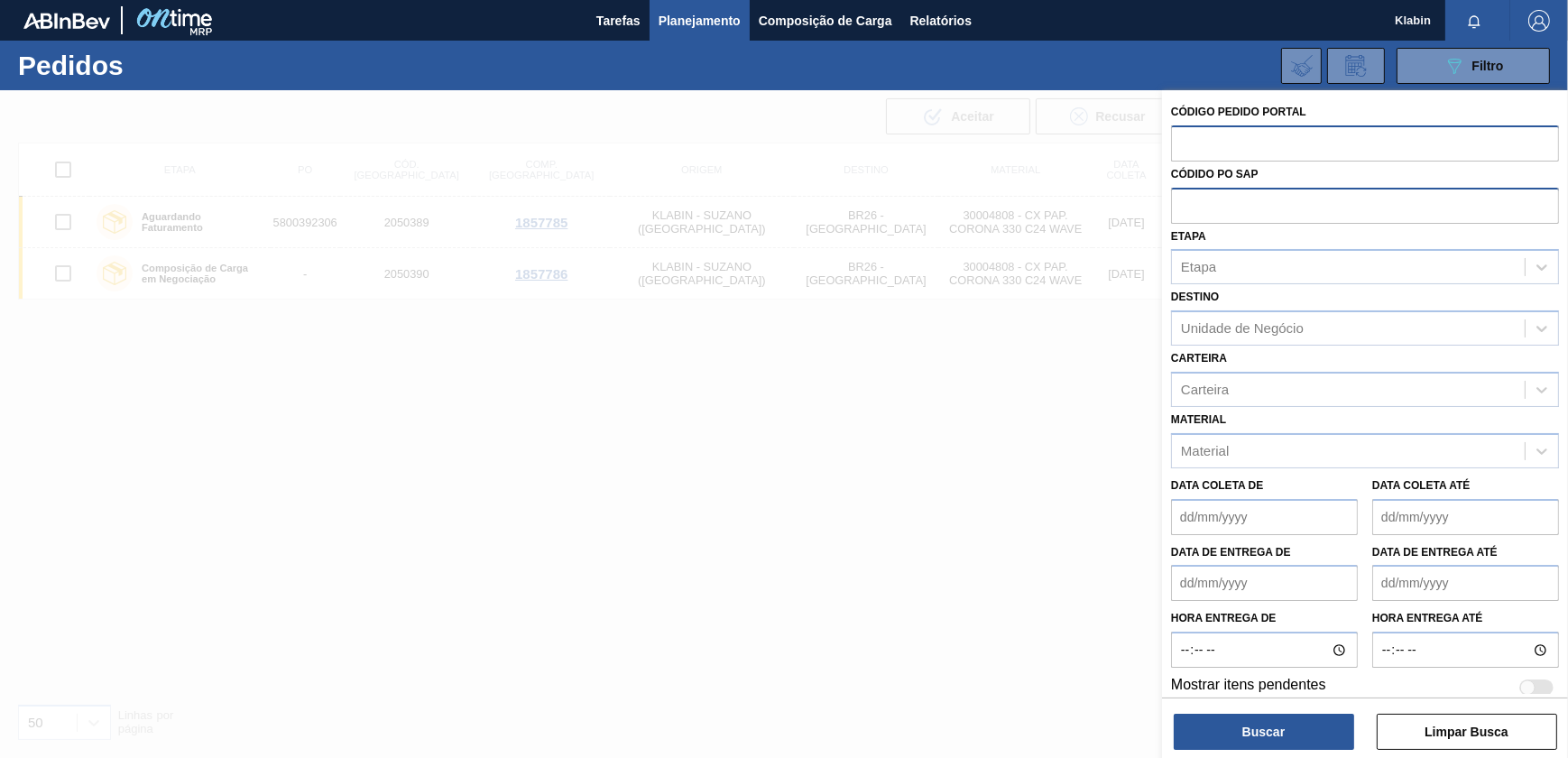
click at [1215, 209] on input "text" at bounding box center [1365, 204] width 388 height 34
paste input "text"
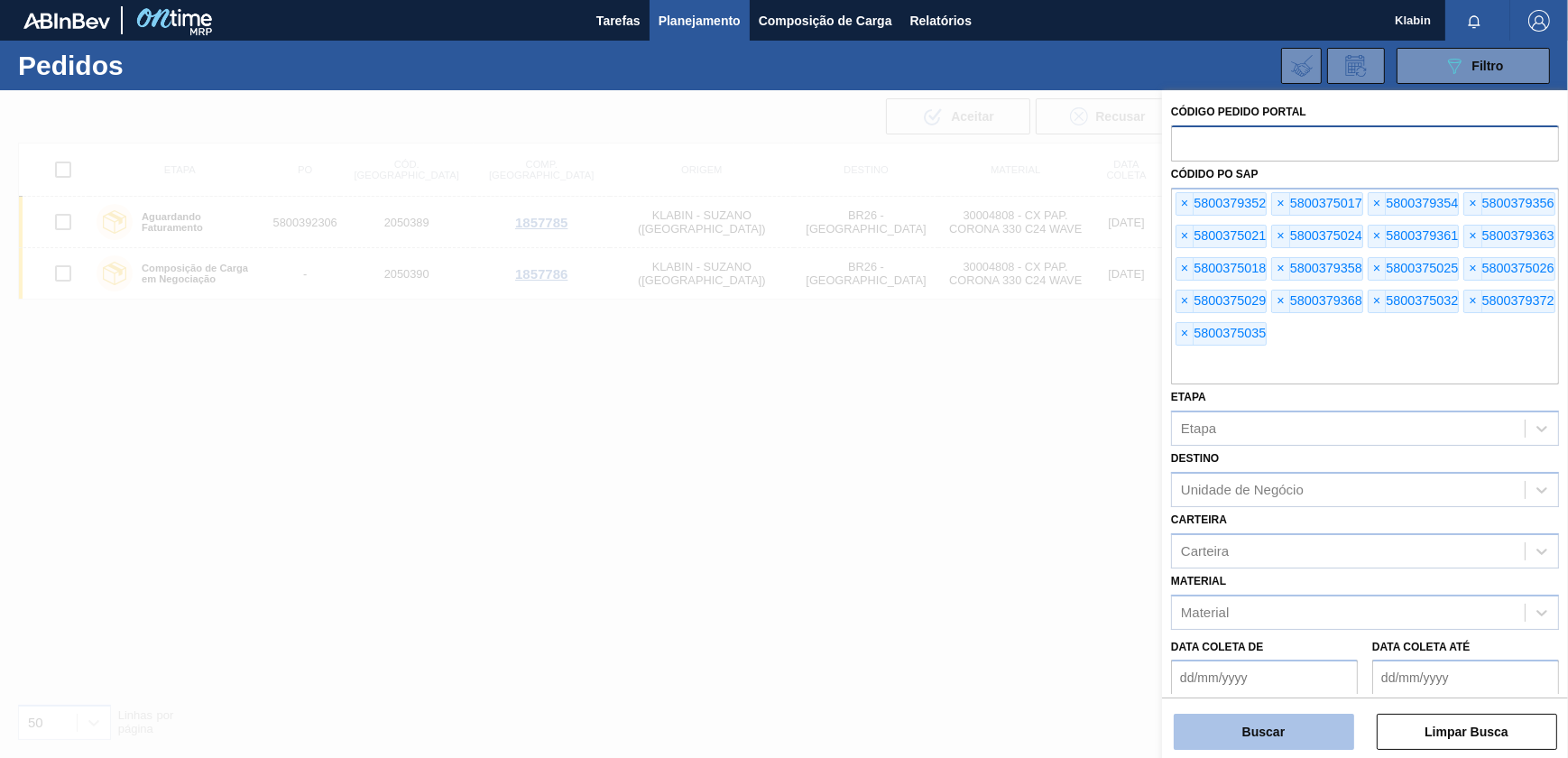
click at [1259, 742] on button "Buscar" at bounding box center [1263, 731] width 180 height 36
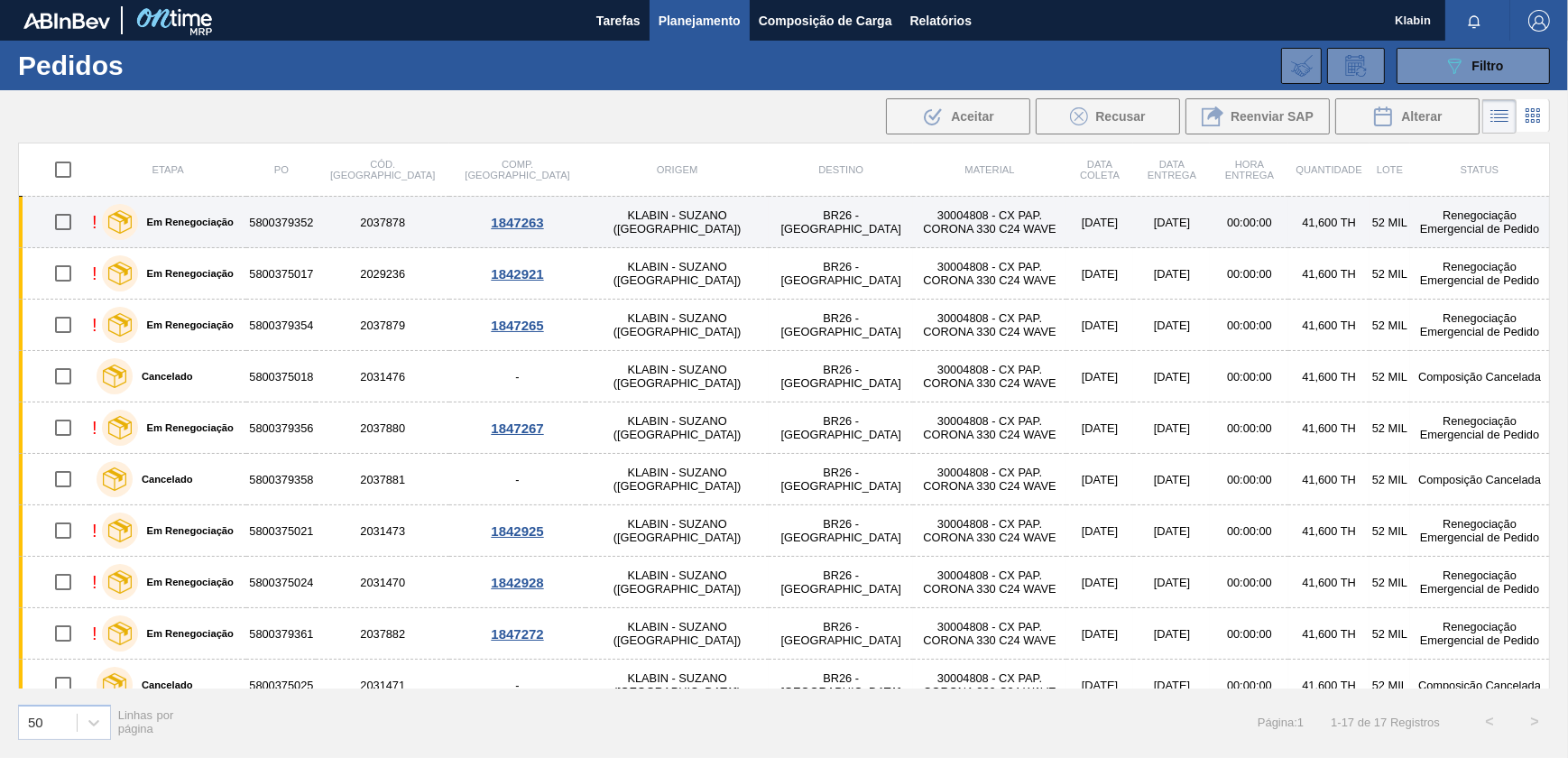
click at [67, 221] on input "checkbox" at bounding box center [63, 222] width 38 height 38
checkbox input "true"
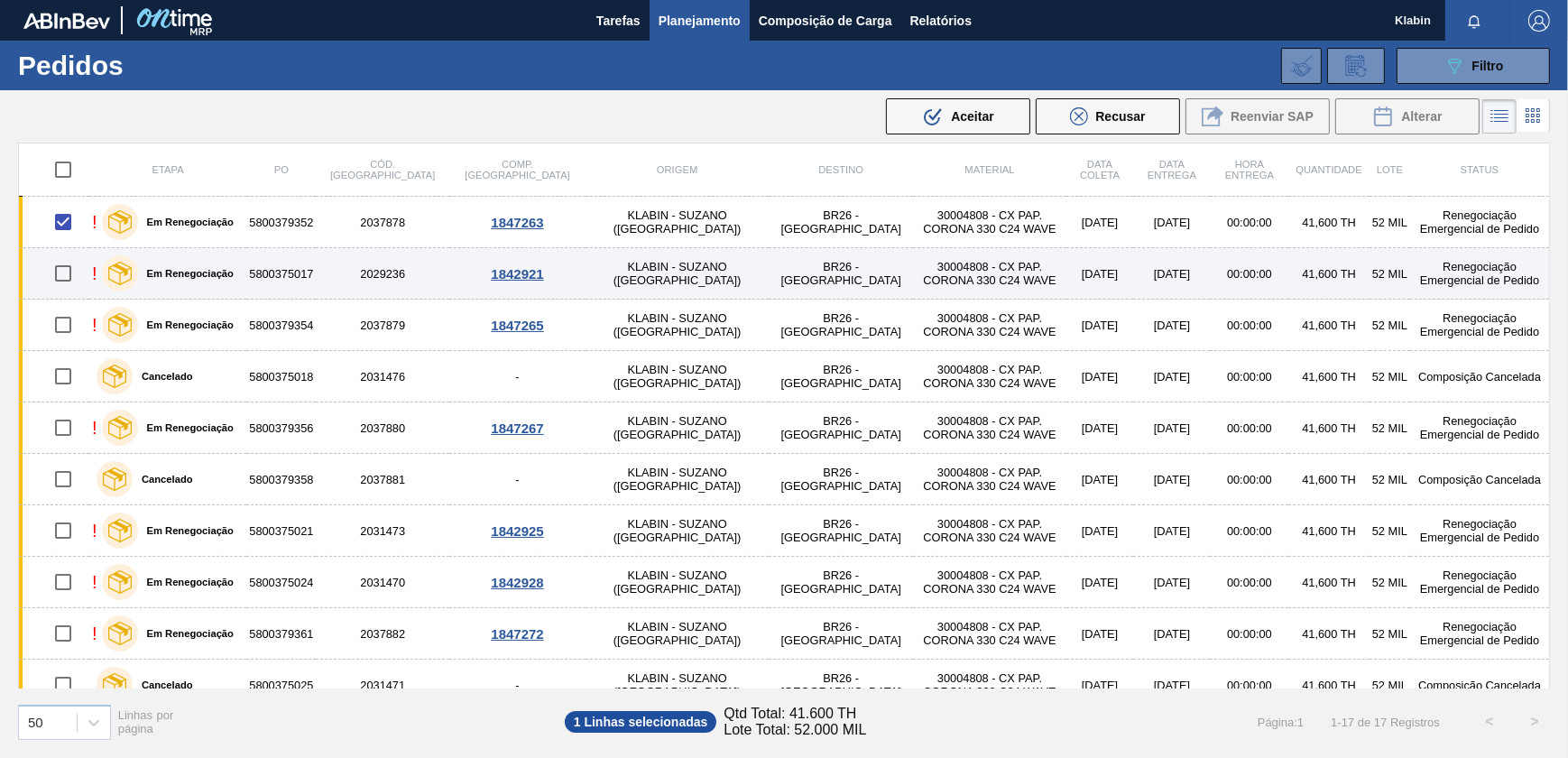
click at [72, 278] on input "checkbox" at bounding box center [63, 273] width 38 height 38
checkbox input "true"
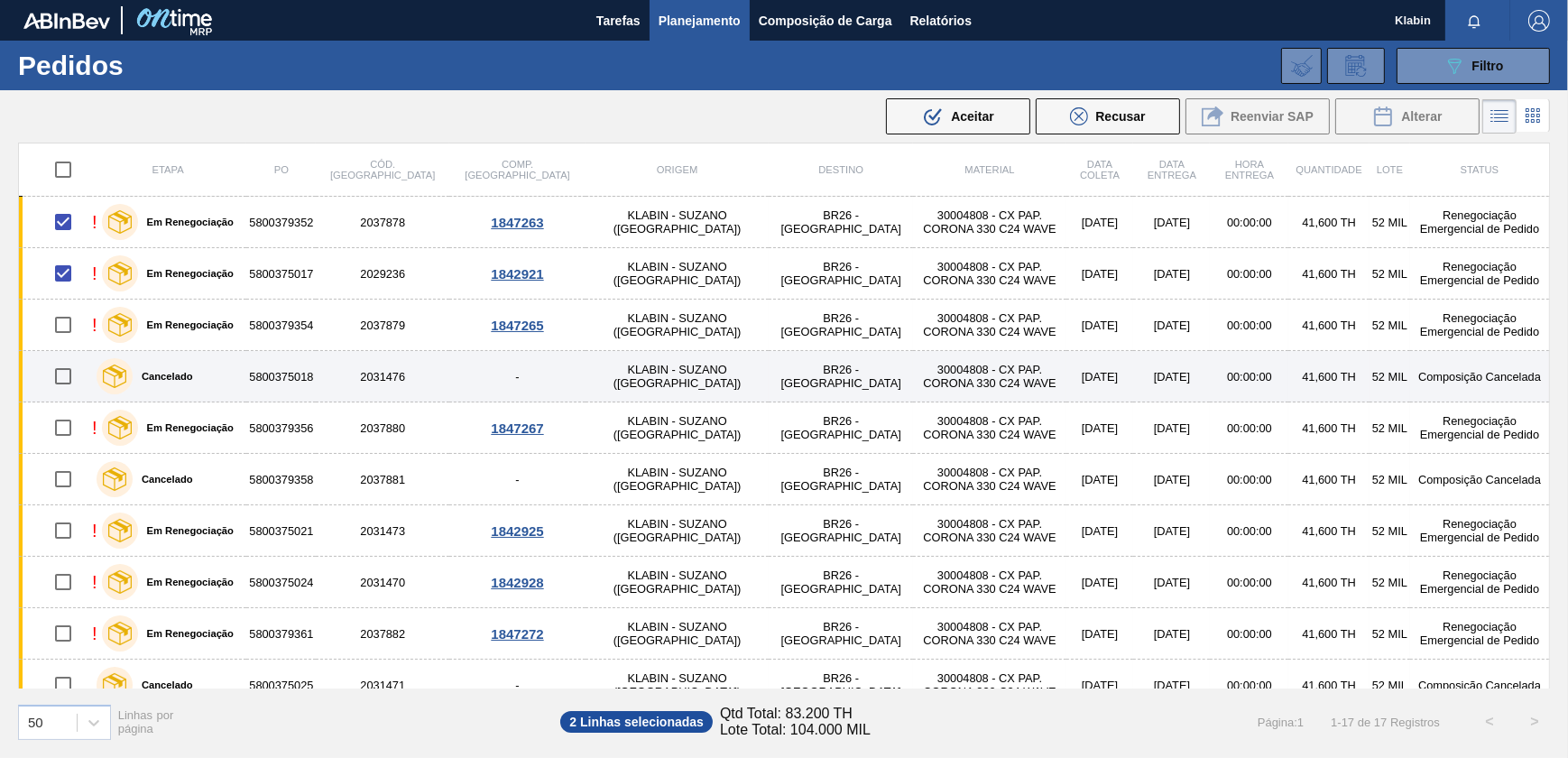
click at [67, 382] on input "checkbox" at bounding box center [63, 376] width 38 height 38
checkbox input "true"
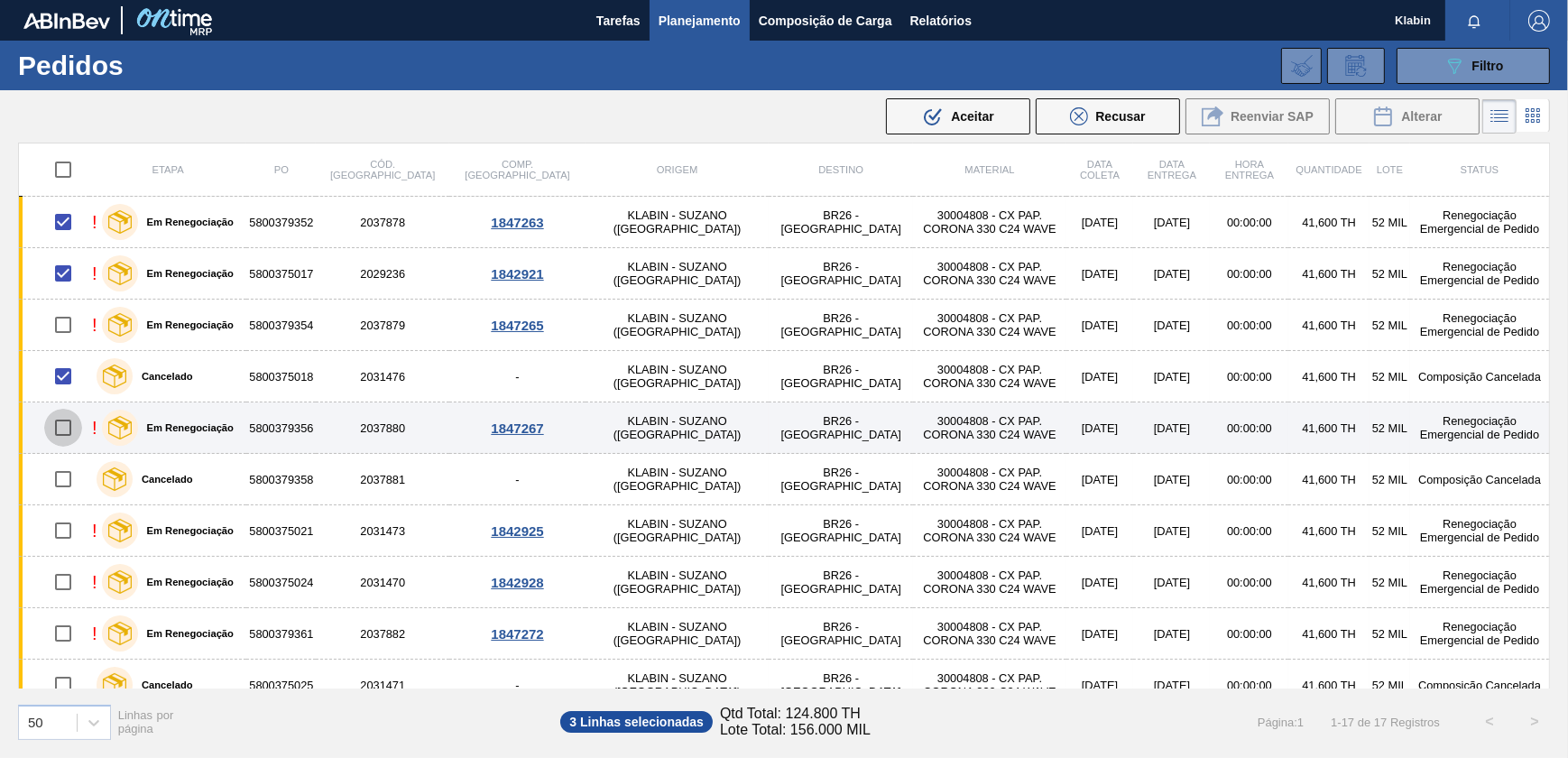
click at [67, 433] on input "checkbox" at bounding box center [63, 427] width 38 height 38
checkbox input "true"
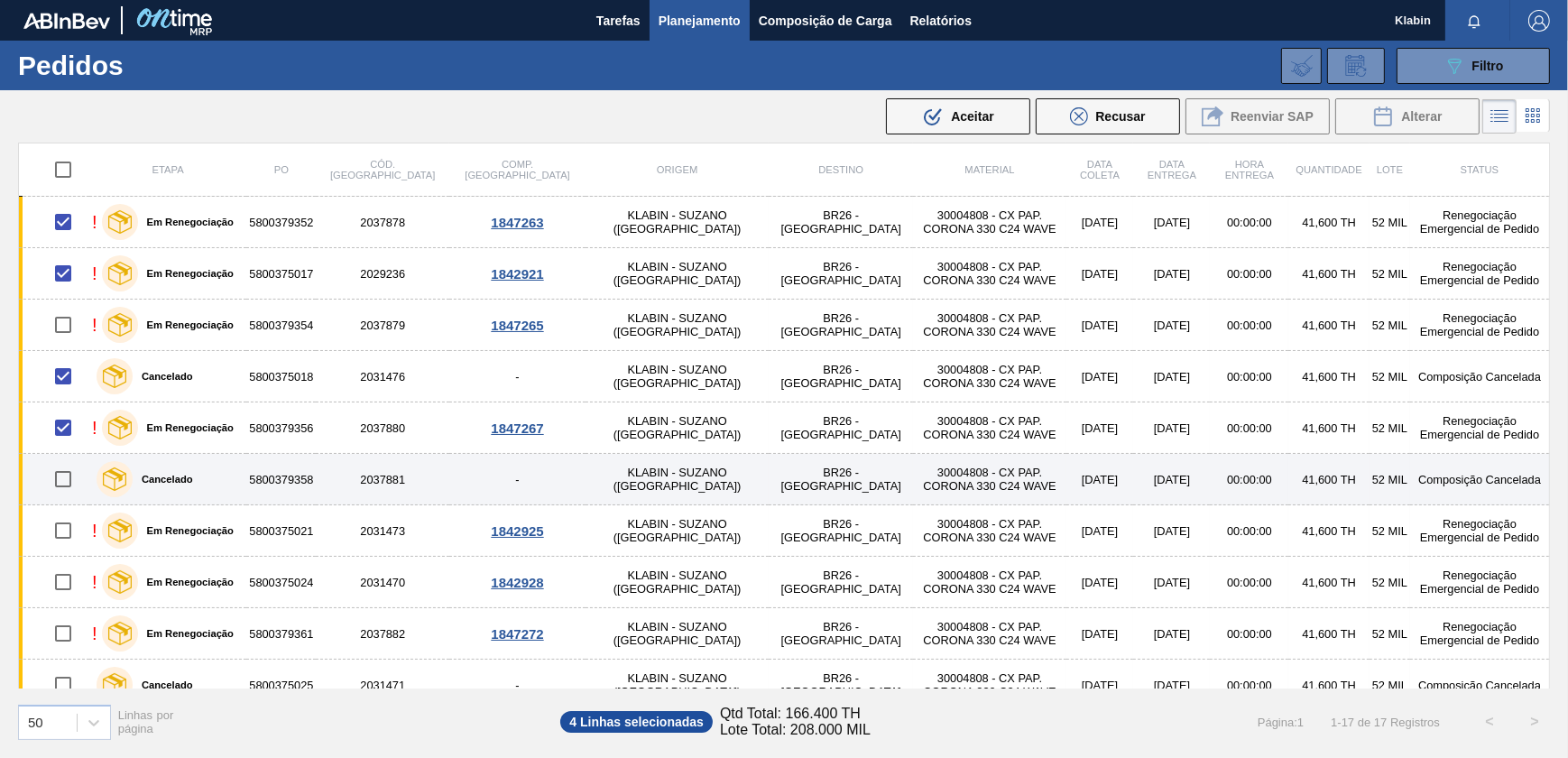
click at [67, 472] on input "checkbox" at bounding box center [63, 479] width 38 height 38
checkbox input "true"
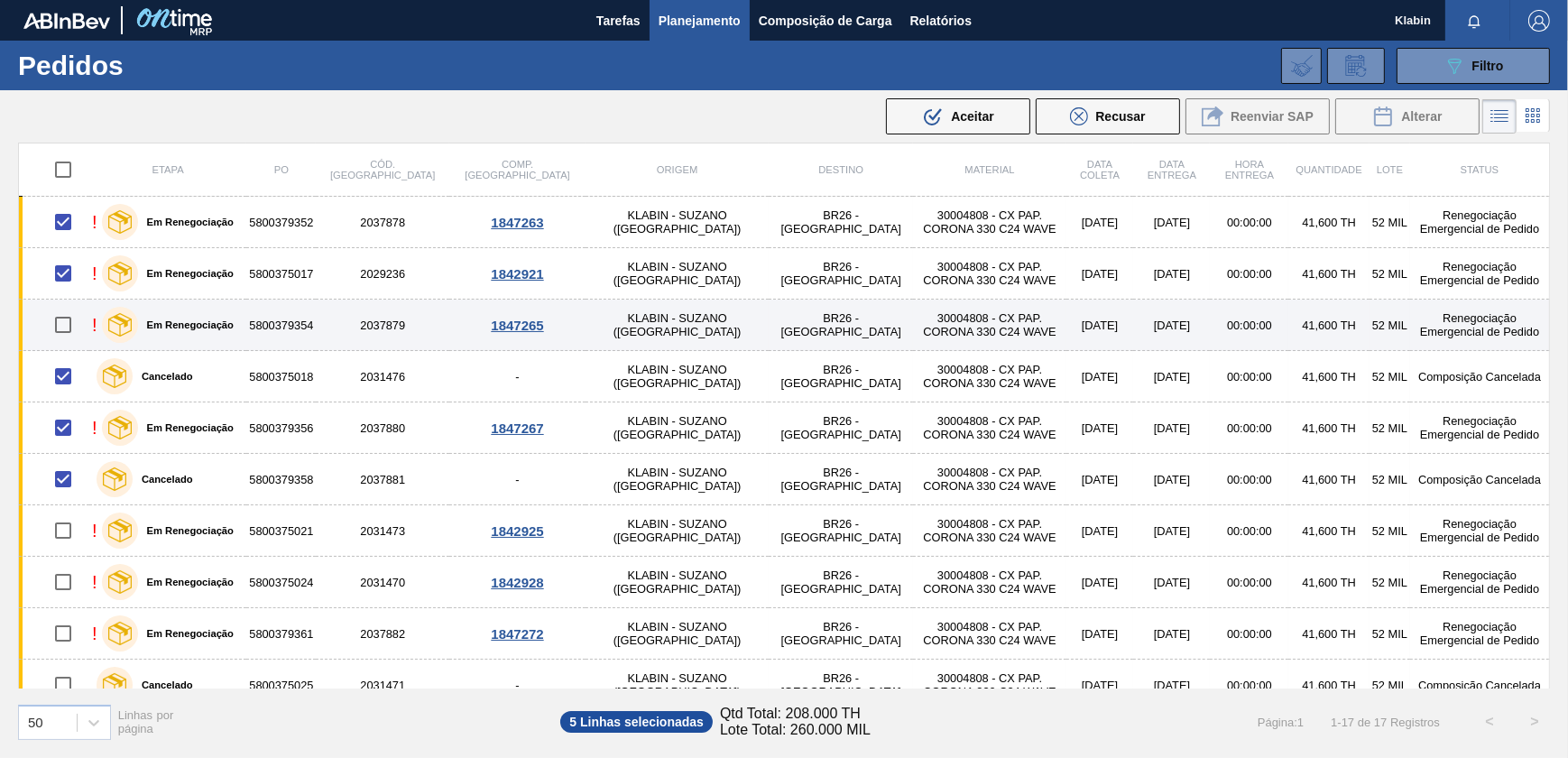
click at [69, 330] on input "checkbox" at bounding box center [63, 324] width 38 height 38
checkbox input "true"
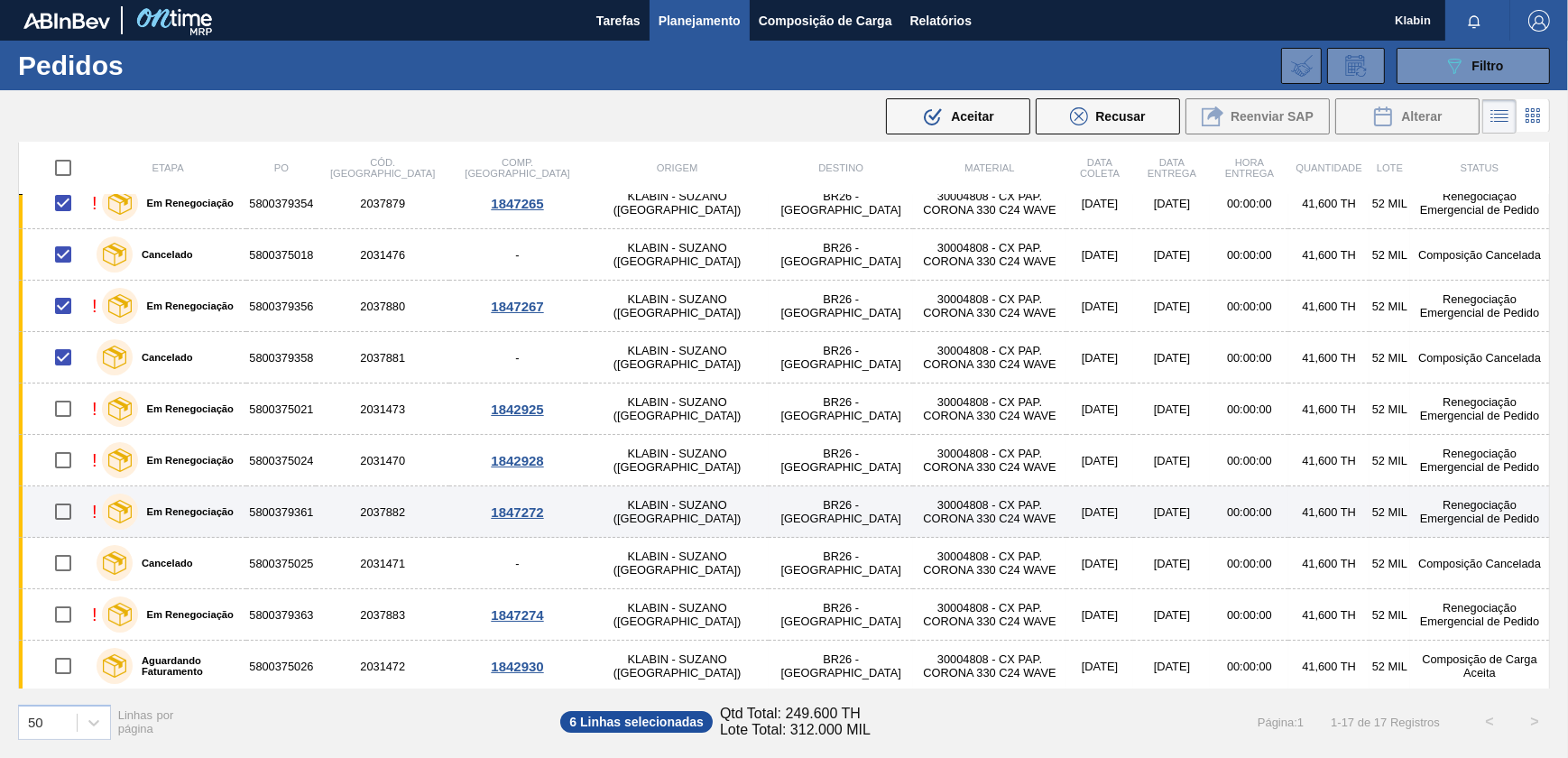
scroll to position [246, 0]
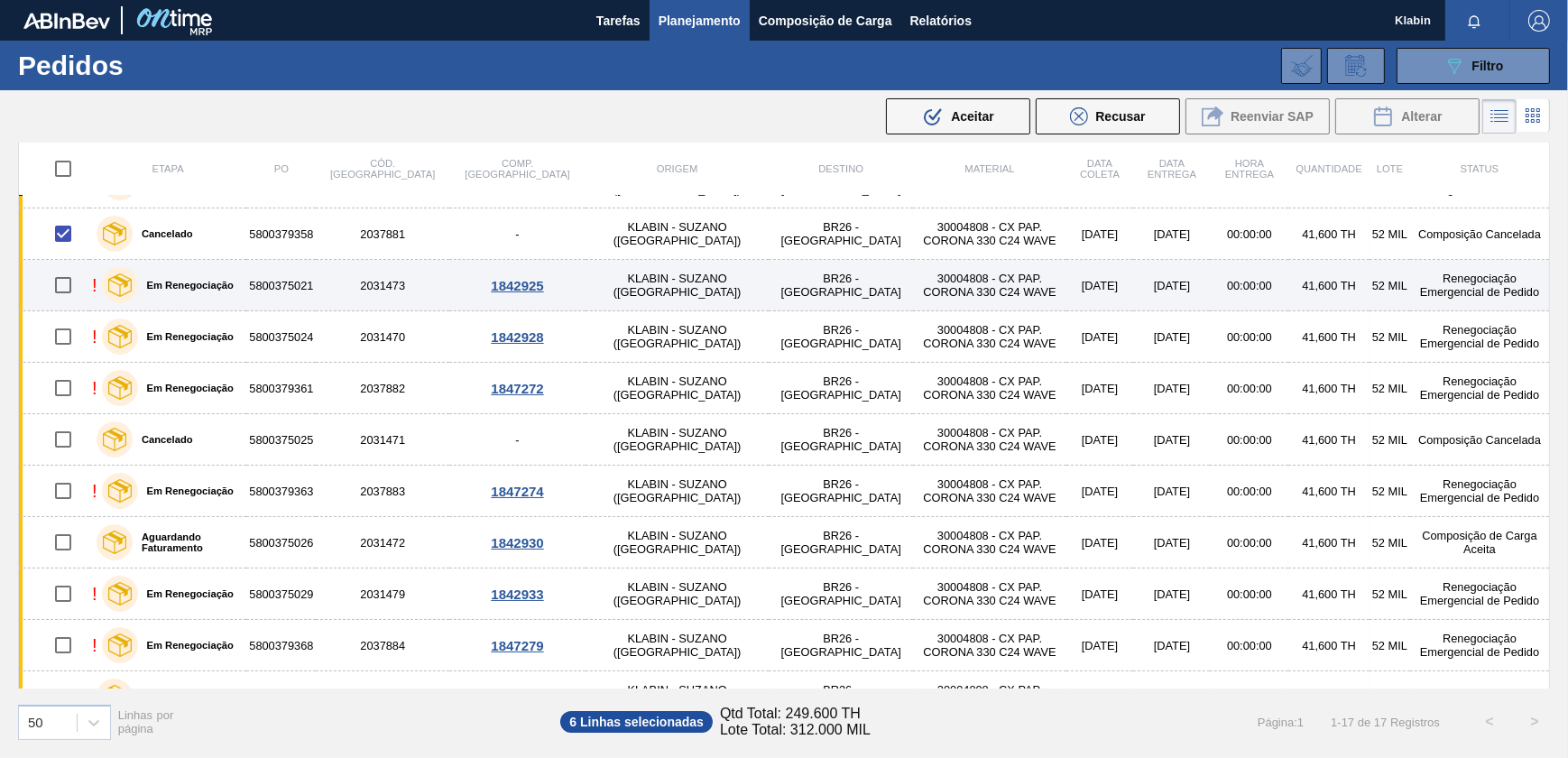
click at [61, 293] on input "checkbox" at bounding box center [63, 285] width 38 height 38
checkbox input "true"
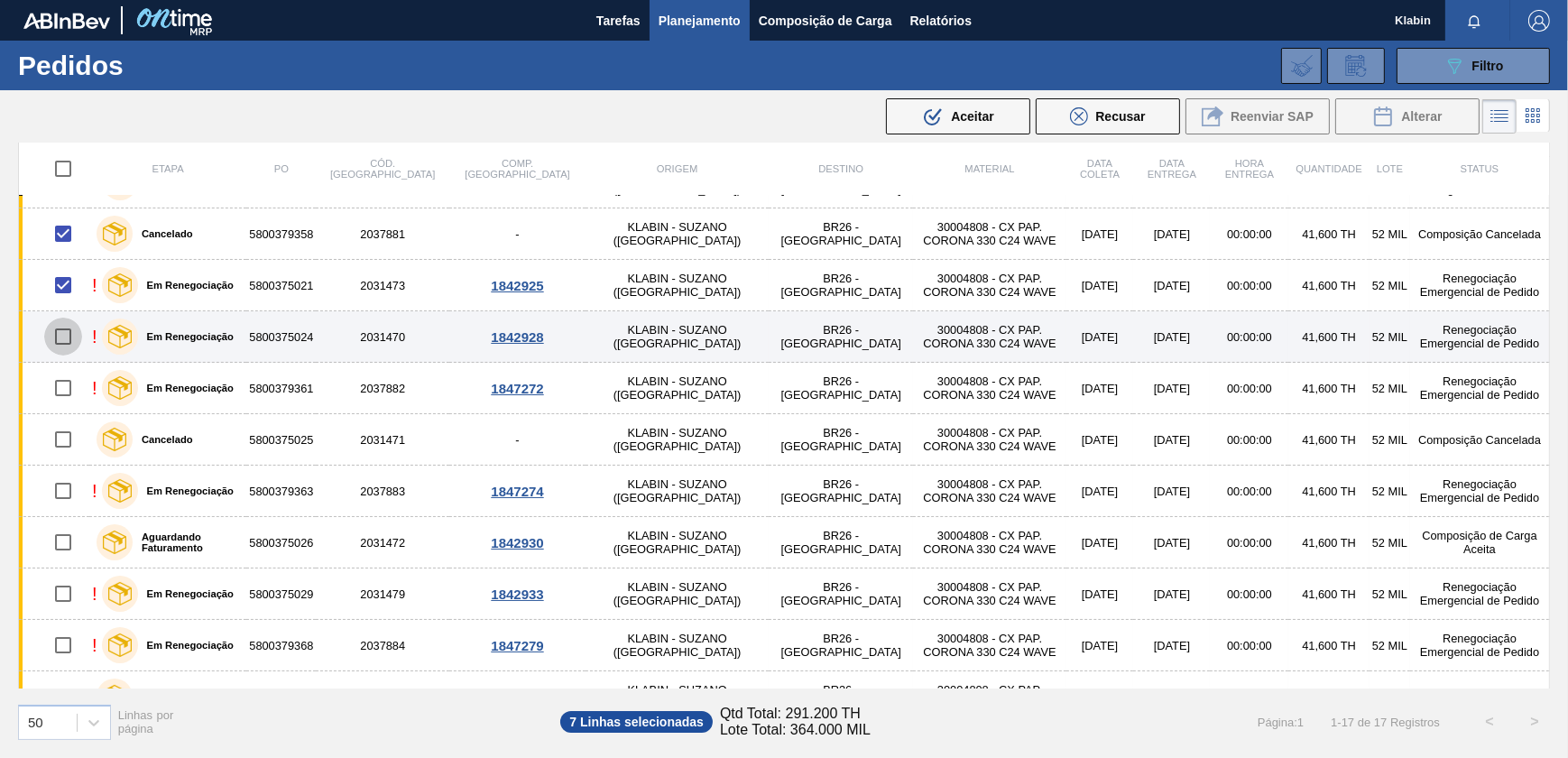
click at [61, 344] on input "checkbox" at bounding box center [63, 336] width 38 height 38
checkbox input "true"
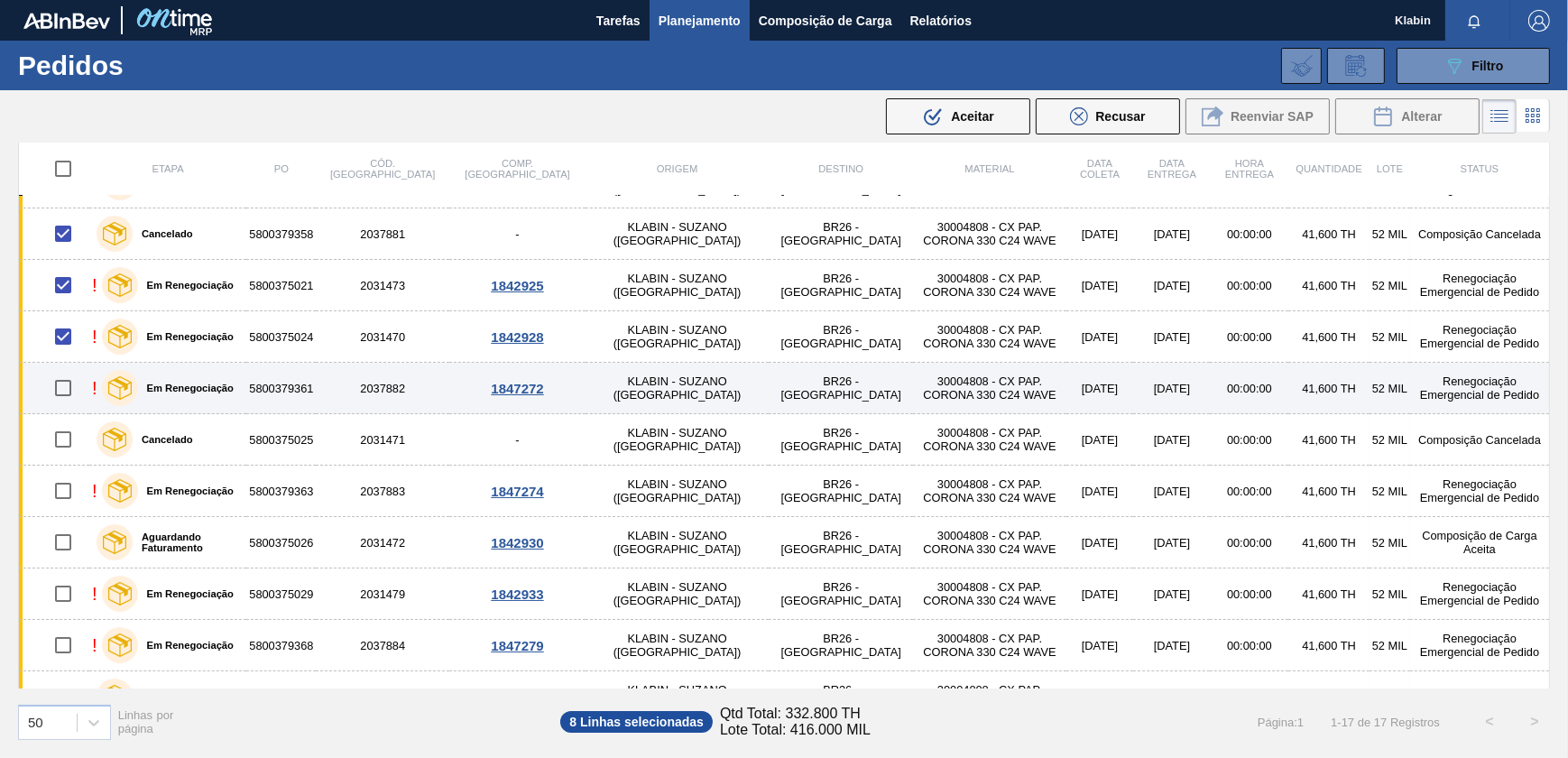
click at [66, 386] on input "checkbox" at bounding box center [63, 387] width 38 height 38
checkbox input "true"
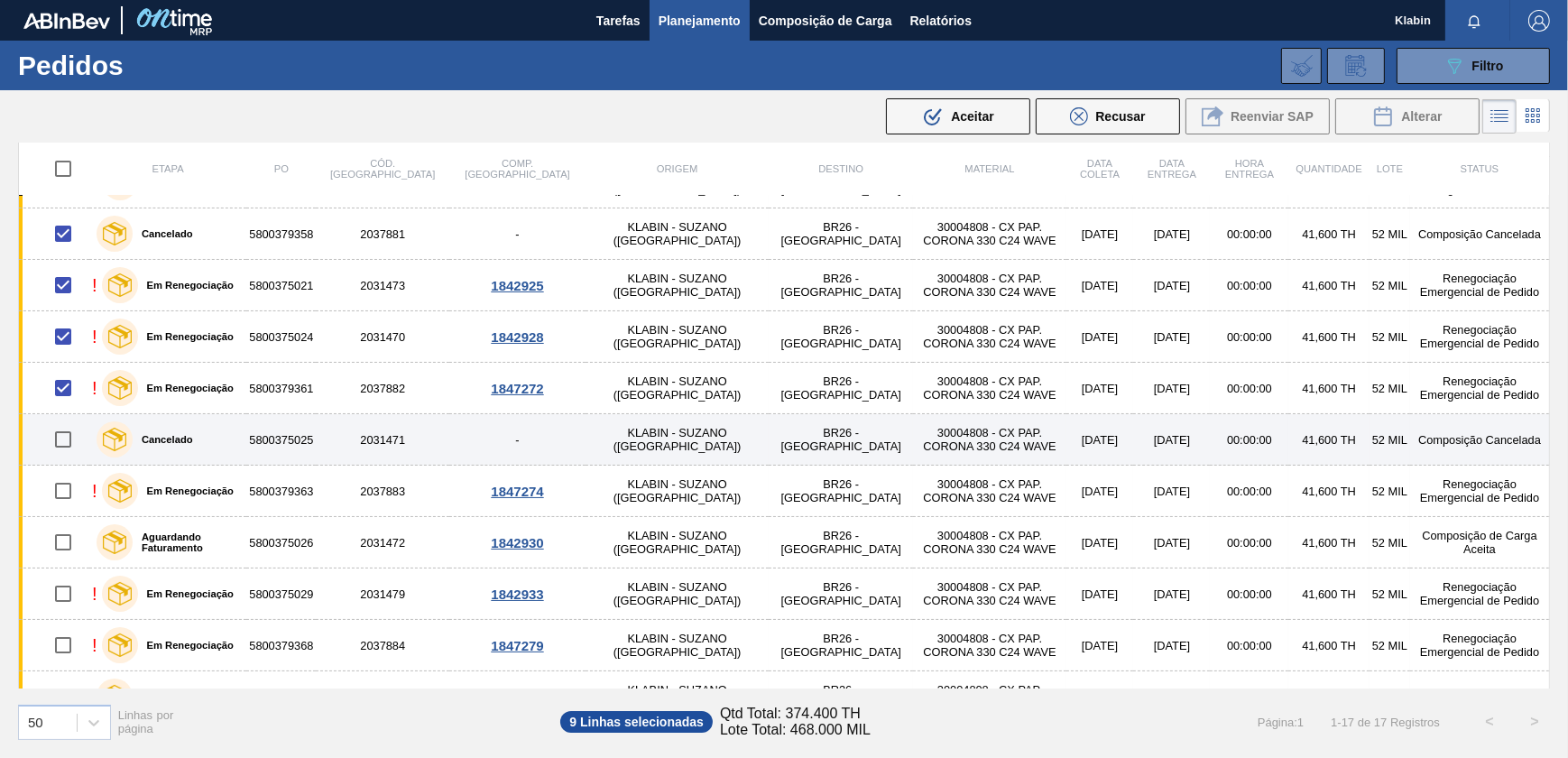
click at [62, 447] on input "checkbox" at bounding box center [63, 439] width 38 height 38
checkbox input "true"
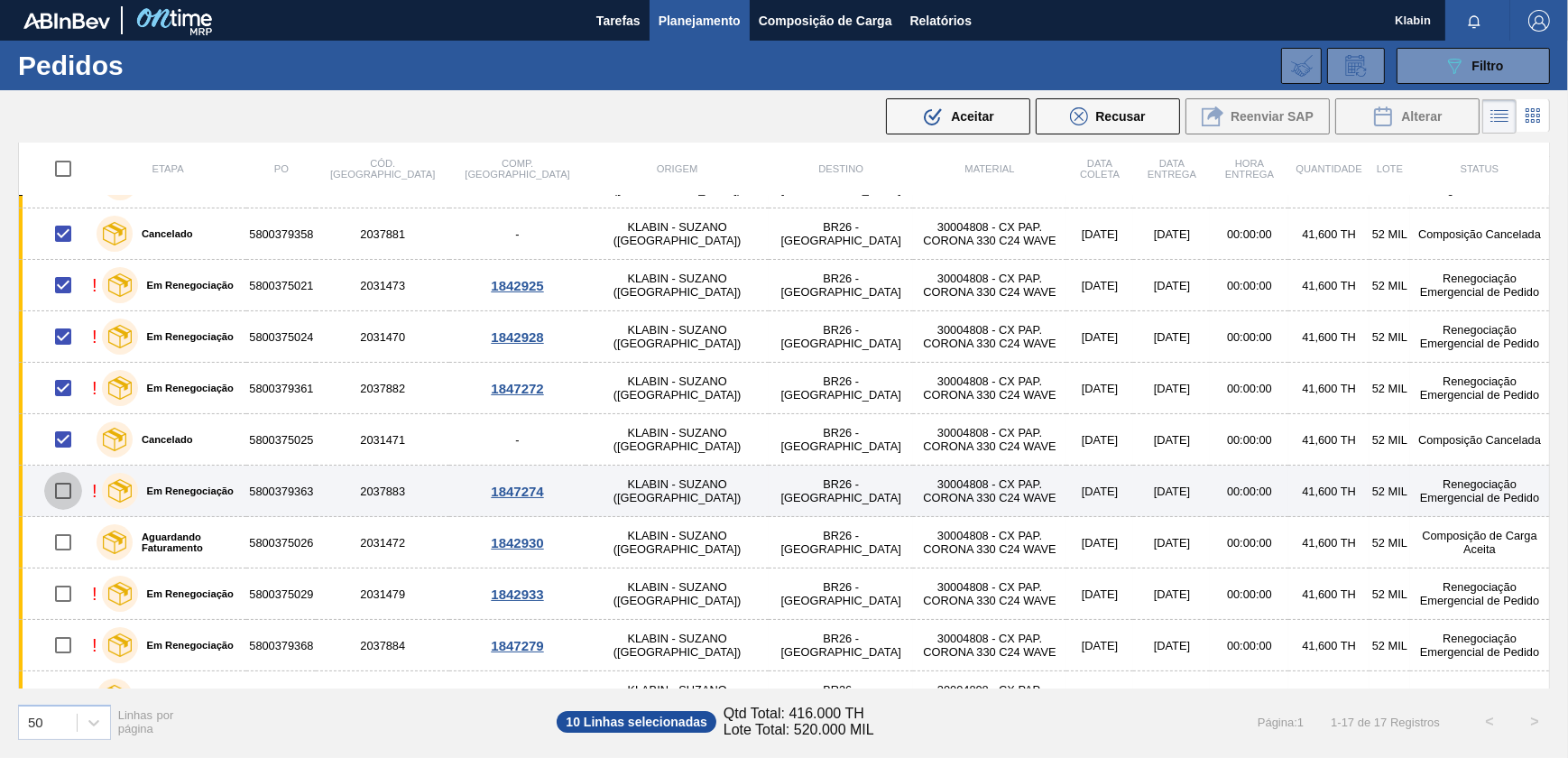
click at [65, 506] on input "checkbox" at bounding box center [63, 491] width 38 height 38
checkbox input "true"
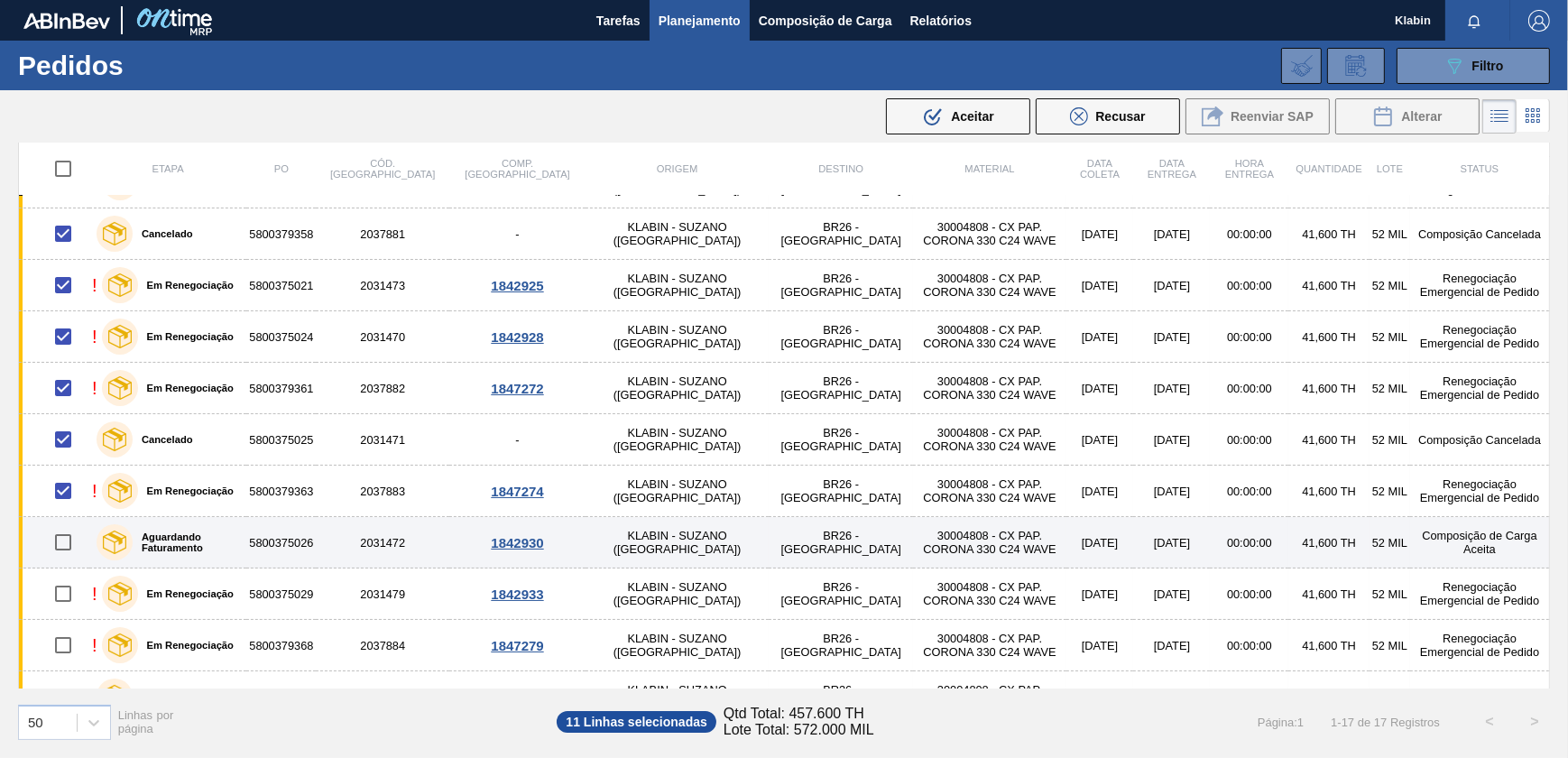
click at [62, 551] on input "checkbox" at bounding box center [63, 542] width 38 height 38
checkbox input "true"
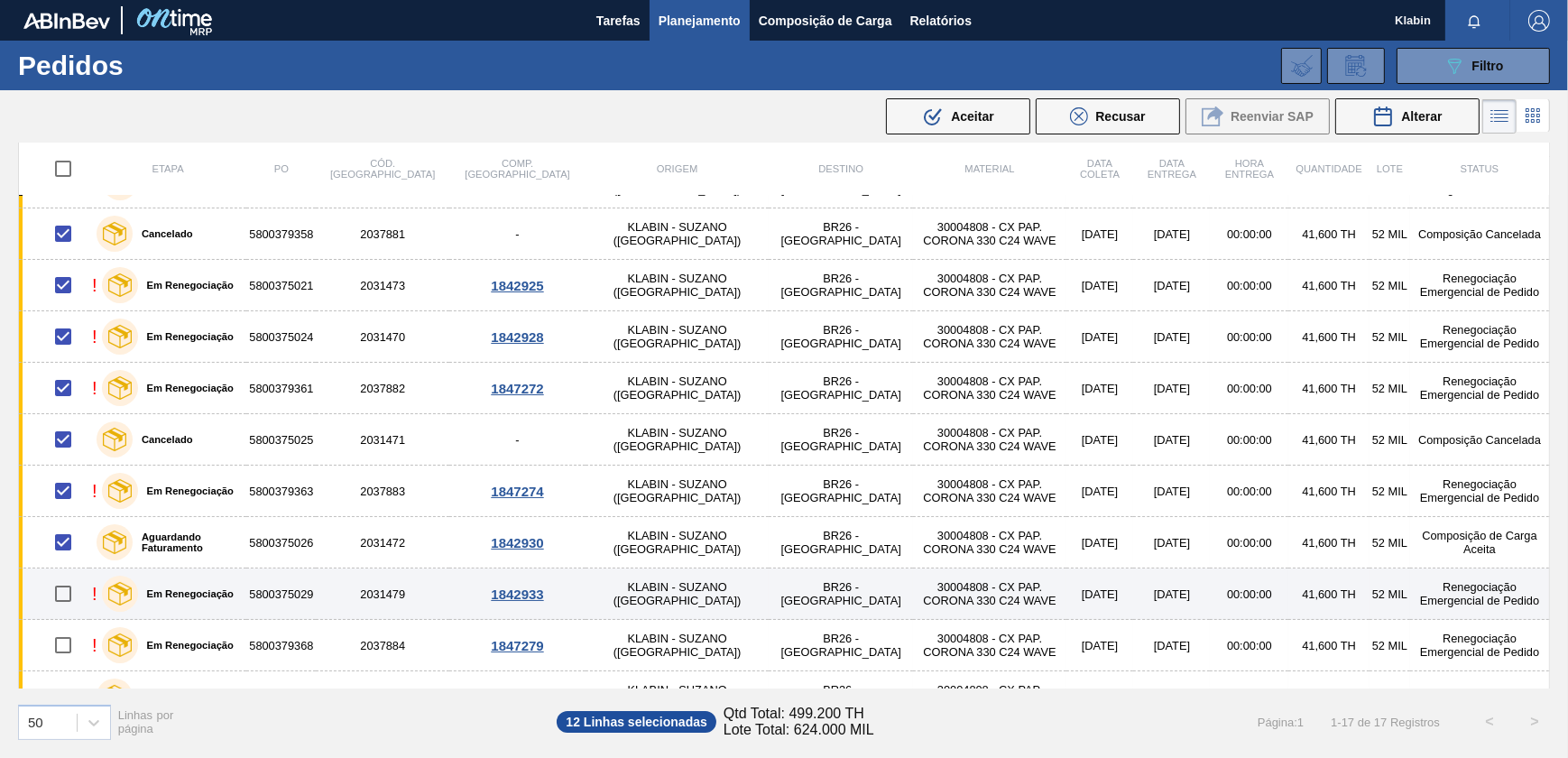
click at [68, 597] on input "checkbox" at bounding box center [63, 593] width 38 height 38
checkbox input "true"
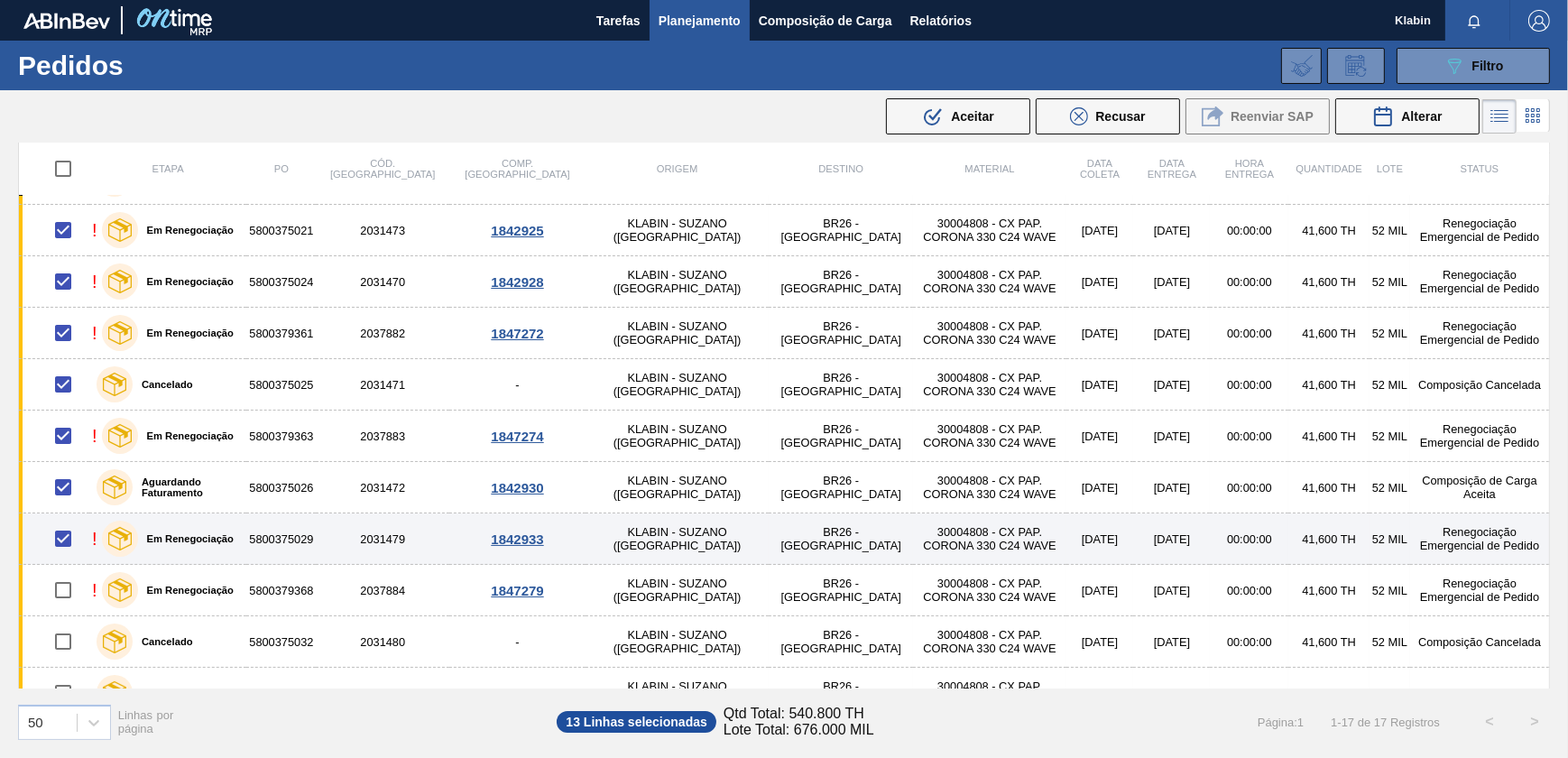
scroll to position [380, 0]
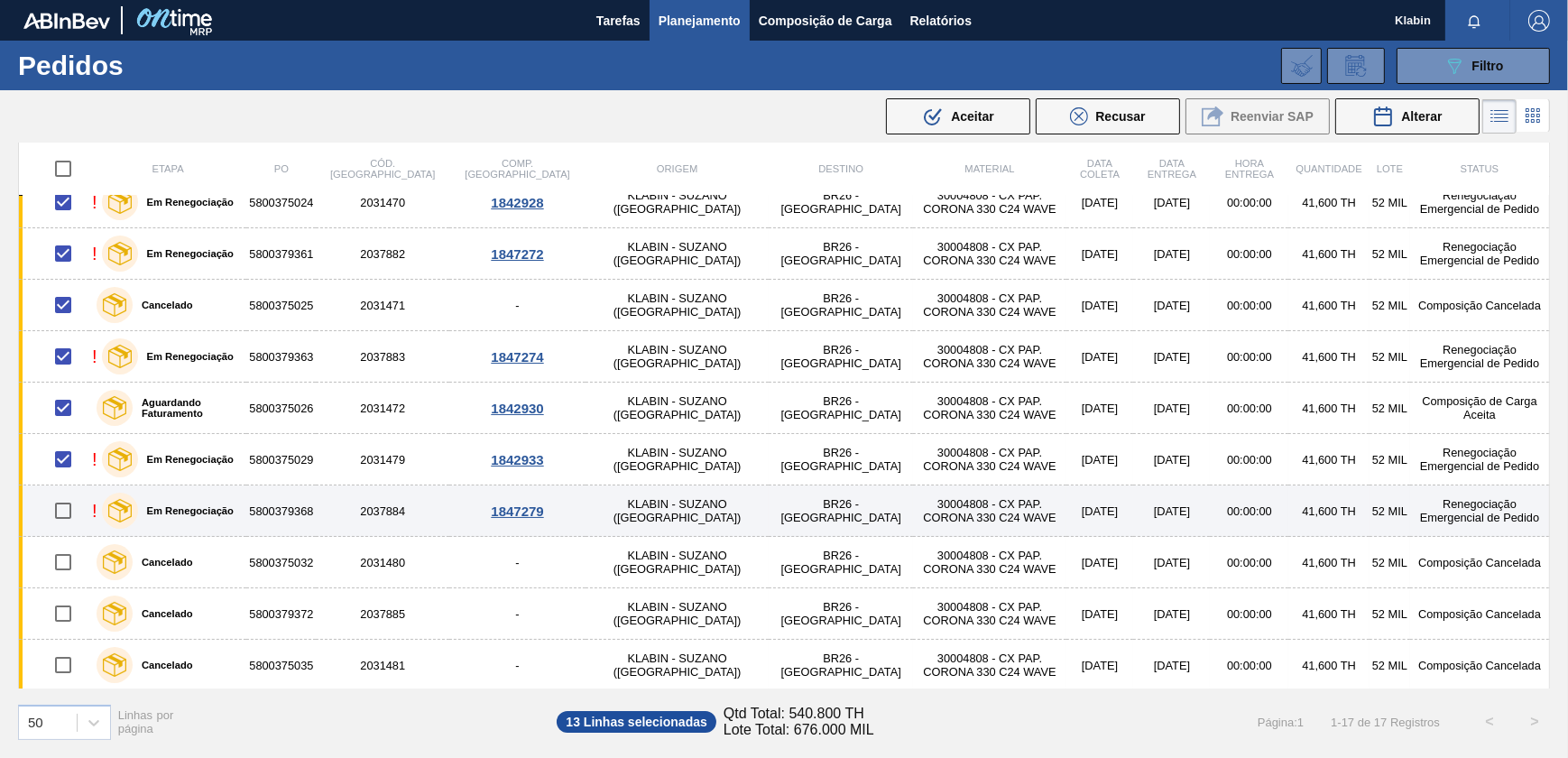
click at [63, 501] on input "checkbox" at bounding box center [63, 510] width 38 height 38
checkbox input "true"
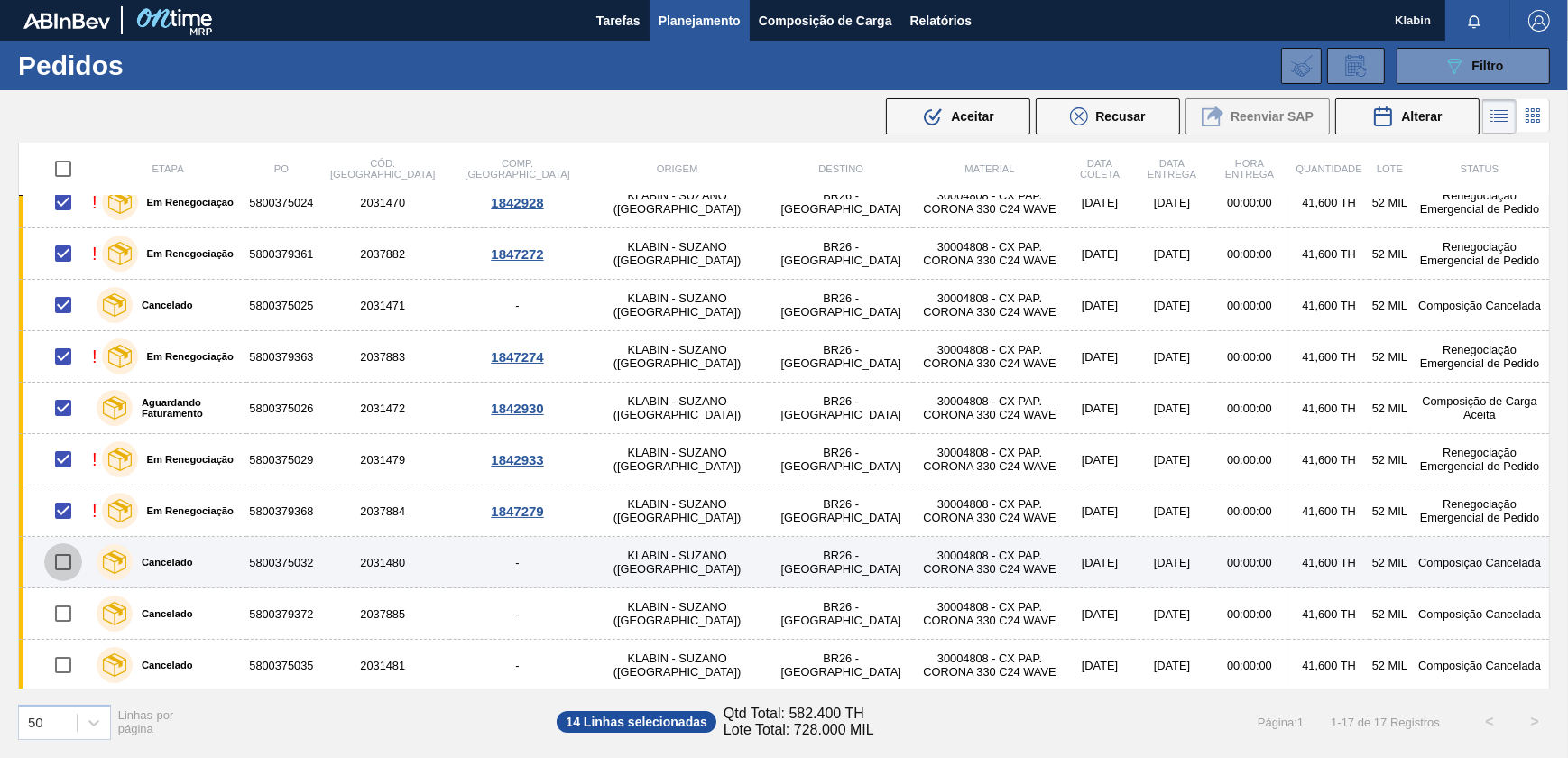
click at [68, 568] on input "checkbox" at bounding box center [63, 562] width 38 height 38
checkbox input "true"
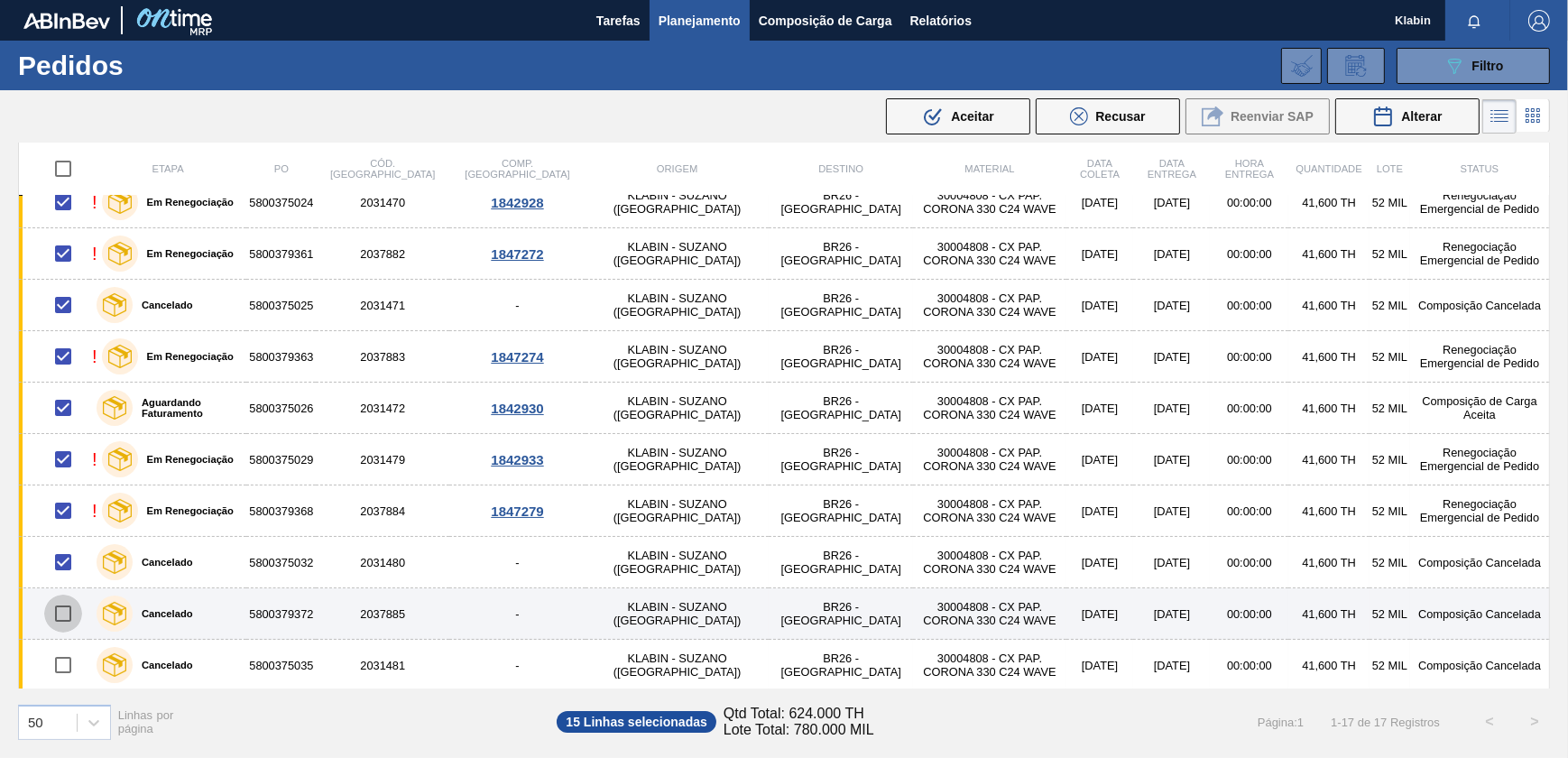
drag, startPoint x: 70, startPoint y: 624, endPoint x: 92, endPoint y: 586, distance: 43.9
click at [71, 624] on input "checkbox" at bounding box center [63, 613] width 38 height 38
checkbox input "true"
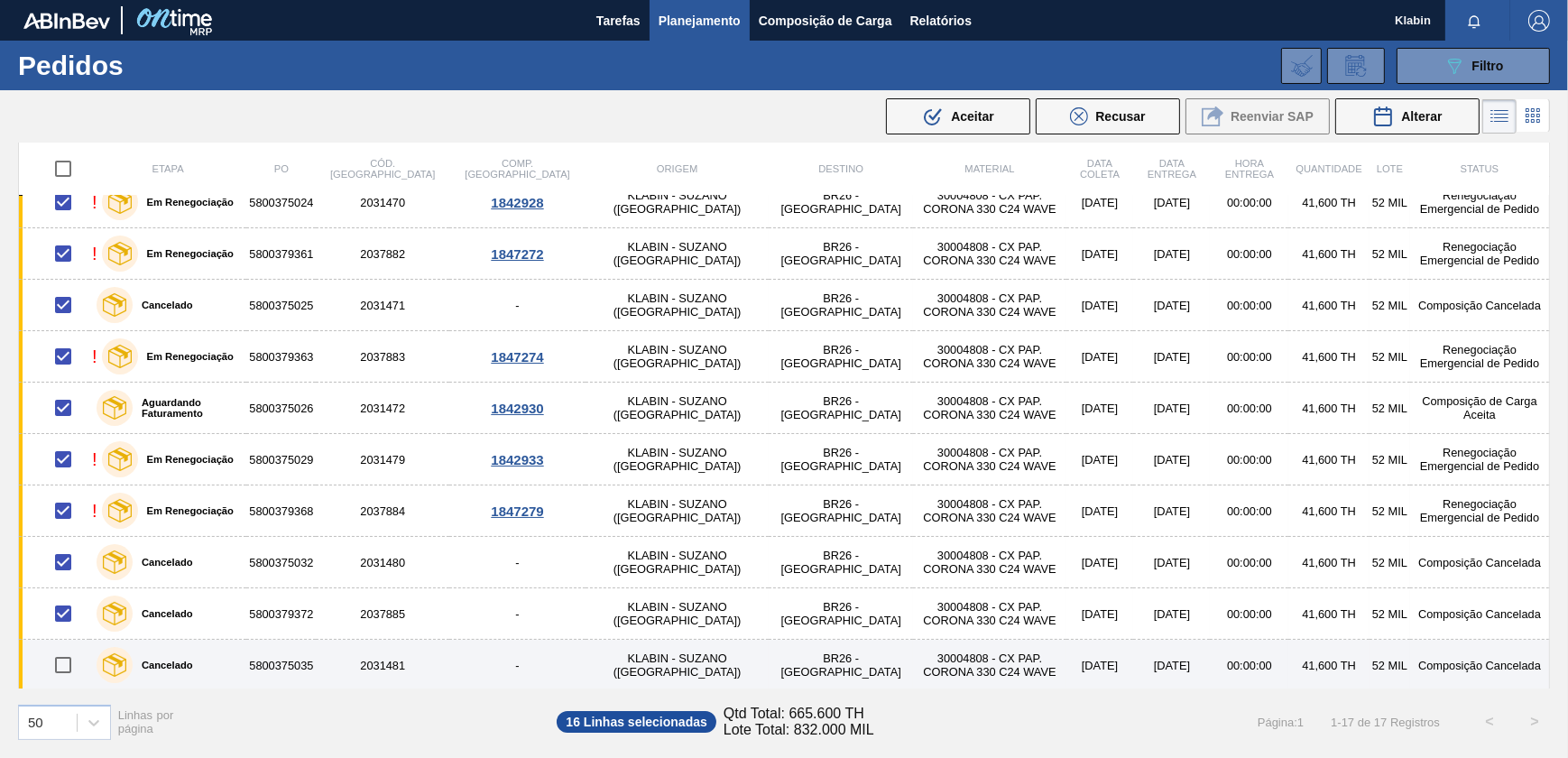
click at [71, 671] on input "checkbox" at bounding box center [63, 665] width 38 height 38
checkbox input "true"
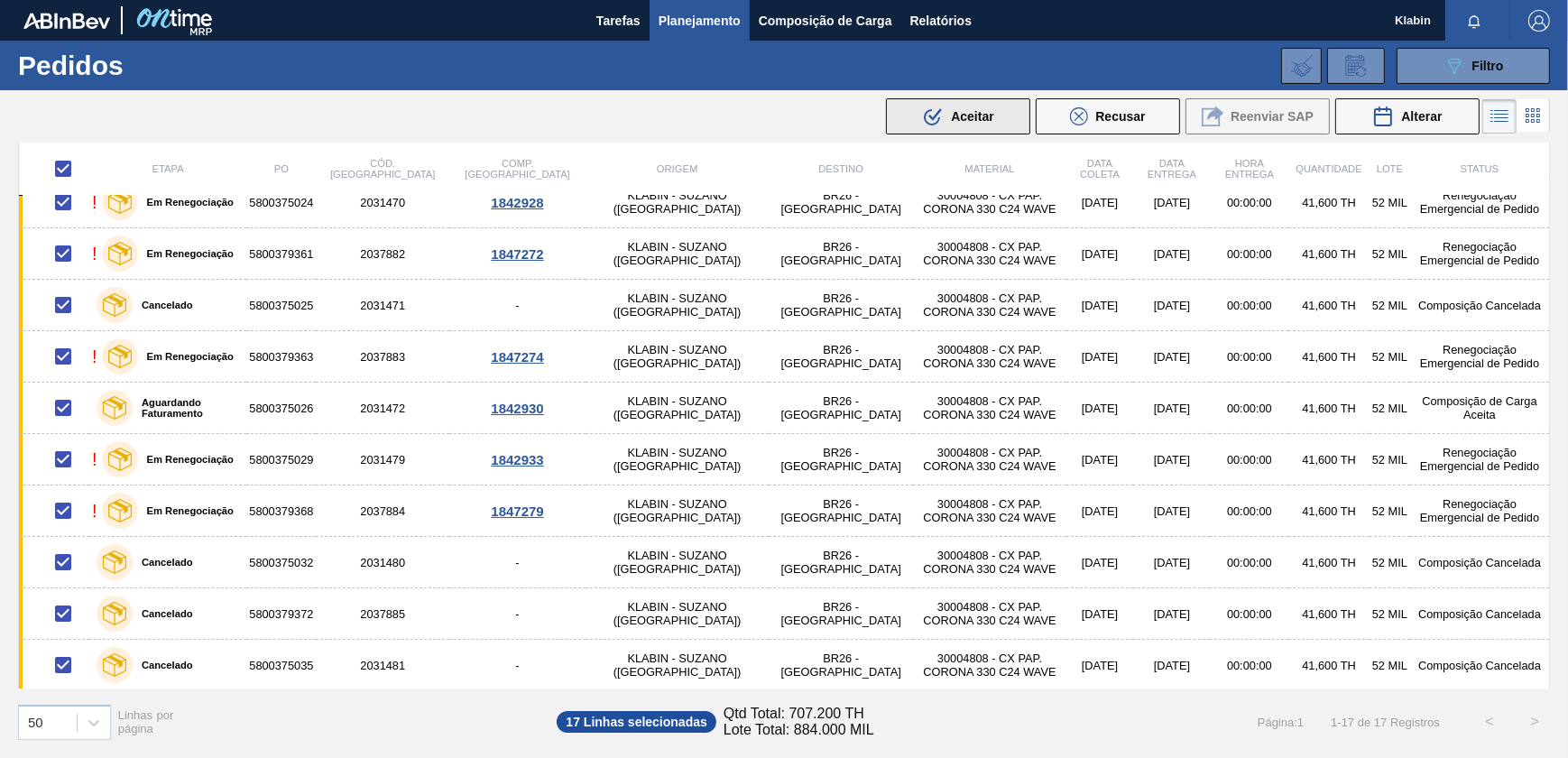
click at [986, 109] on span "Aceitar" at bounding box center [972, 116] width 43 height 15
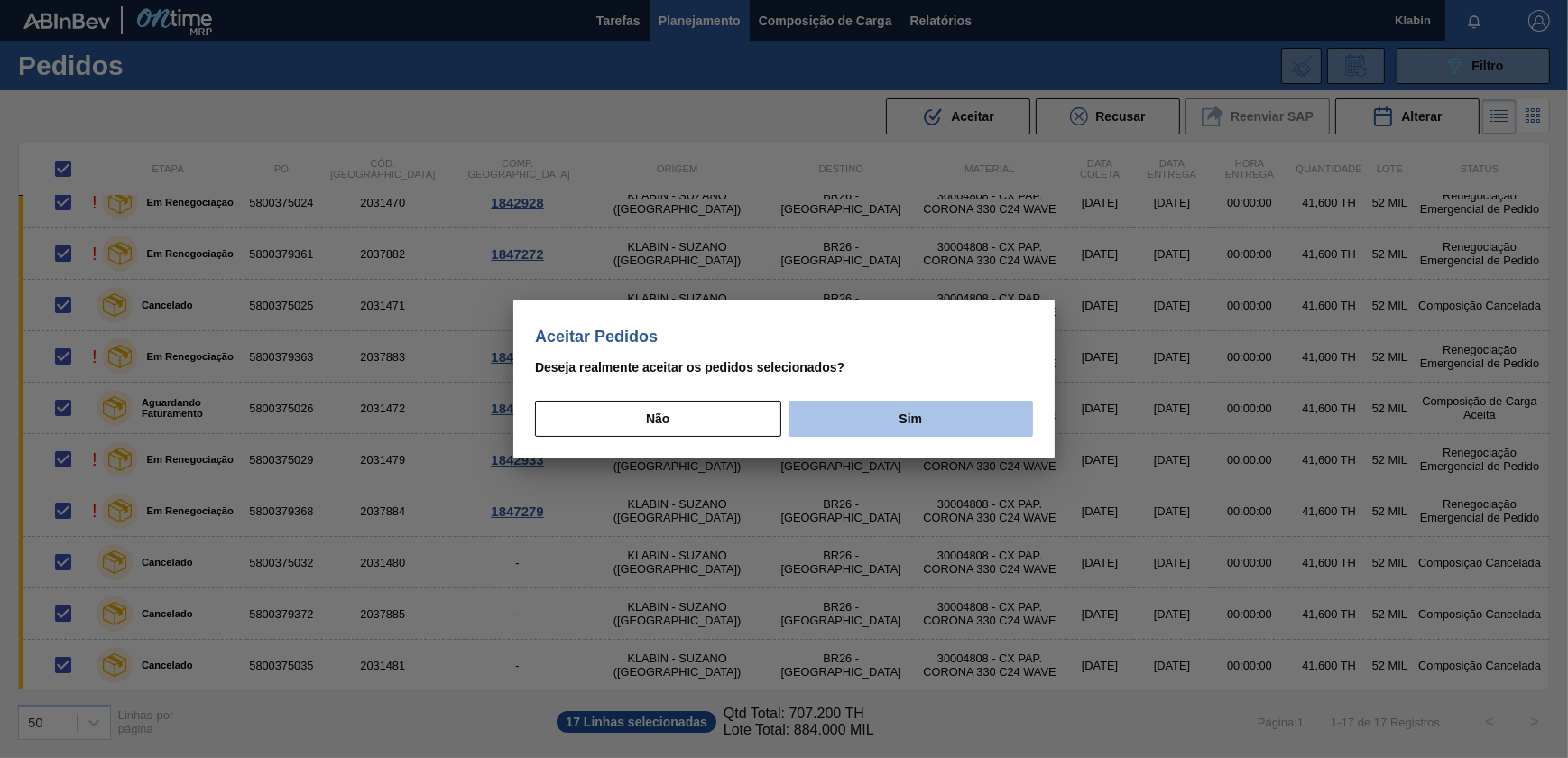
click at [974, 409] on button "Sim" at bounding box center [910, 418] width 245 height 36
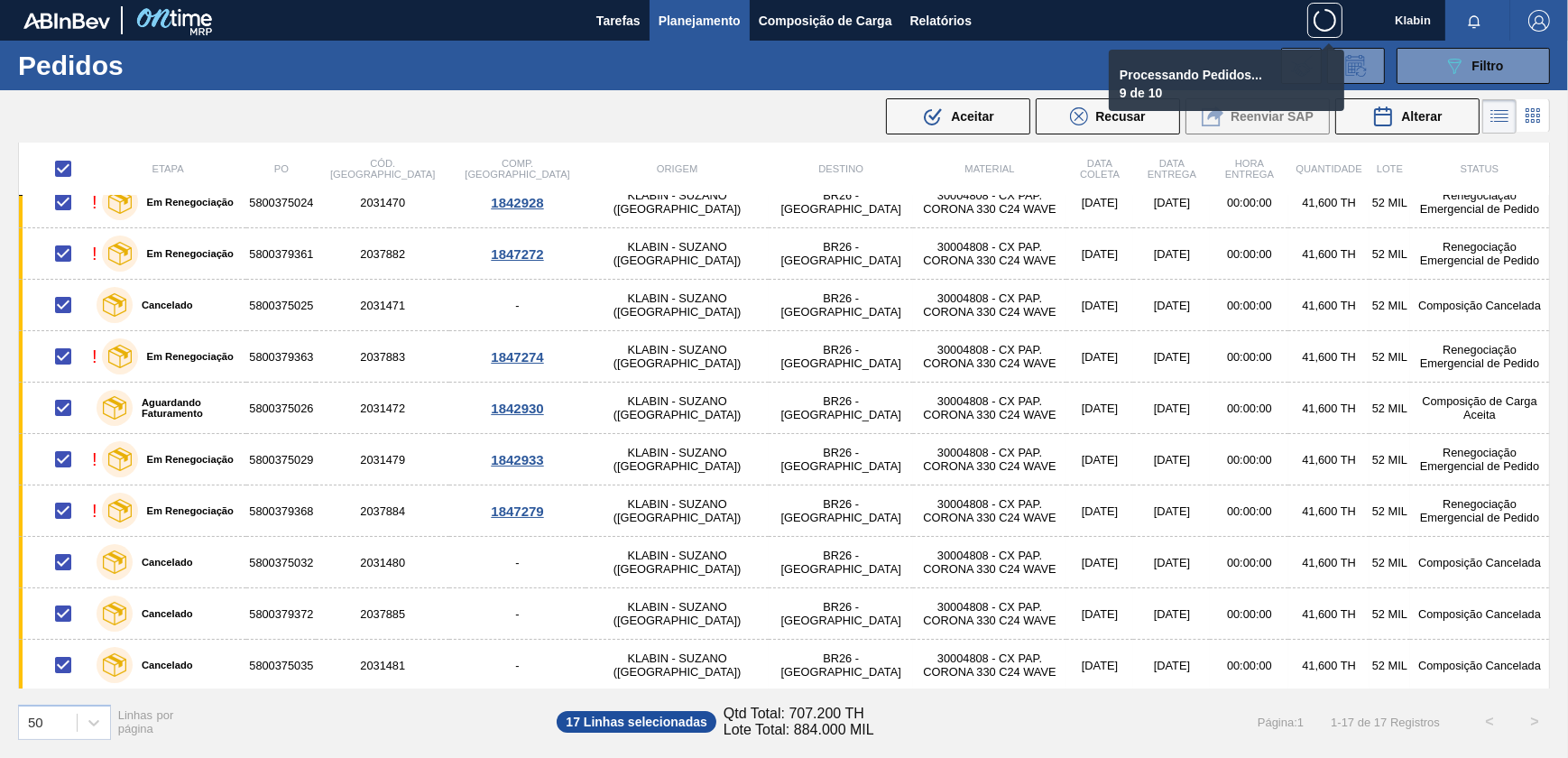
checkbox input "false"
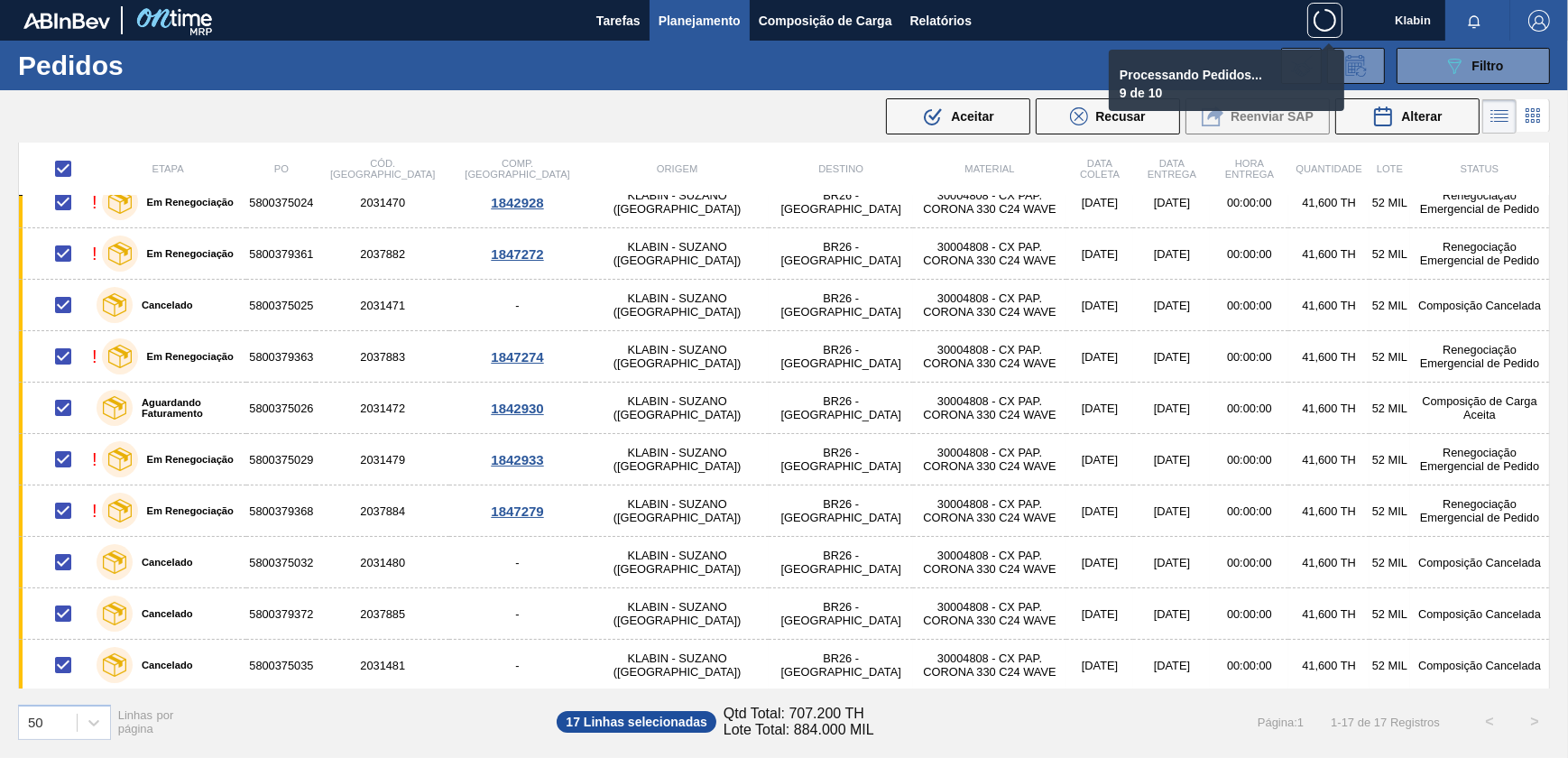
checkbox input "false"
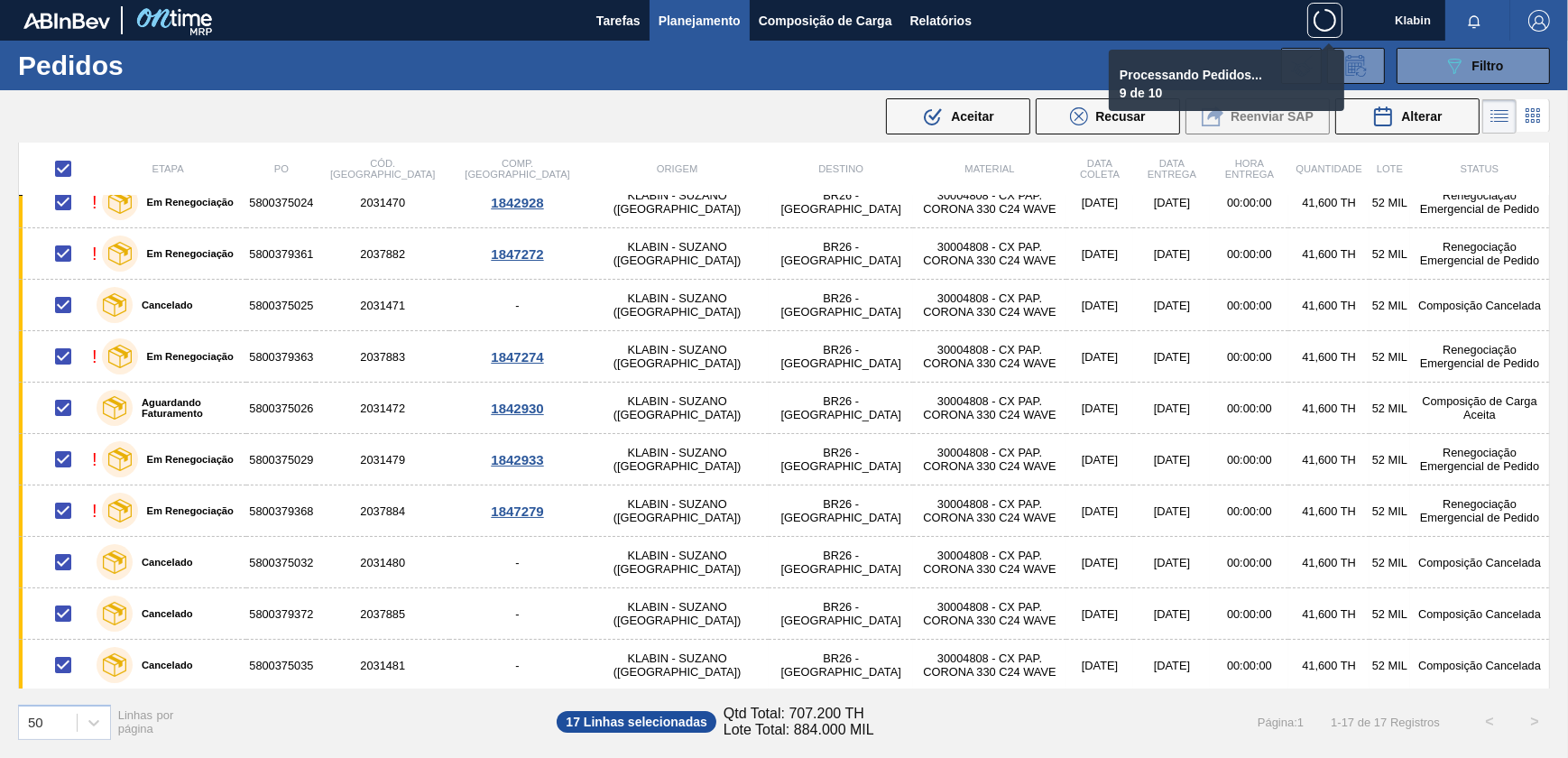
checkbox input "false"
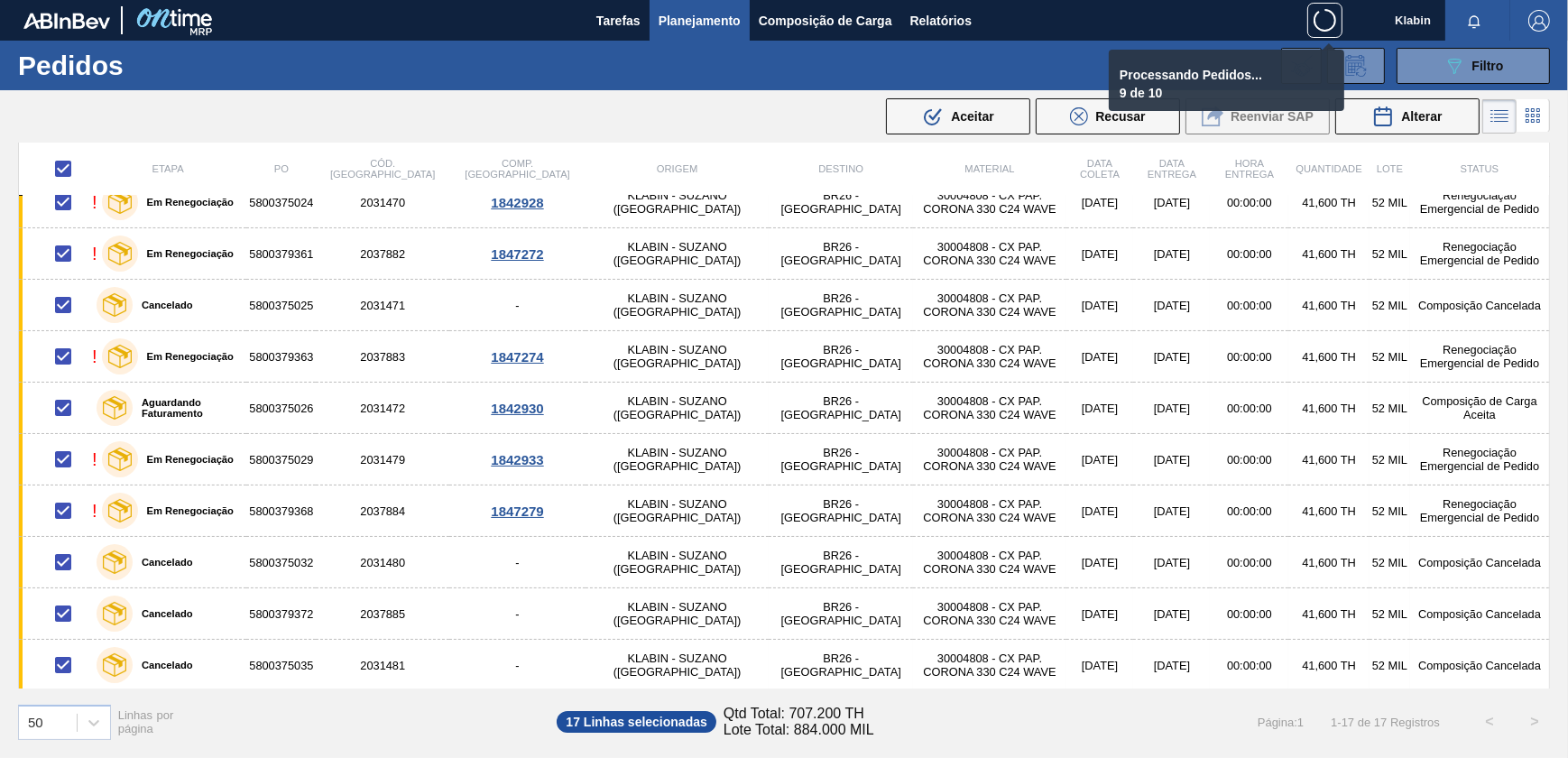
checkbox input "false"
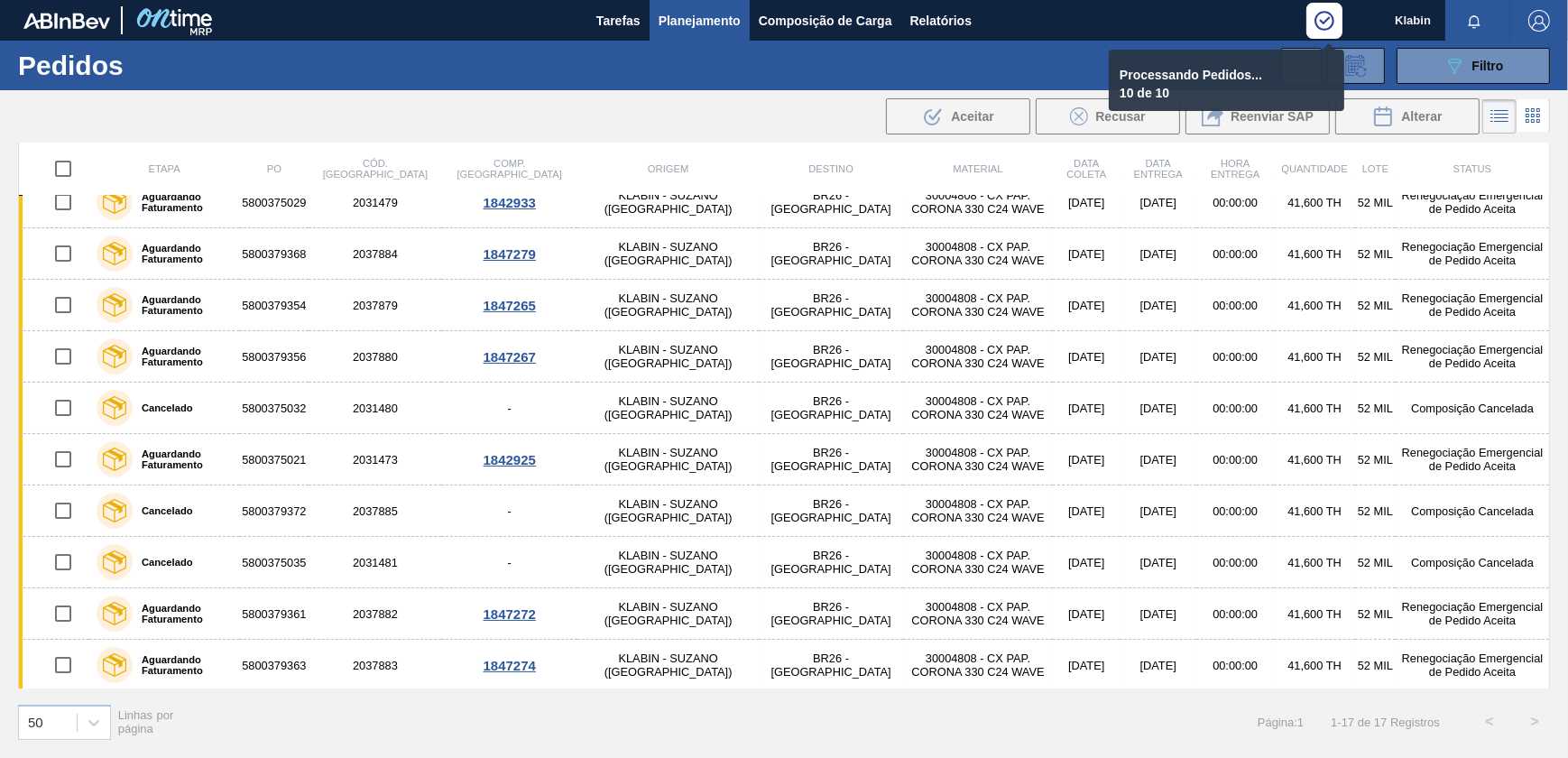
scroll to position [124, 0]
